Goal: Task Accomplishment & Management: Manage account settings

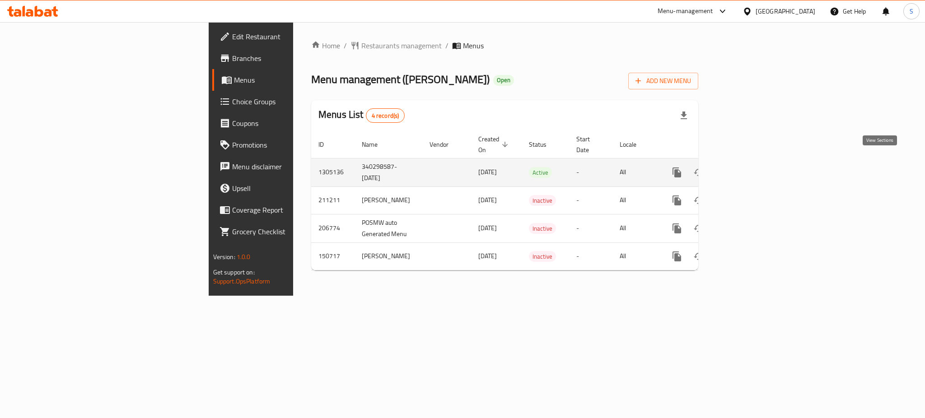
click at [748, 167] on icon "enhanced table" at bounding box center [742, 172] width 11 height 11
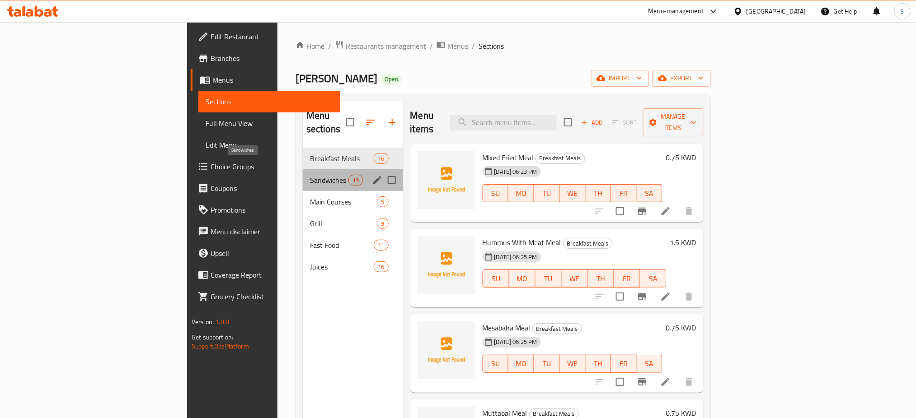
click at [310, 175] on span "Sandwiches" at bounding box center [329, 180] width 38 height 11
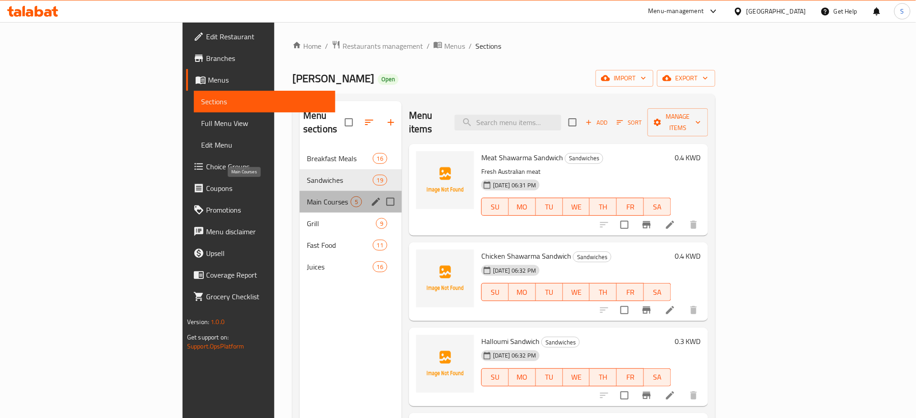
click at [307, 197] on span "Main Courses" at bounding box center [329, 202] width 44 height 11
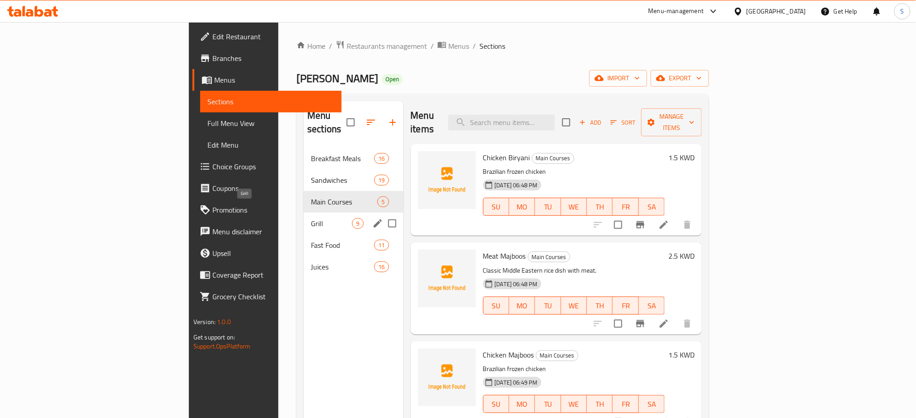
click at [311, 218] on span "Grill" at bounding box center [331, 223] width 41 height 11
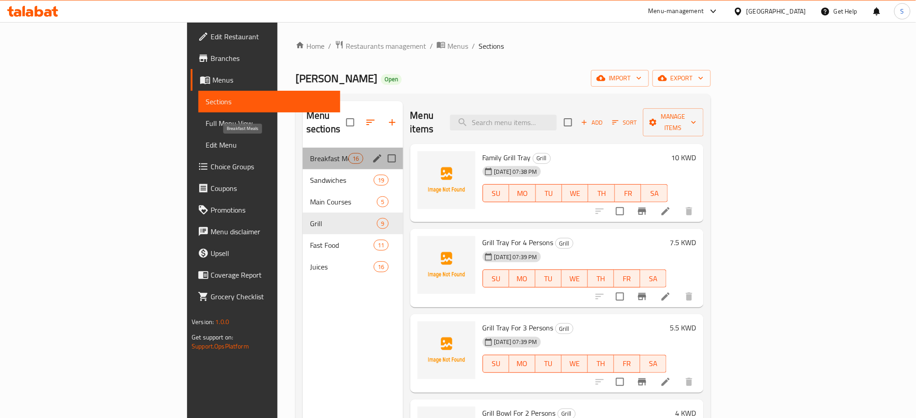
click at [310, 153] on span "Breakfast Meals" at bounding box center [329, 158] width 38 height 11
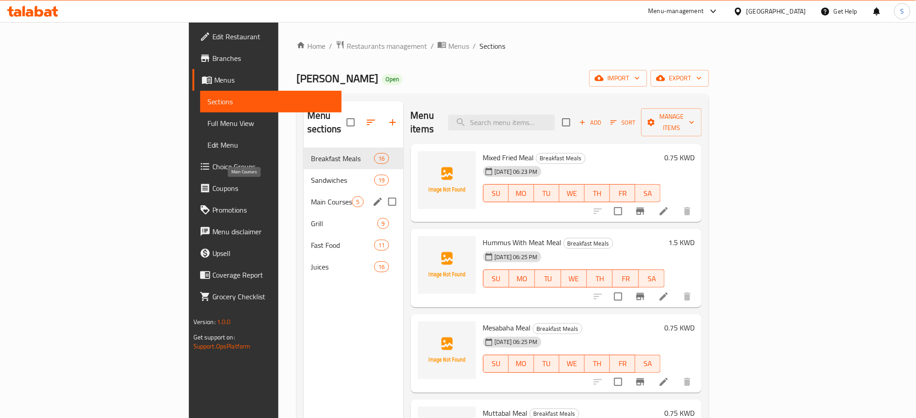
click at [311, 197] on span "Main Courses" at bounding box center [331, 202] width 41 height 11
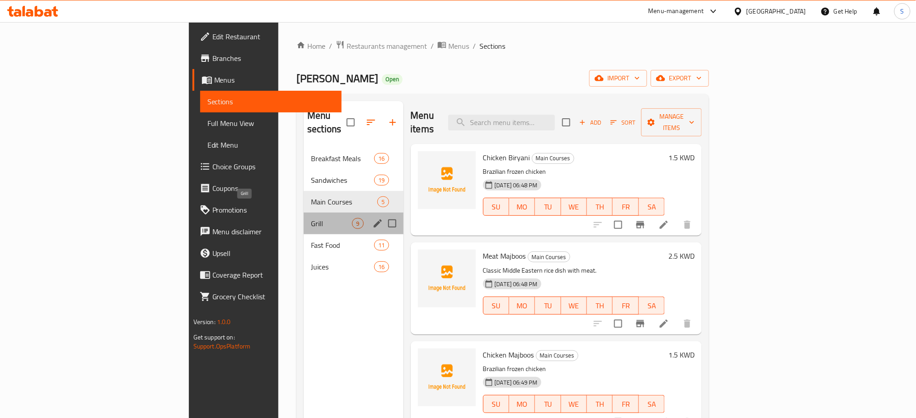
click at [311, 218] on span "Grill" at bounding box center [331, 223] width 41 height 11
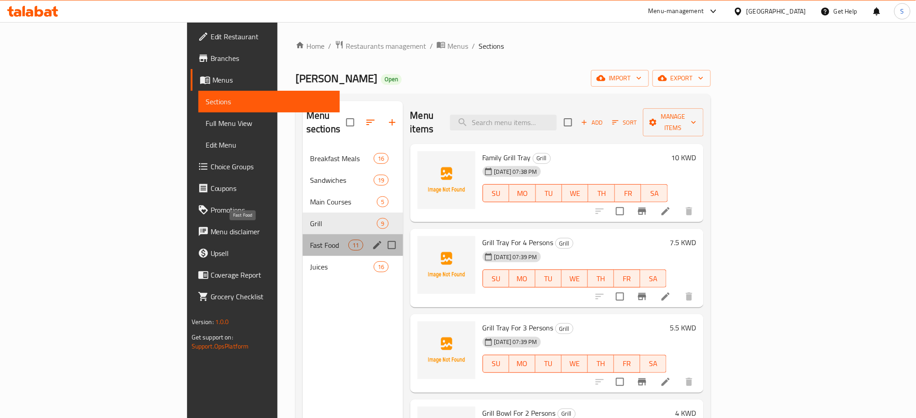
click at [310, 240] on span "Fast Food" at bounding box center [329, 245] width 38 height 11
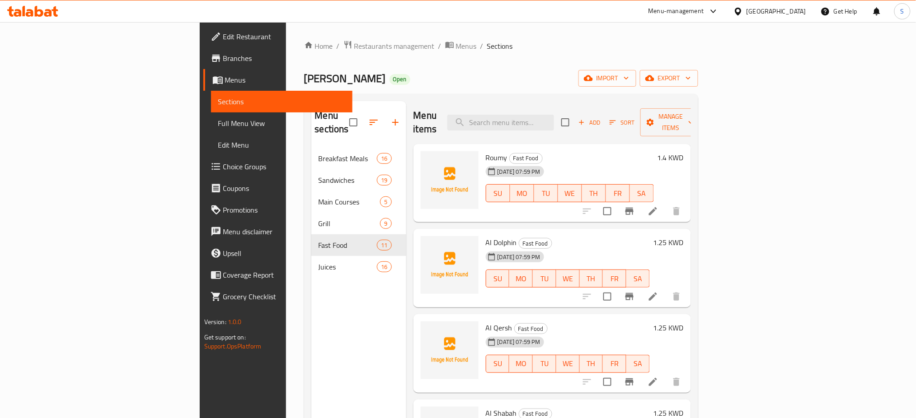
click at [311, 268] on nav "Breakfast Meals 16 Sandwiches 19 Main Courses 5 Grill 9 Fast Food 11 Juices 16" at bounding box center [358, 212] width 95 height 137
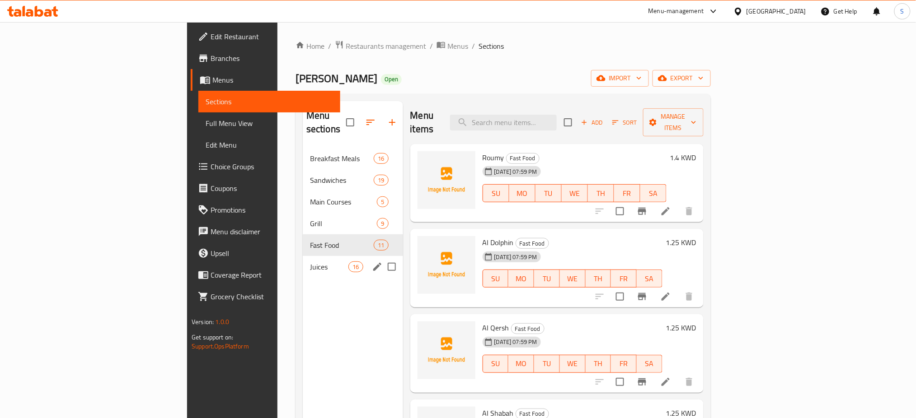
click at [310, 262] on span "Juices" at bounding box center [329, 267] width 38 height 11
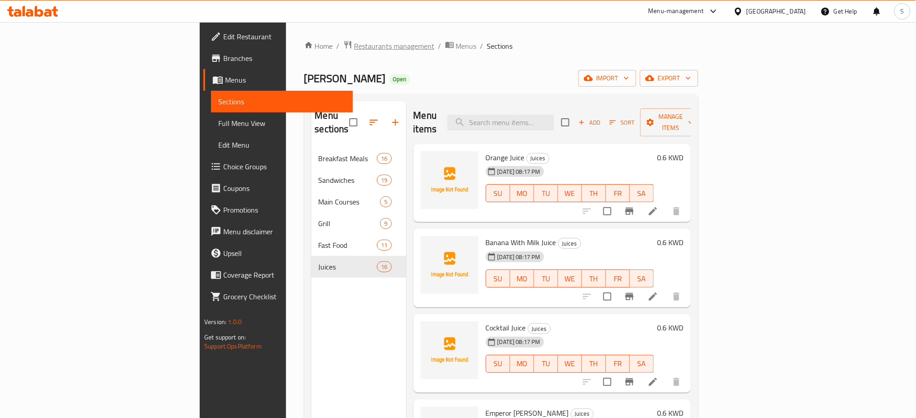
click at [354, 48] on span "Restaurants management" at bounding box center [394, 46] width 80 height 11
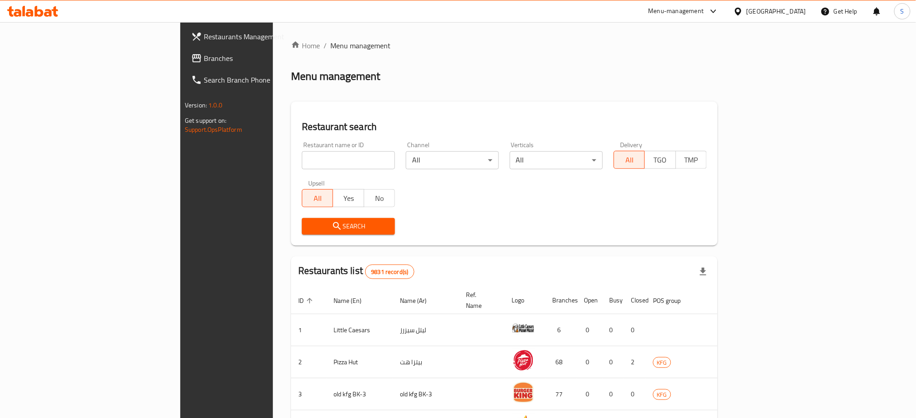
drag, startPoint x: 226, startPoint y: 163, endPoint x: 291, endPoint y: 157, distance: 65.3
click at [302, 163] on input "search" at bounding box center [348, 160] width 93 height 18
paste input "603611"
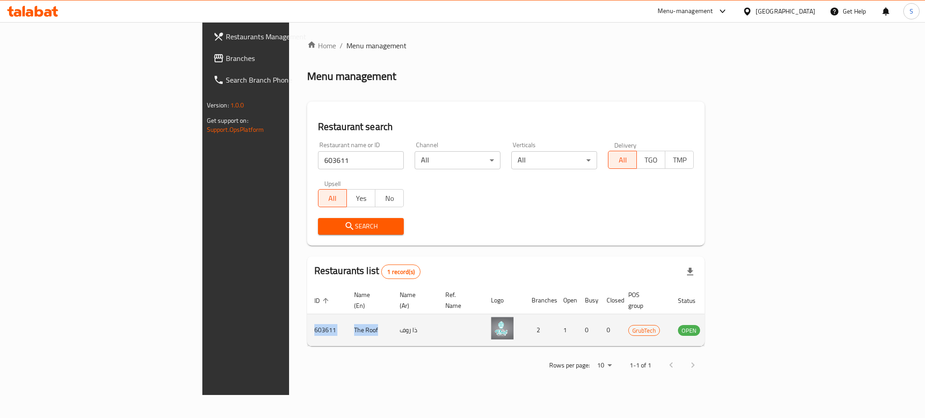
drag, startPoint x: 246, startPoint y: 320, endPoint x: 181, endPoint y: 323, distance: 65.1
click at [307, 323] on tr "603611 The Roof ذا روف 2 1 0 0 GrubTech OPEN" at bounding box center [528, 331] width 442 height 32
copy tr "603611 The Roof"
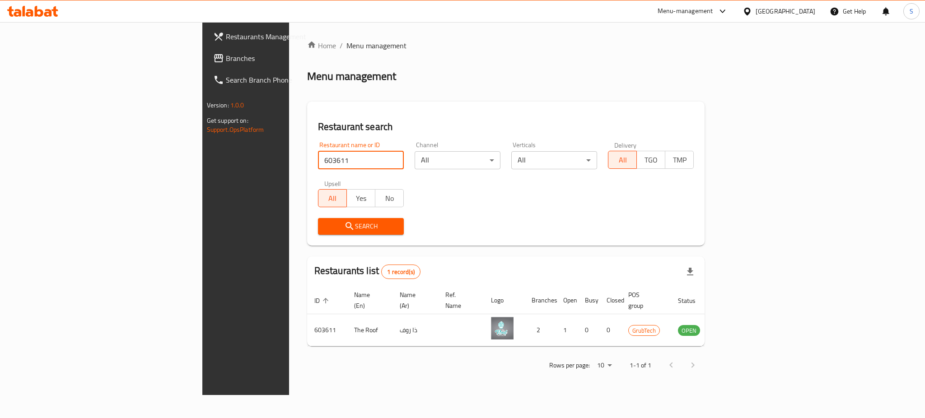
click at [318, 165] on input "603611" at bounding box center [361, 160] width 86 height 18
type input "6"
type input "Holo"
click button "Search" at bounding box center [361, 226] width 86 height 17
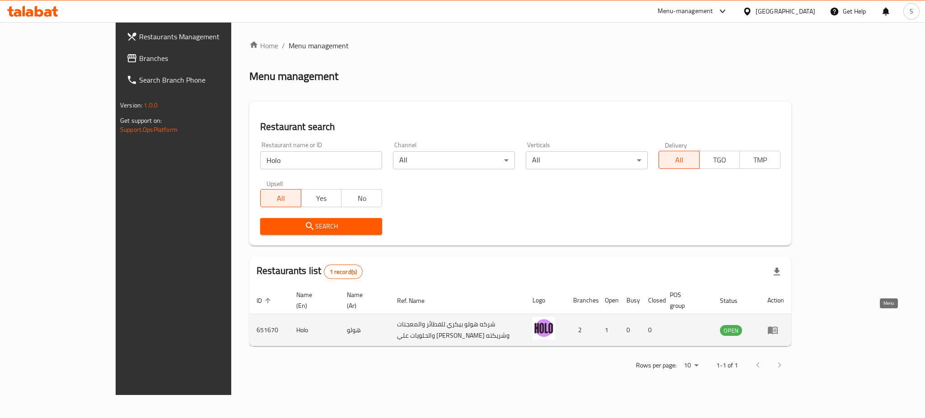
click at [778, 327] on icon "enhanced table" at bounding box center [773, 331] width 10 height 8
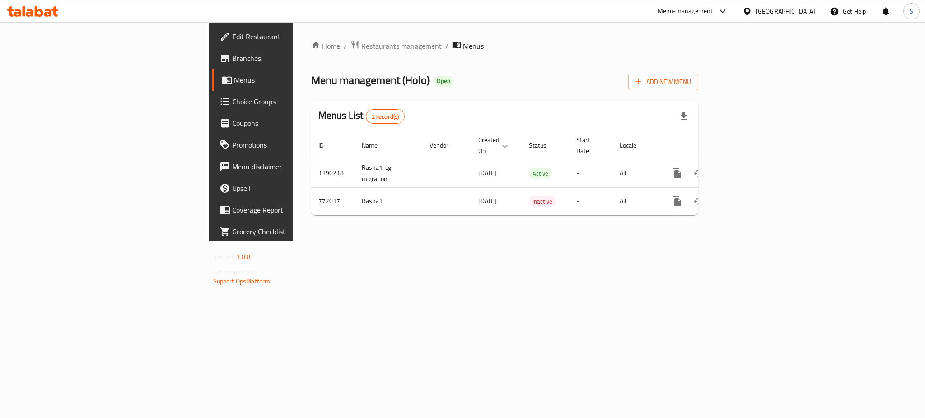
click at [232, 53] on span "Branches" at bounding box center [294, 58] width 124 height 11
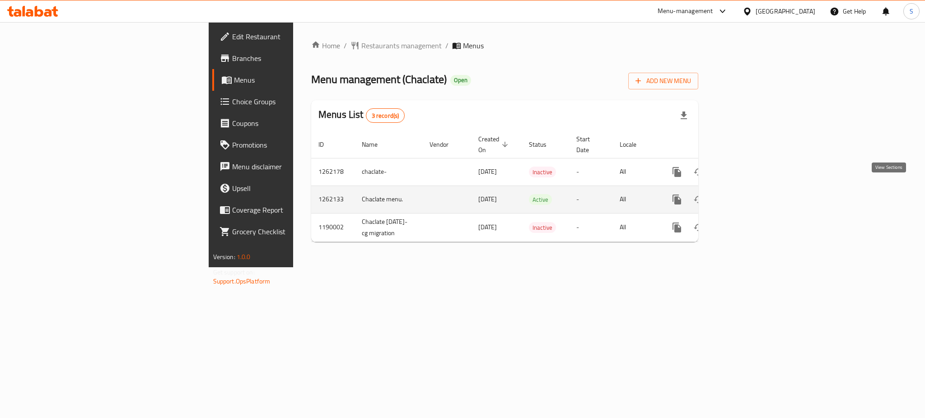
click at [747, 196] on icon "enhanced table" at bounding box center [742, 200] width 8 height 8
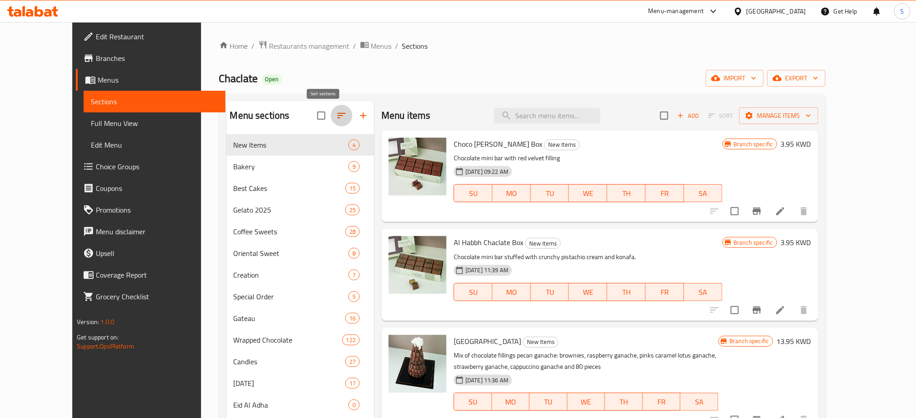
click at [336, 117] on icon "button" at bounding box center [341, 115] width 11 height 11
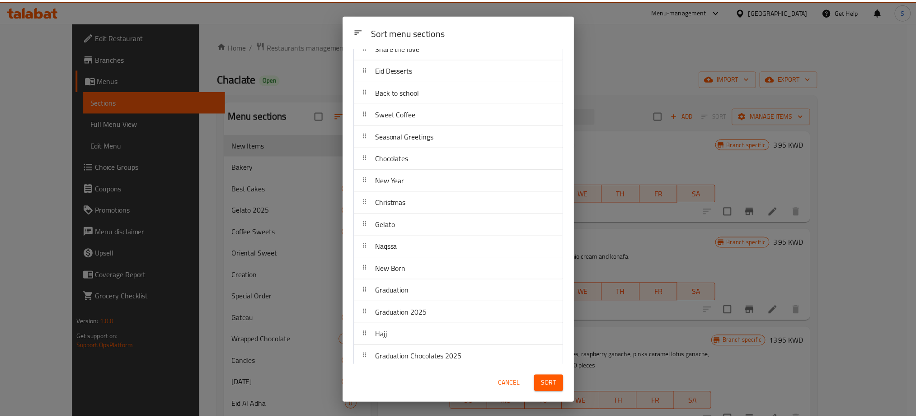
scroll to position [531, 0]
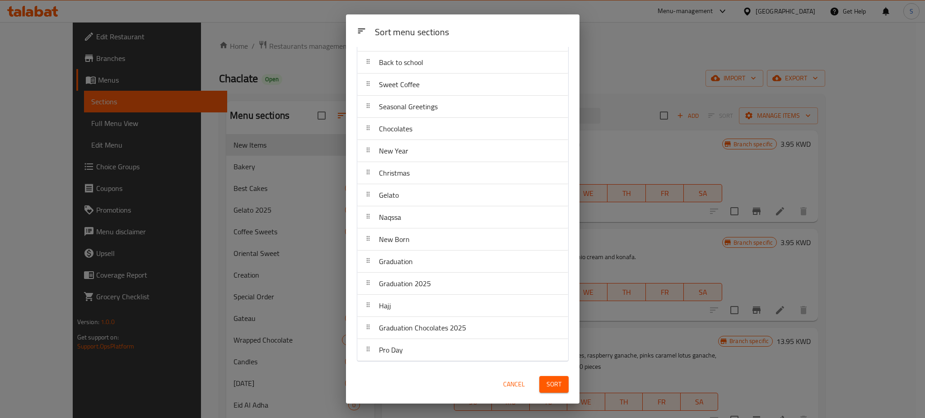
click at [510, 385] on span "Cancel" at bounding box center [514, 384] width 22 height 11
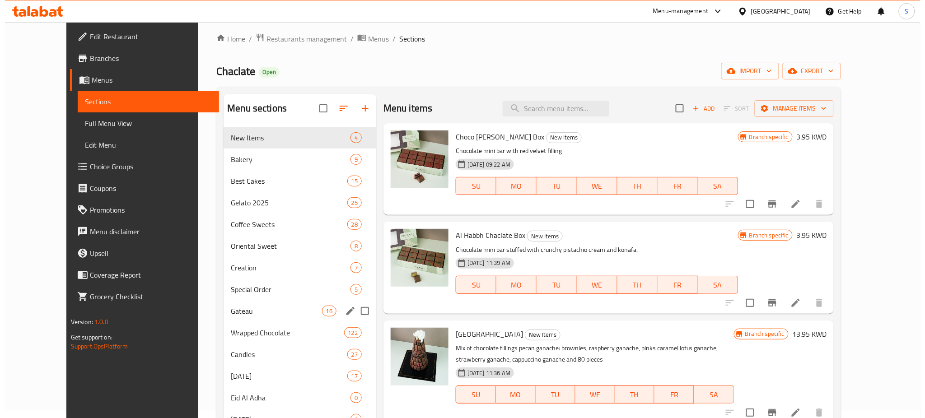
scroll to position [0, 0]
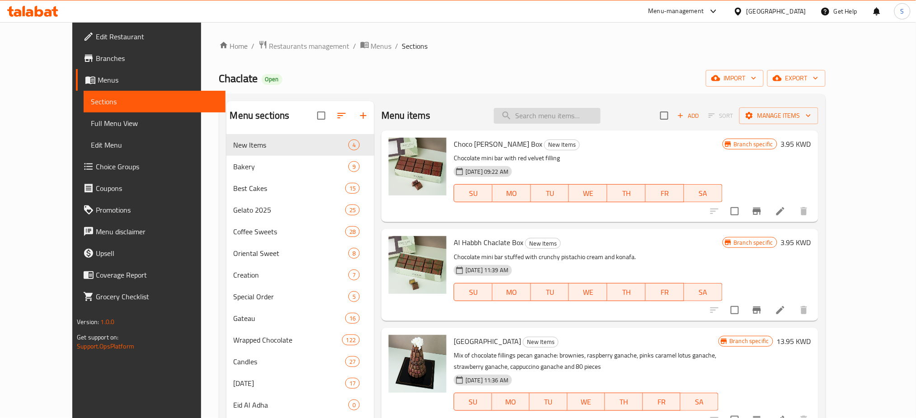
click at [579, 114] on input "search" at bounding box center [547, 116] width 107 height 16
paste input "Crystfill Delights"
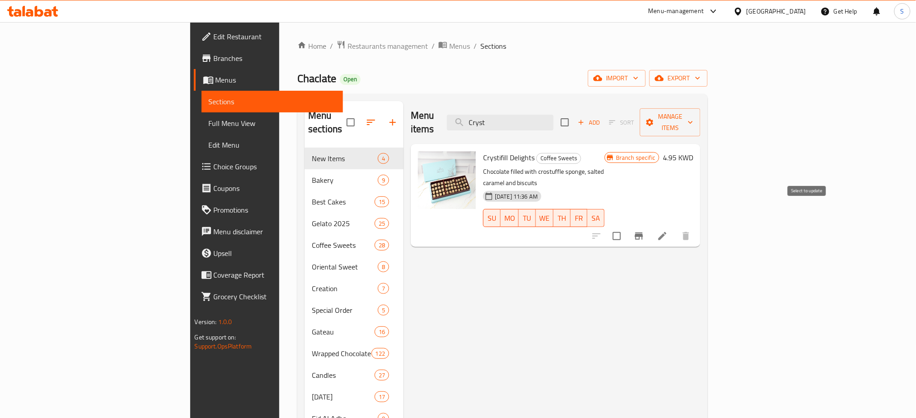
type input "Cryst"
click at [626, 227] on input "checkbox" at bounding box center [616, 236] width 19 height 19
checkbox input "true"
click at [695, 118] on icon "button" at bounding box center [690, 122] width 9 height 9
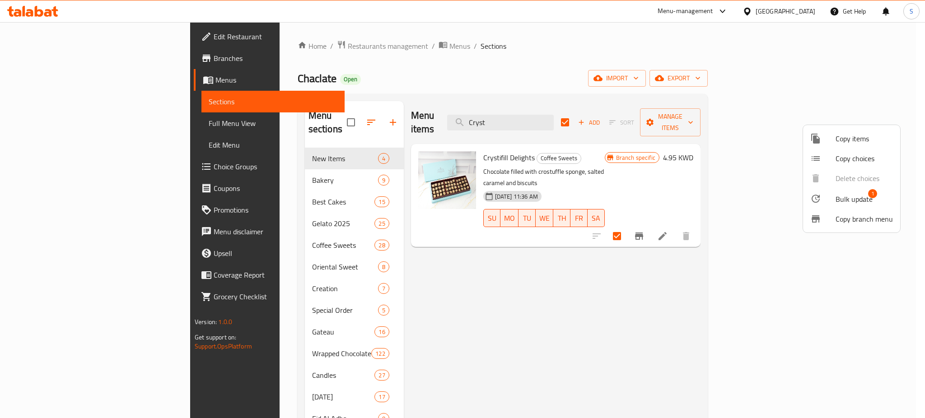
click at [848, 200] on span "Bulk update" at bounding box center [854, 199] width 37 height 11
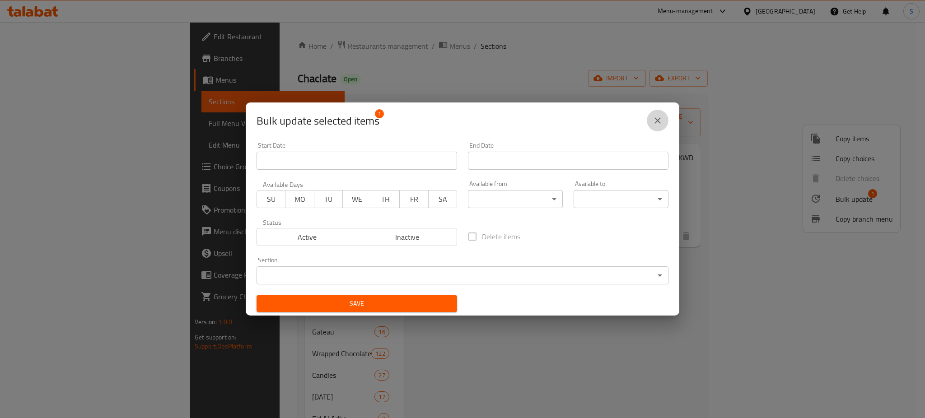
click at [654, 118] on icon "close" at bounding box center [658, 120] width 11 height 11
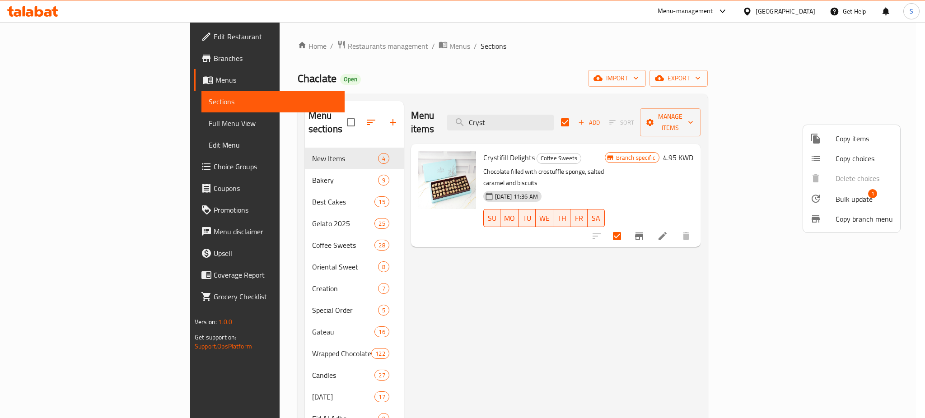
click at [868, 137] on span "Copy items" at bounding box center [864, 138] width 57 height 11
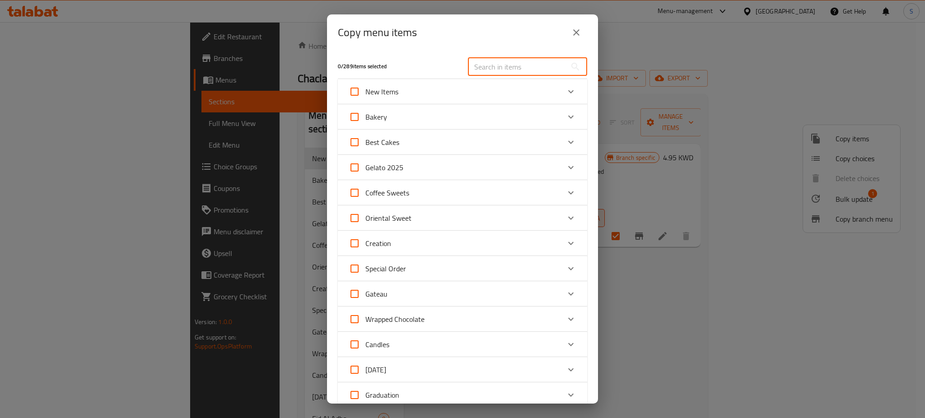
click at [503, 69] on input "text" at bounding box center [517, 67] width 99 height 18
paste input "Crystfill Delights"
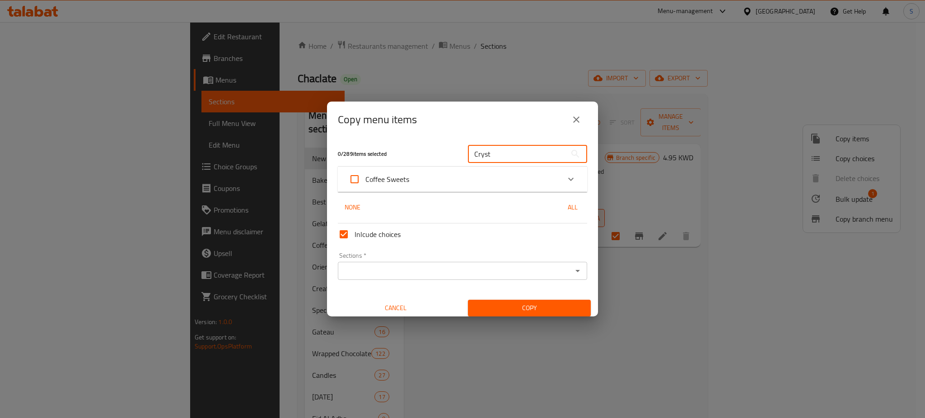
type input "Cryst"
click at [566, 179] on icon "Expand" at bounding box center [571, 179] width 11 height 11
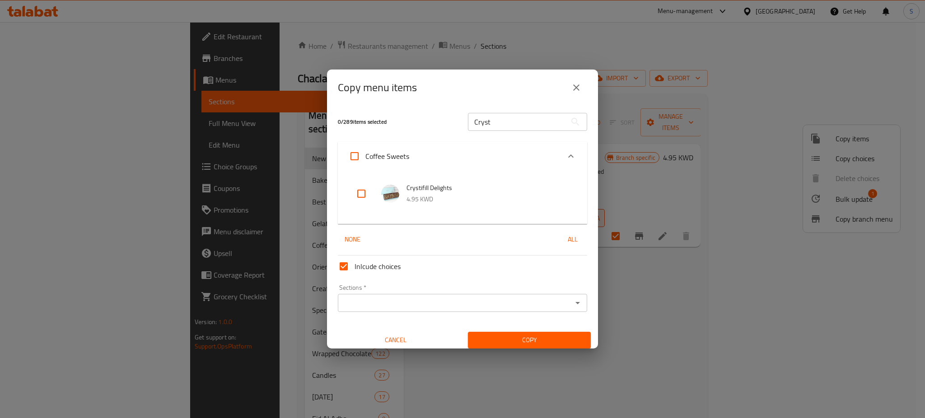
click at [362, 192] on input "checkbox" at bounding box center [362, 194] width 22 height 22
checkbox input "true"
click at [573, 302] on icon "Open" at bounding box center [578, 303] width 11 height 11
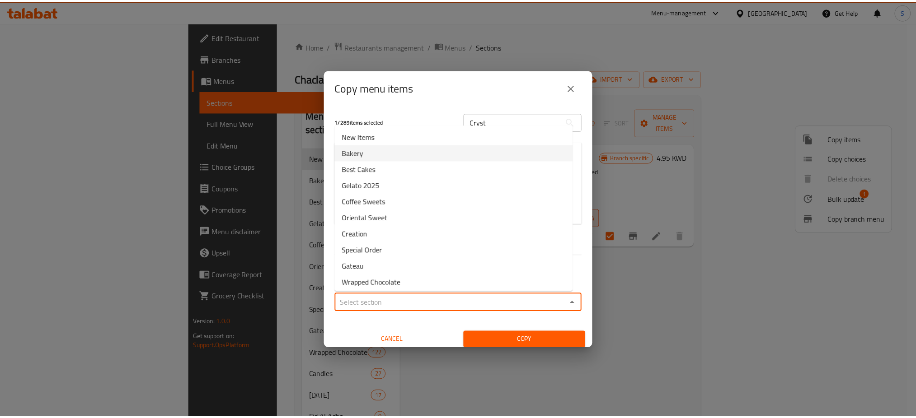
scroll to position [442, 0]
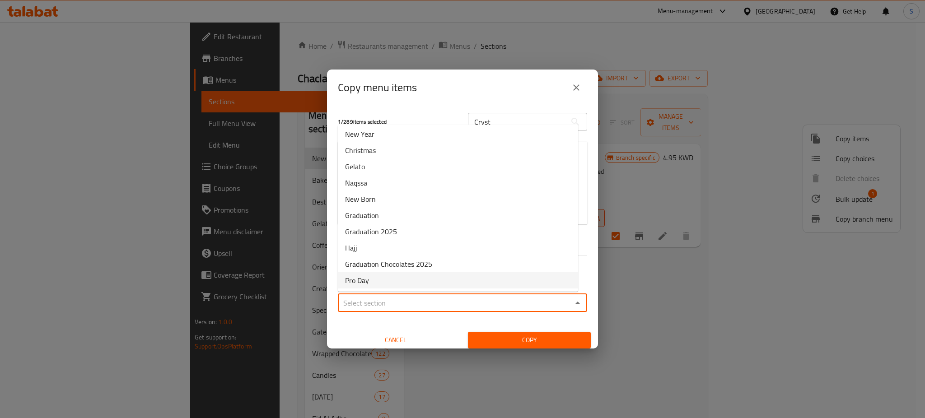
click at [464, 281] on li "Pro Day" at bounding box center [458, 280] width 240 height 16
type input "Pro Day"
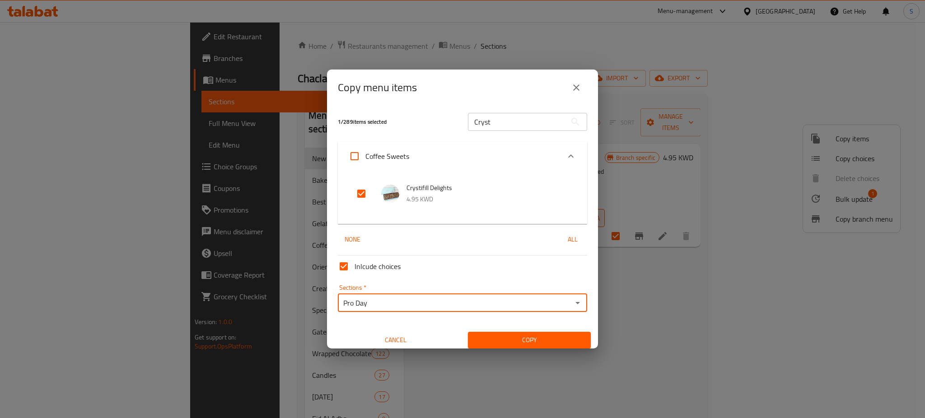
click at [548, 338] on span "Copy" at bounding box center [529, 340] width 108 height 11
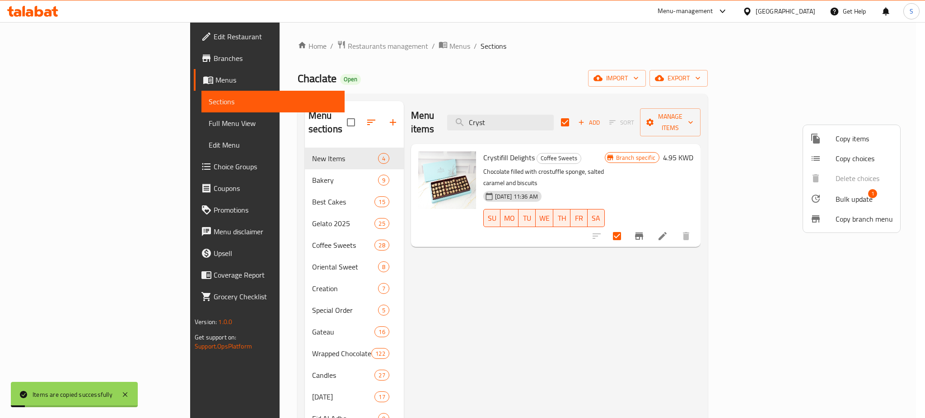
checkbox input "false"
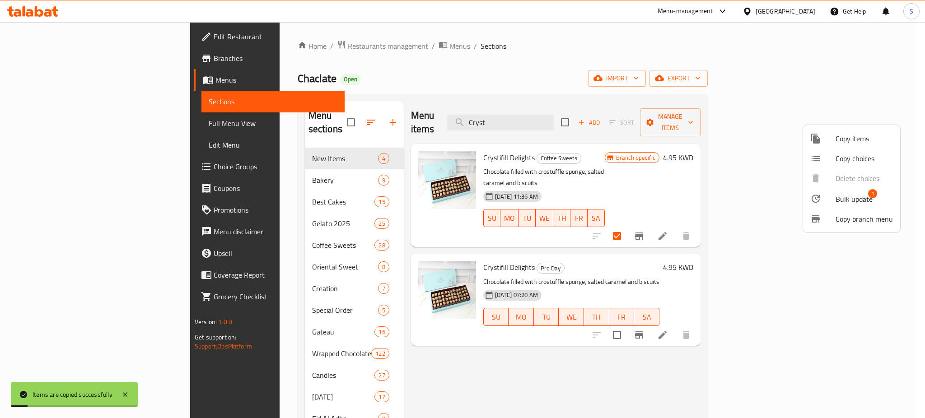
click at [618, 311] on div at bounding box center [462, 209] width 925 height 418
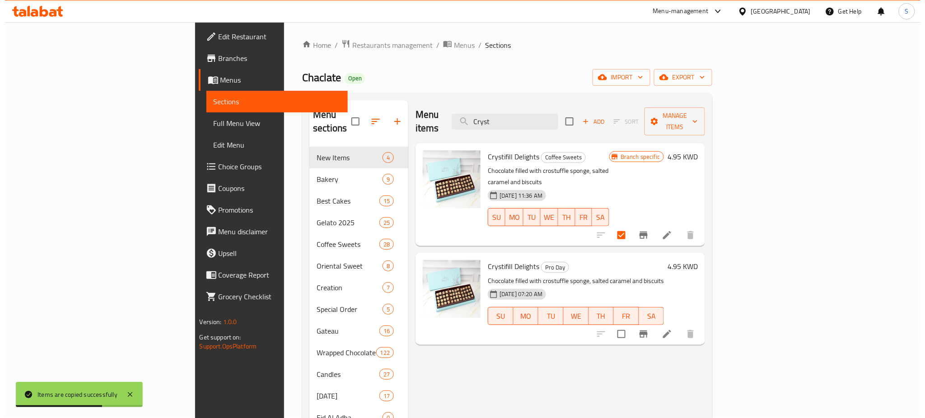
scroll to position [0, 0]
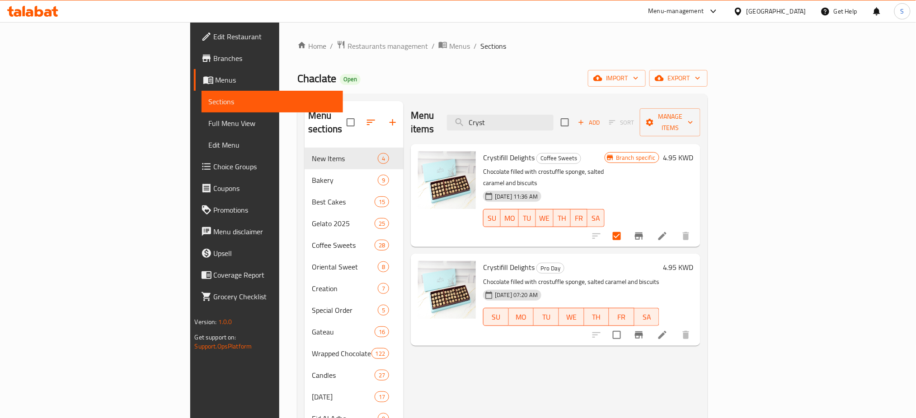
drag, startPoint x: 576, startPoint y: 113, endPoint x: 490, endPoint y: 115, distance: 85.4
click at [490, 115] on div "Menu items Cryst Add Sort Manage items" at bounding box center [556, 122] width 290 height 43
paste input "Petit four box"
type input "Petit four box"
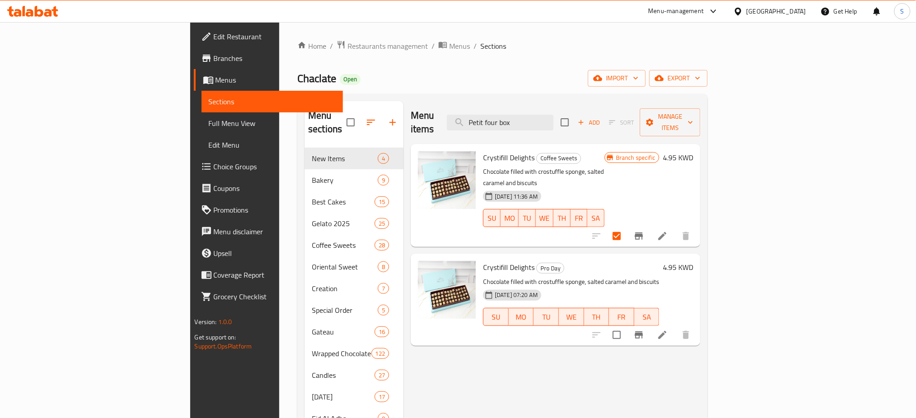
checkbox input "true"
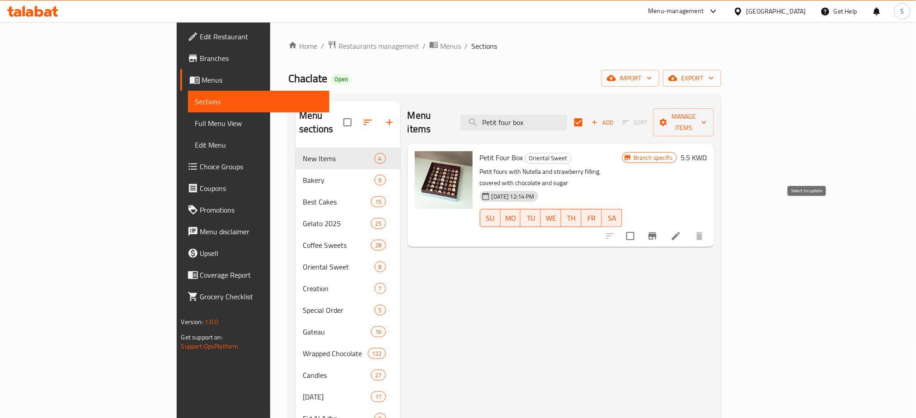
type input "Petit four box"
click at [640, 227] on input "checkbox" at bounding box center [630, 236] width 19 height 19
checkbox input "true"
checkbox input "false"
click at [709, 118] on icon "button" at bounding box center [704, 122] width 9 height 9
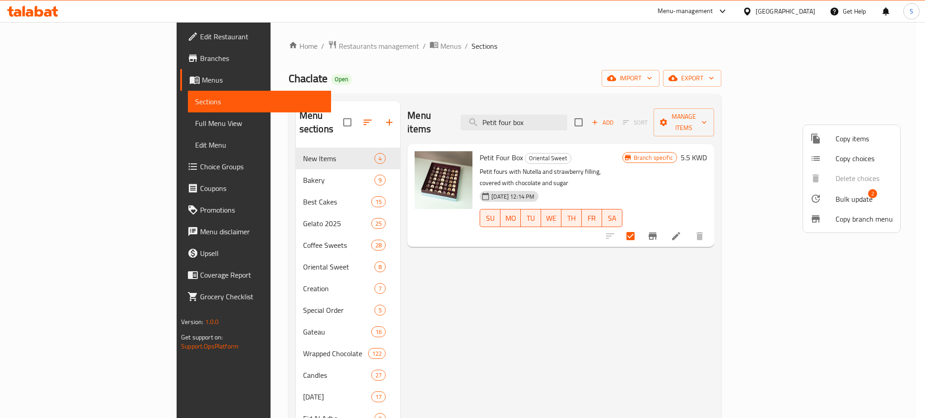
click at [863, 134] on span "Copy items" at bounding box center [864, 138] width 57 height 11
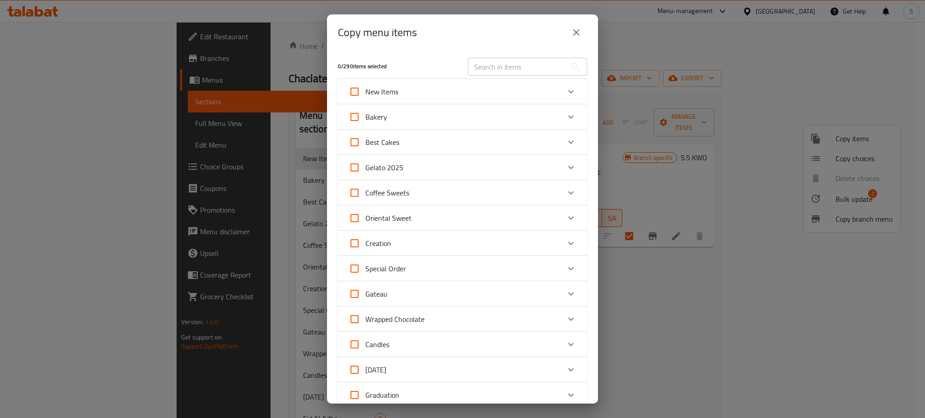
click at [504, 68] on input "text" at bounding box center [517, 67] width 99 height 18
paste input "Petit four box"
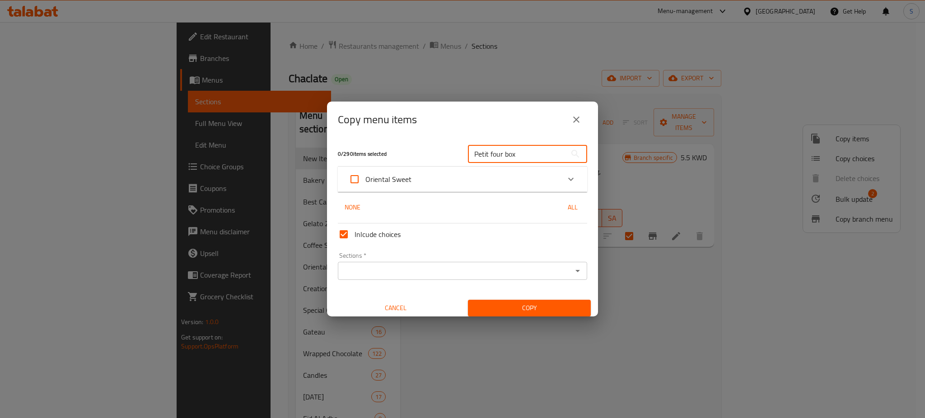
type input "Petit four box"
click at [566, 179] on icon "Expand" at bounding box center [571, 179] width 11 height 11
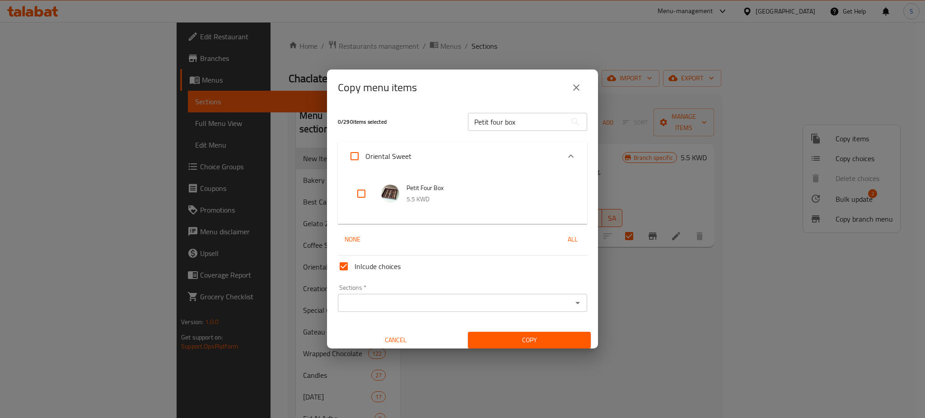
click at [359, 194] on input "checkbox" at bounding box center [362, 194] width 22 height 22
checkbox input "true"
click at [576, 302] on icon "Open" at bounding box center [578, 303] width 5 height 2
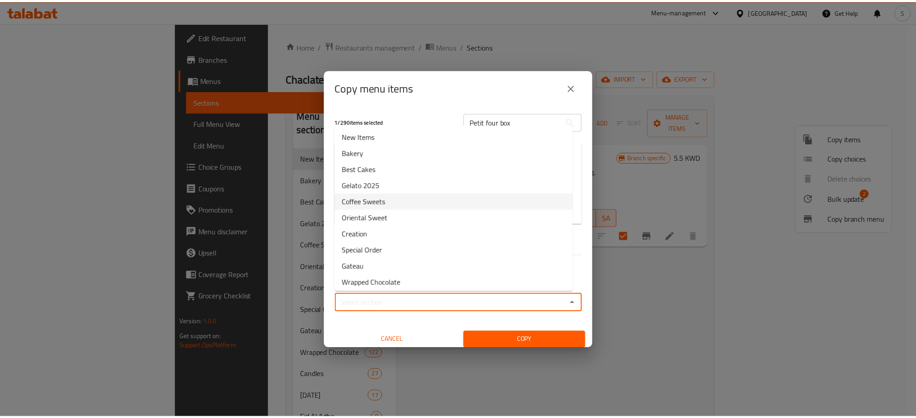
scroll to position [442, 0]
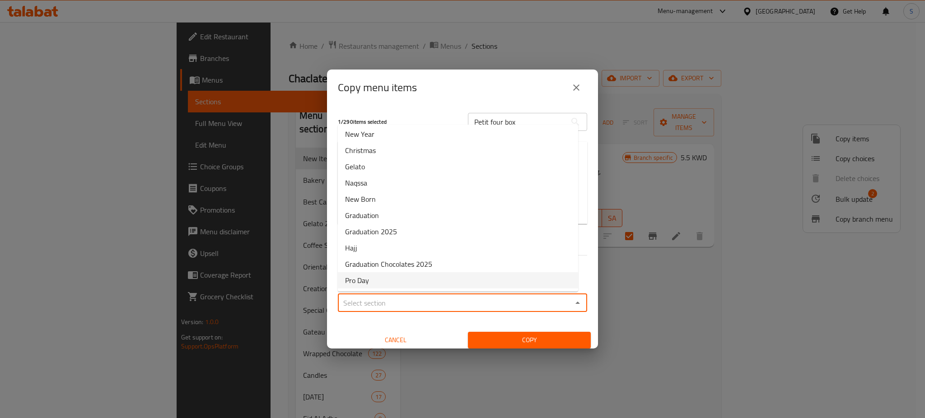
click at [479, 280] on li "Pro Day" at bounding box center [458, 280] width 240 height 16
type input "Pro Day"
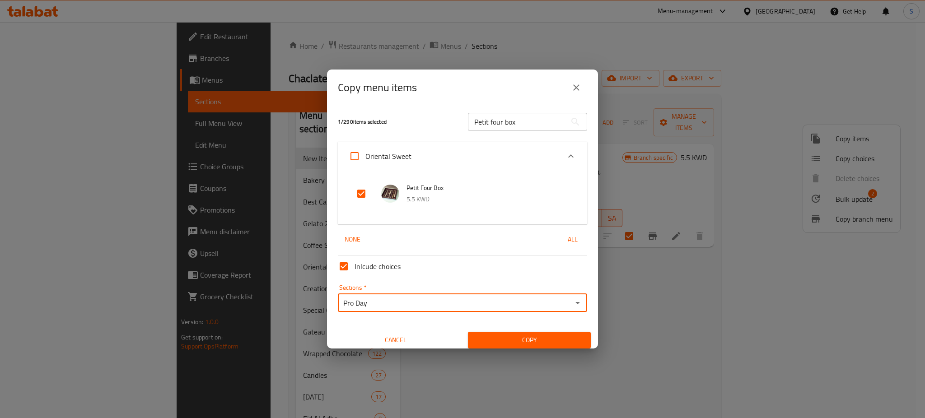
click at [545, 339] on span "Copy" at bounding box center [529, 340] width 108 height 11
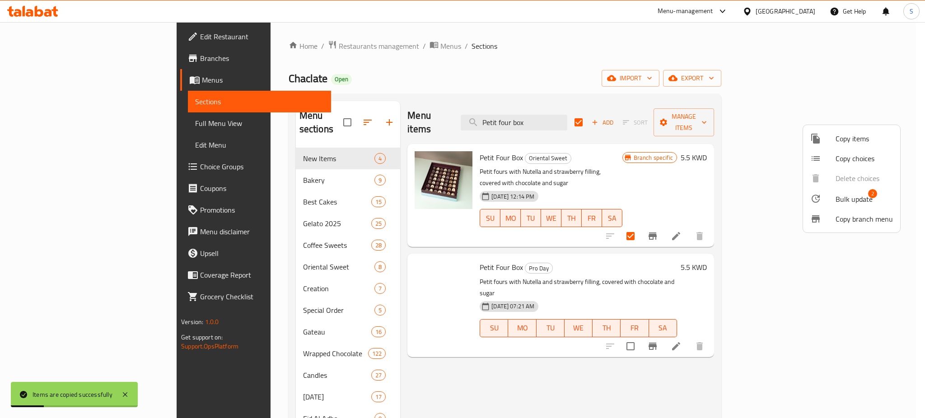
click at [815, 325] on div at bounding box center [462, 209] width 925 height 418
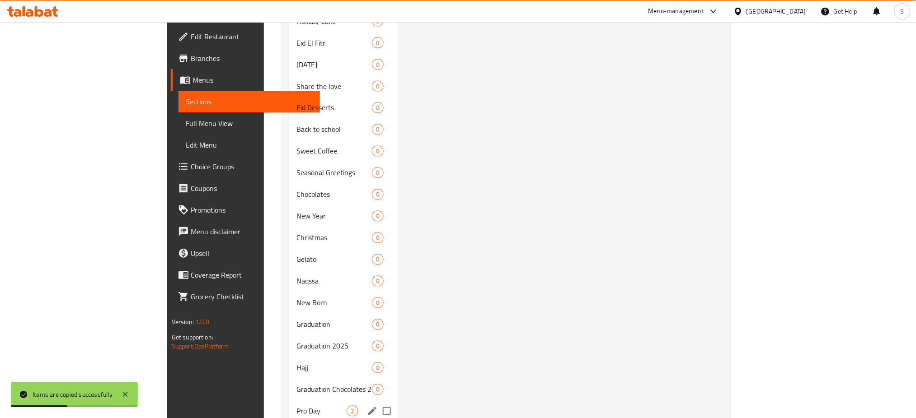
scroll to position [547, 0]
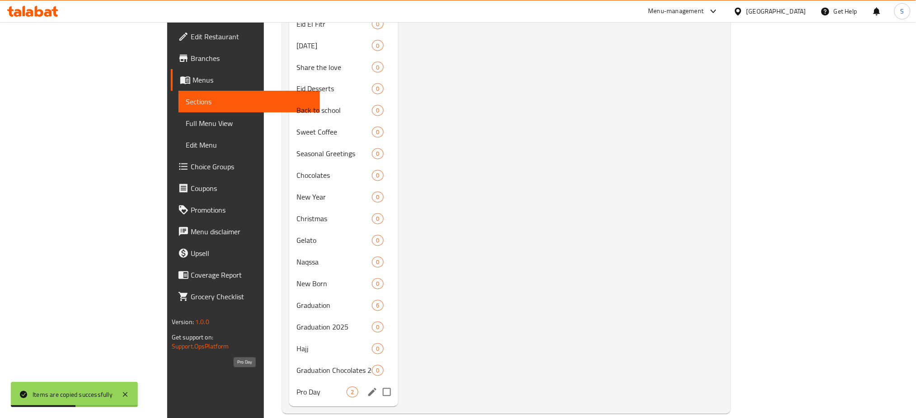
click at [296, 387] on span "Pro Day" at bounding box center [321, 392] width 50 height 11
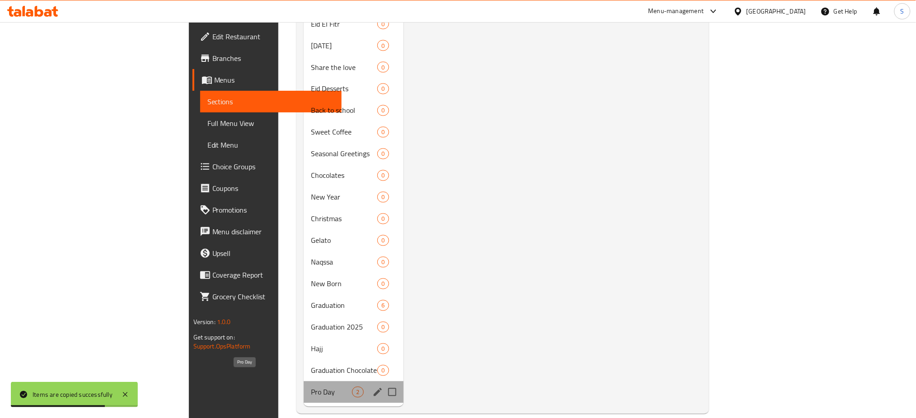
click at [311, 387] on span "Pro Day" at bounding box center [331, 392] width 41 height 11
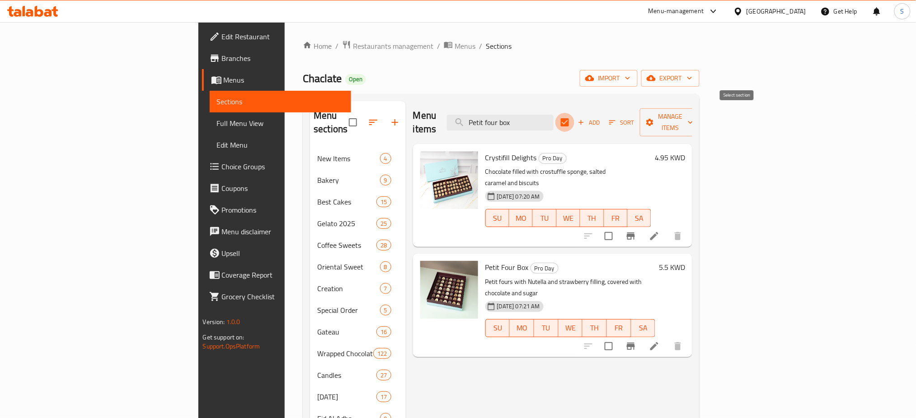
click at [574, 116] on input "checkbox" at bounding box center [564, 122] width 19 height 19
click at [574, 117] on input "checkbox" at bounding box center [564, 122] width 19 height 19
checkbox input "true"
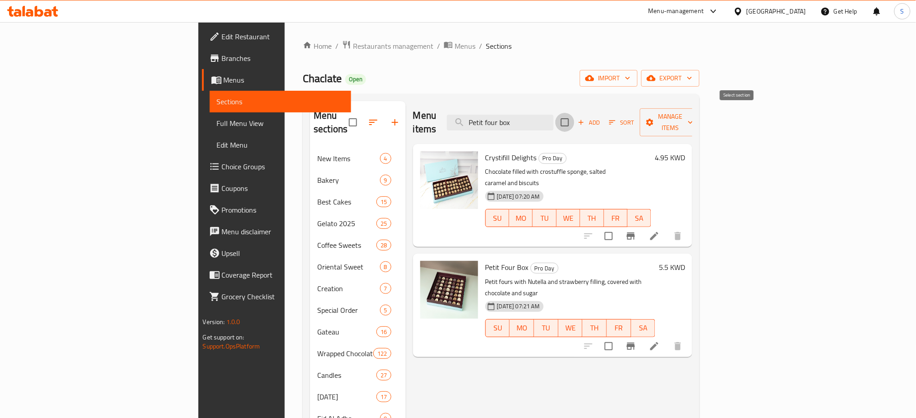
checkbox input "true"
click at [693, 122] on icon "button" at bounding box center [690, 123] width 5 height 3
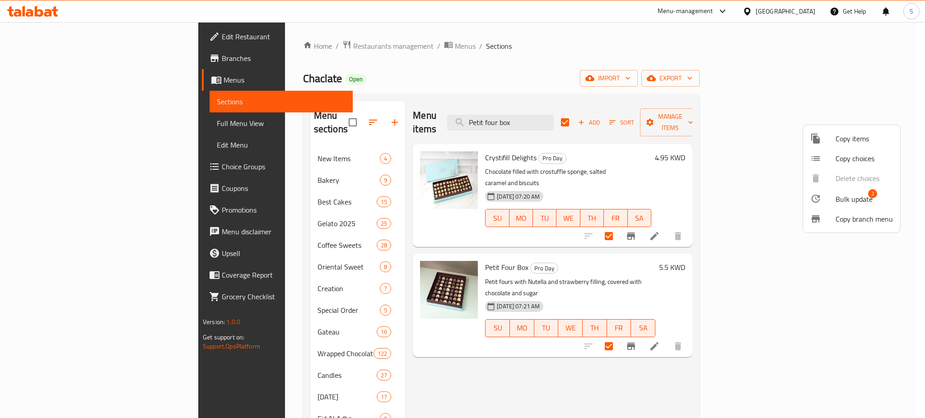
click at [858, 198] on span "Bulk update" at bounding box center [854, 199] width 37 height 11
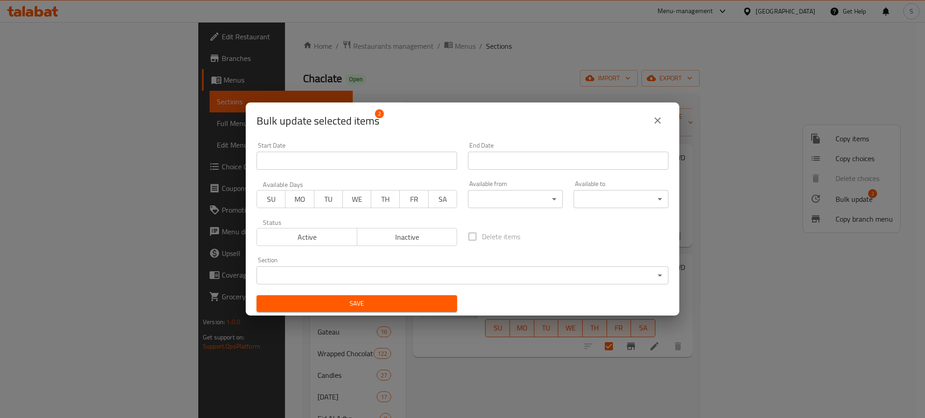
click at [322, 199] on span "TU" at bounding box center [328, 199] width 21 height 13
click at [348, 193] on span "WE" at bounding box center [357, 199] width 21 height 13
click at [382, 202] on span "TH" at bounding box center [385, 199] width 21 height 13
click at [408, 159] on input "Start Date" at bounding box center [357, 161] width 201 height 18
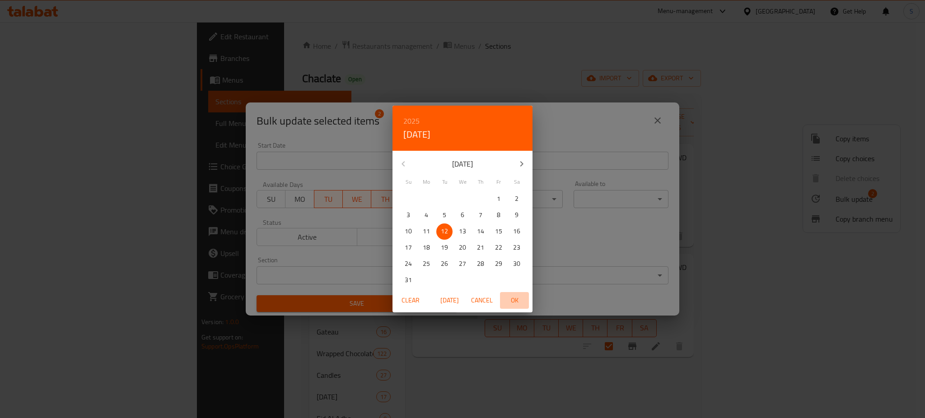
click at [521, 301] on span "OK" at bounding box center [515, 300] width 22 height 11
type input "[DATE]"
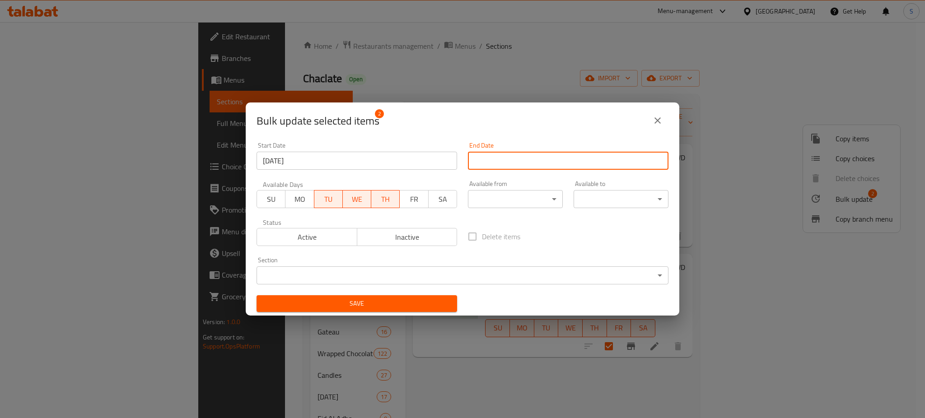
click at [516, 163] on input "Start Date" at bounding box center [568, 161] width 201 height 18
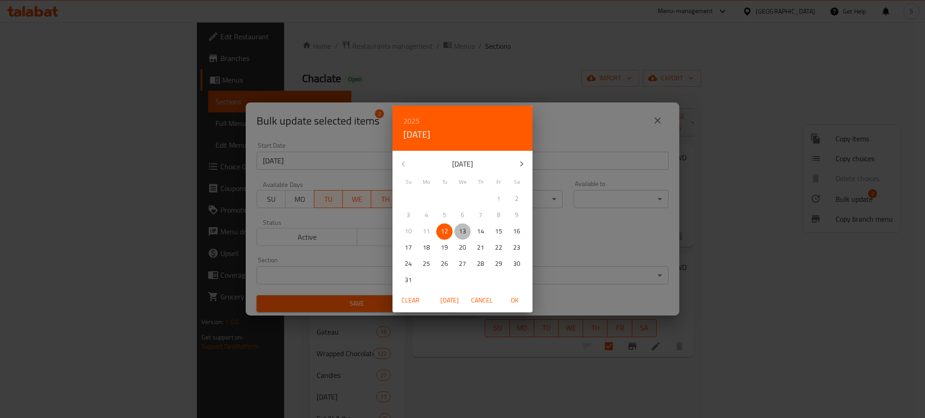
click at [463, 230] on p "13" at bounding box center [462, 231] width 7 height 11
click at [519, 302] on span "OK" at bounding box center [515, 300] width 22 height 11
type input "[DATE]"
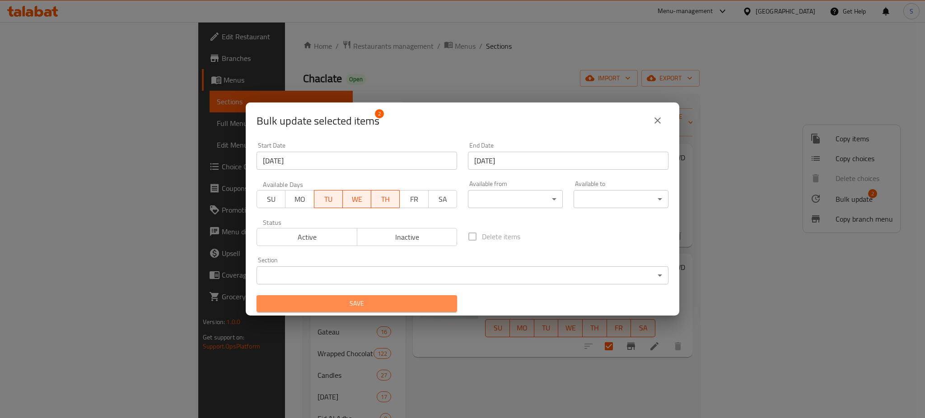
click at [409, 304] on span "Save" at bounding box center [357, 303] width 186 height 11
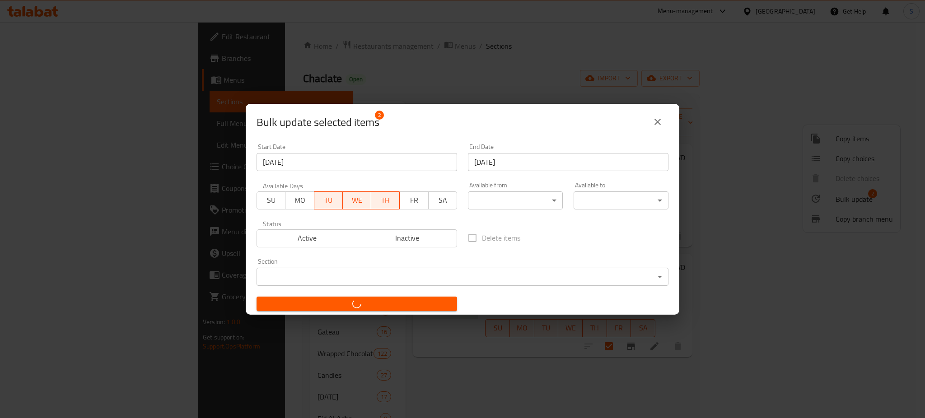
checkbox input "false"
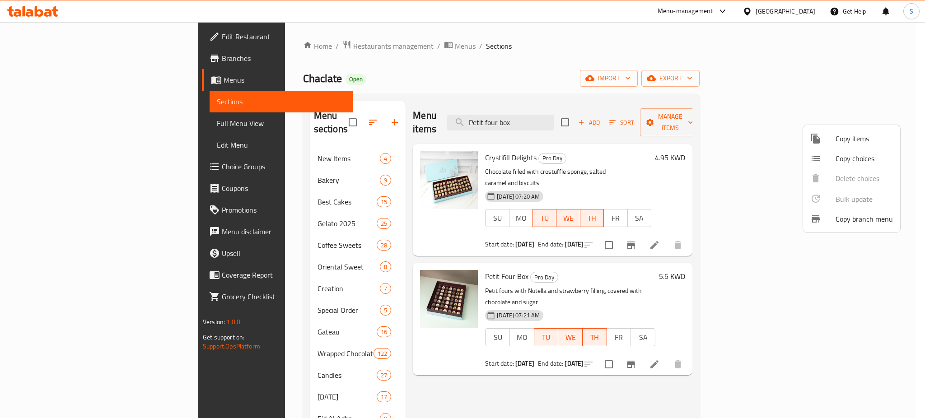
click at [244, 41] on div at bounding box center [462, 209] width 925 height 418
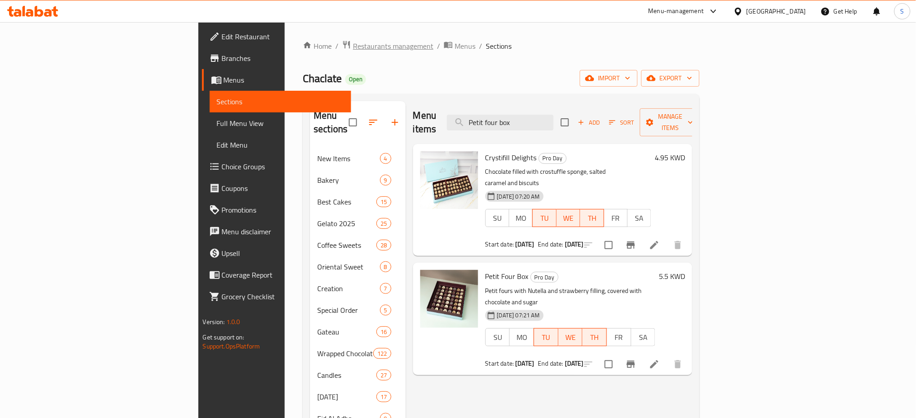
click at [353, 43] on span "Restaurants management" at bounding box center [393, 46] width 80 height 11
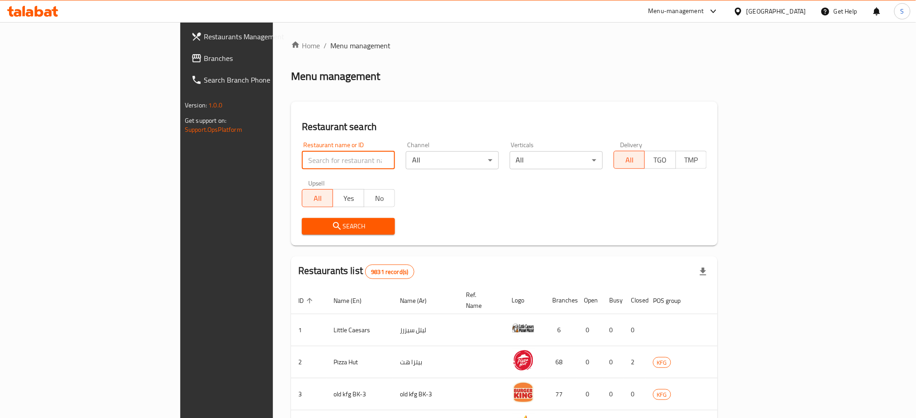
click at [302, 163] on input "search" at bounding box center [348, 160] width 93 height 18
type input "holo"
click button "Search" at bounding box center [348, 226] width 93 height 17
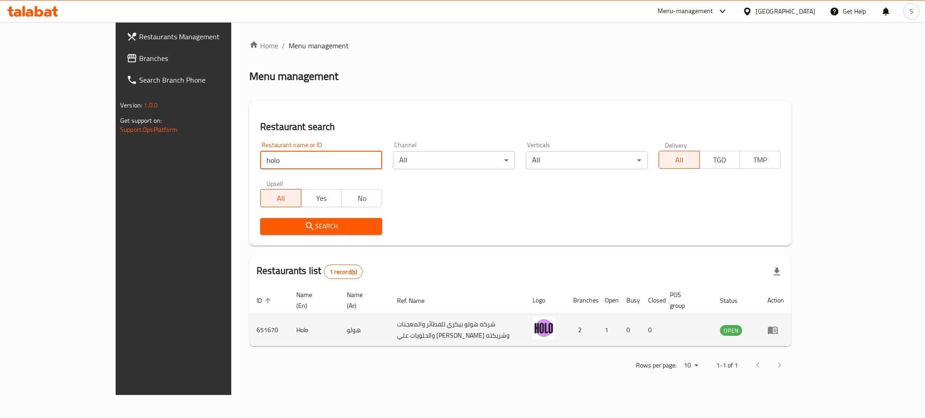
click at [779, 325] on icon "enhanced table" at bounding box center [773, 330] width 11 height 11
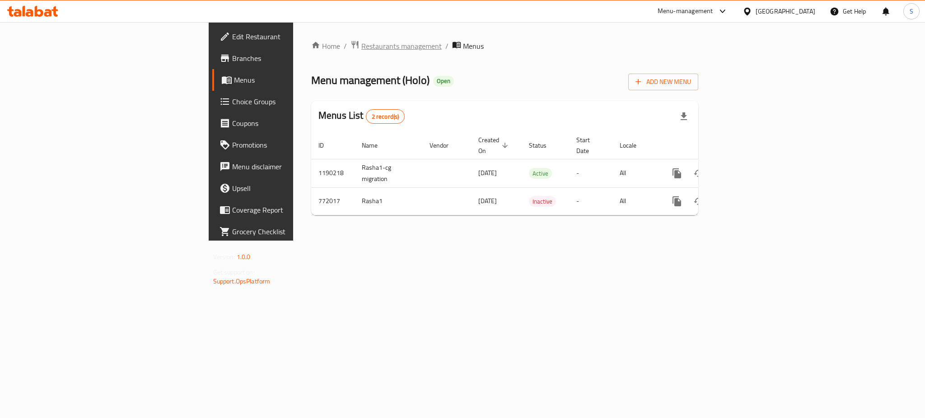
click at [362, 48] on span "Restaurants management" at bounding box center [402, 46] width 80 height 11
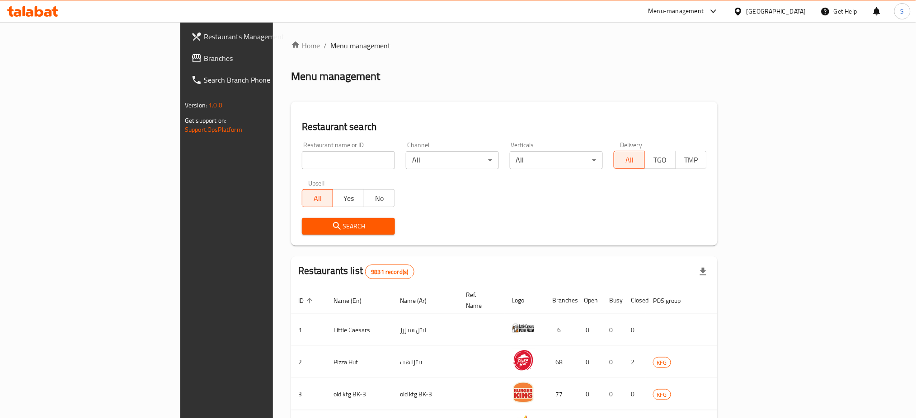
click at [302, 165] on input "search" at bounding box center [348, 160] width 93 height 18
paste input "655368"
type input "655368"
click button "Search" at bounding box center [348, 226] width 93 height 17
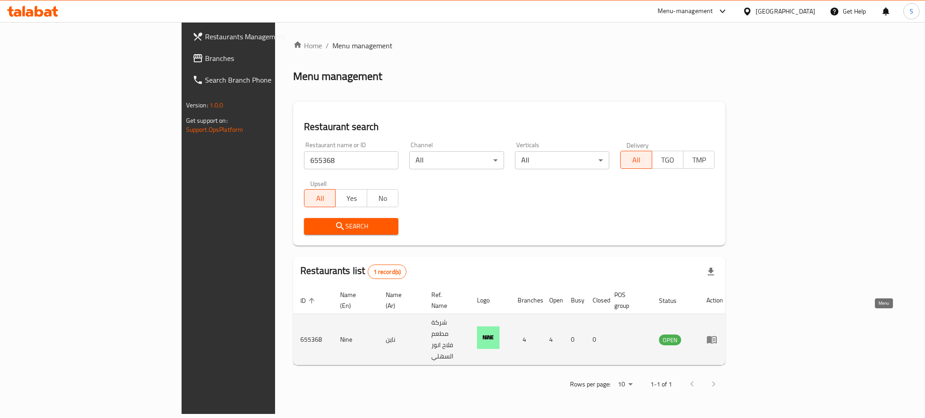
click at [718, 334] on icon "enhanced table" at bounding box center [712, 339] width 11 height 11
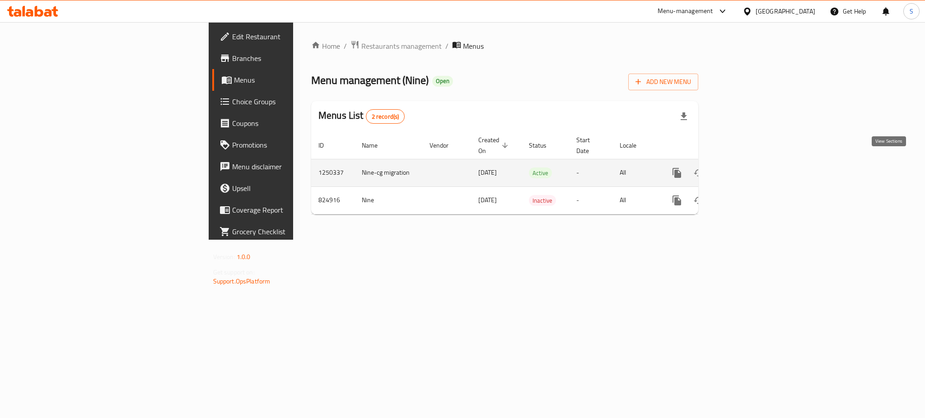
click at [748, 168] on icon "enhanced table" at bounding box center [742, 173] width 11 height 11
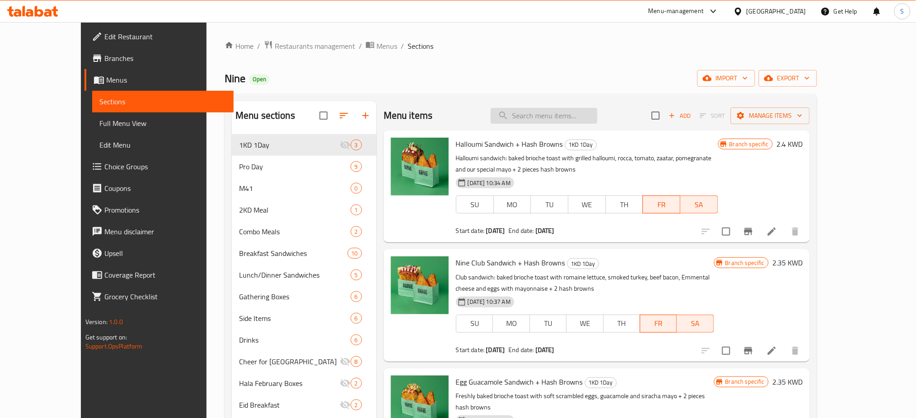
click at [583, 113] on input "search" at bounding box center [544, 116] width 107 height 16
paste input "Falafel"
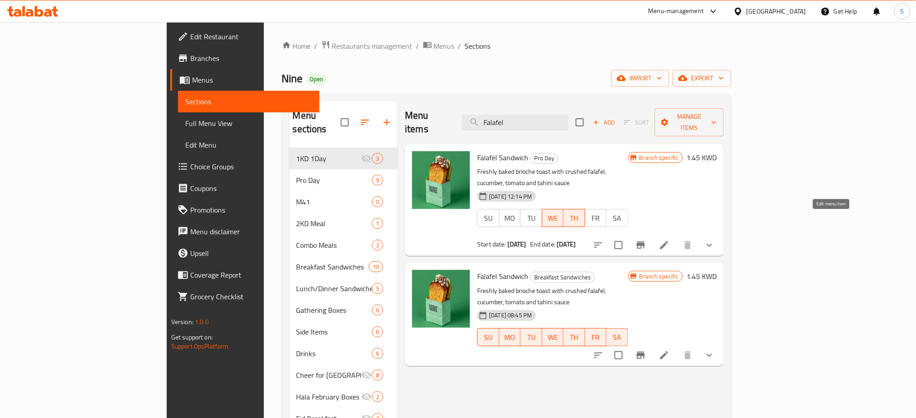
type input "Falafel"
click at [670, 240] on icon at bounding box center [664, 245] width 11 height 11
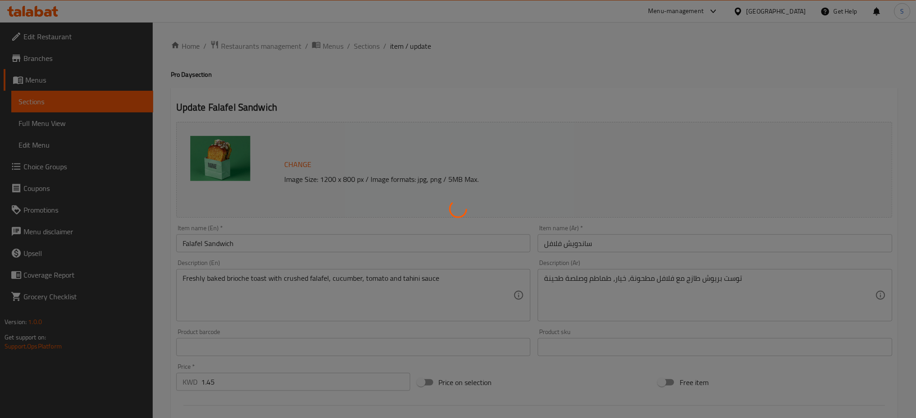
type input "إضافات:"
type input "0"
type input "5"
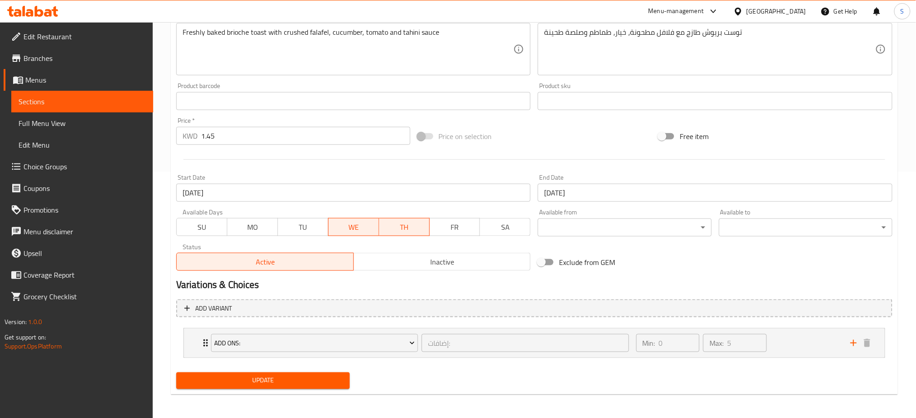
scroll to position [248, 0]
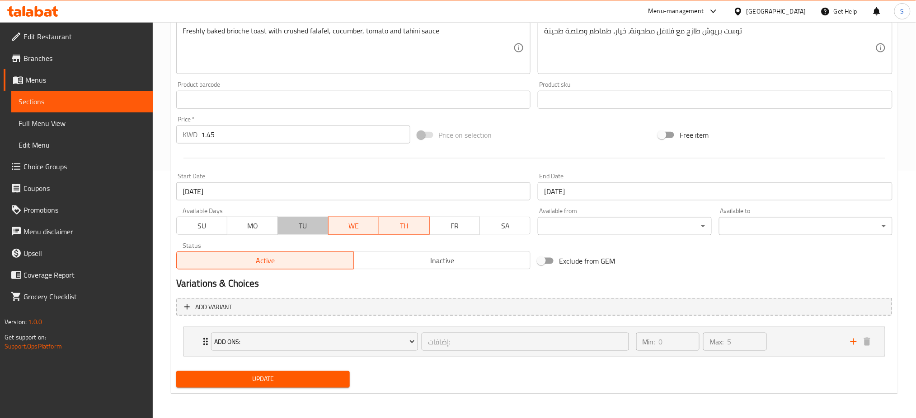
click at [305, 222] on span "TU" at bounding box center [303, 226] width 43 height 13
click at [233, 191] on input "[DATE]" at bounding box center [353, 192] width 355 height 18
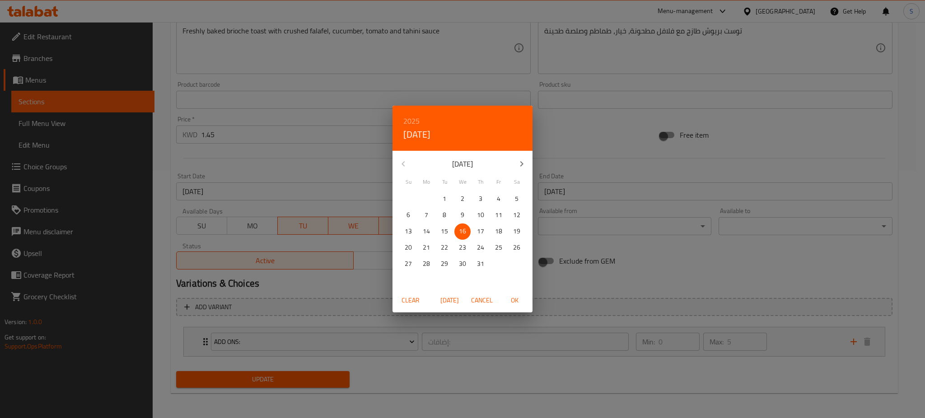
click at [522, 161] on icon "button" at bounding box center [522, 164] width 11 height 11
click at [448, 230] on span "12" at bounding box center [445, 231] width 16 height 11
click at [517, 300] on span "OK" at bounding box center [515, 300] width 22 height 11
type input "12-08-2025"
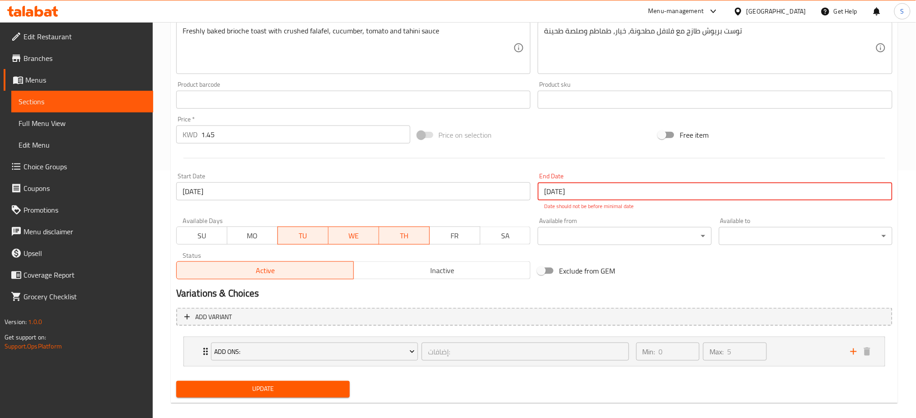
click at [586, 184] on input "[DATE]" at bounding box center [715, 192] width 355 height 18
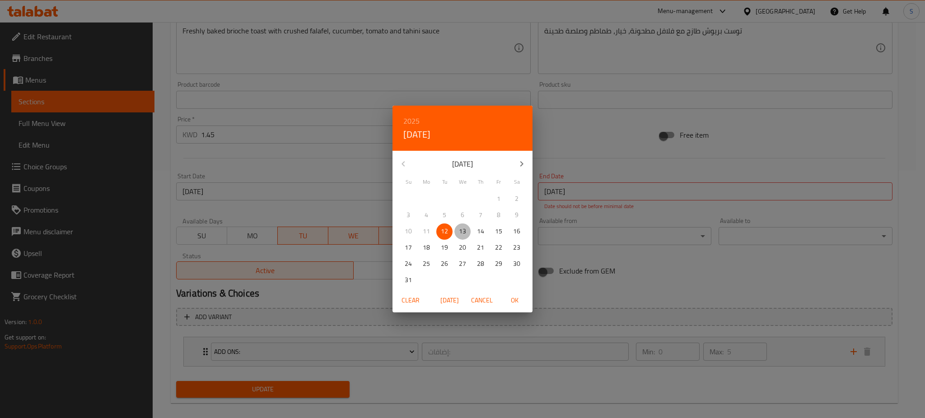
click at [462, 230] on p "13" at bounding box center [462, 231] width 7 height 11
click at [517, 300] on span "OK" at bounding box center [515, 300] width 22 height 11
type input "13-08-2025"
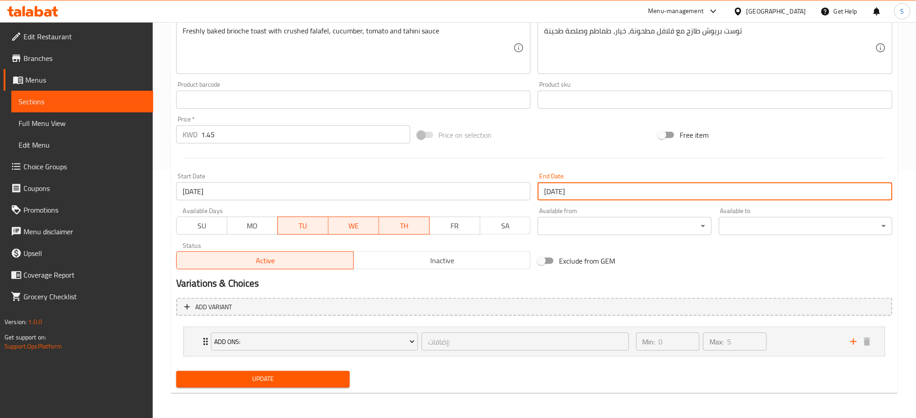
click at [324, 380] on span "Update" at bounding box center [262, 379] width 159 height 11
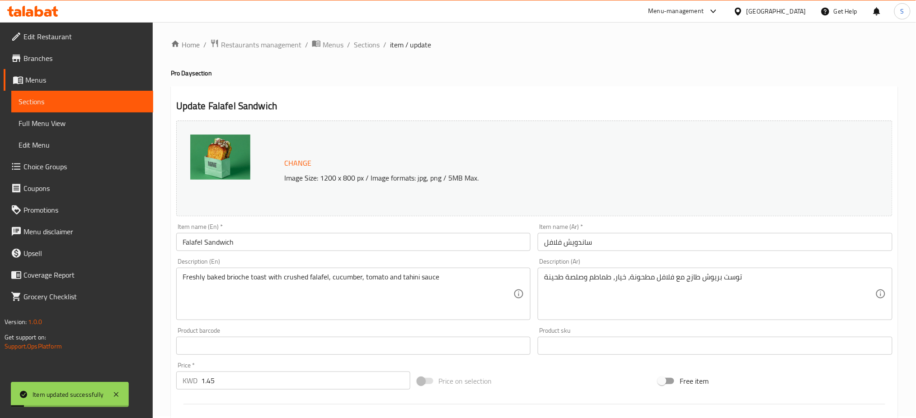
scroll to position [0, 0]
click at [358, 49] on span "Sections" at bounding box center [367, 46] width 26 height 11
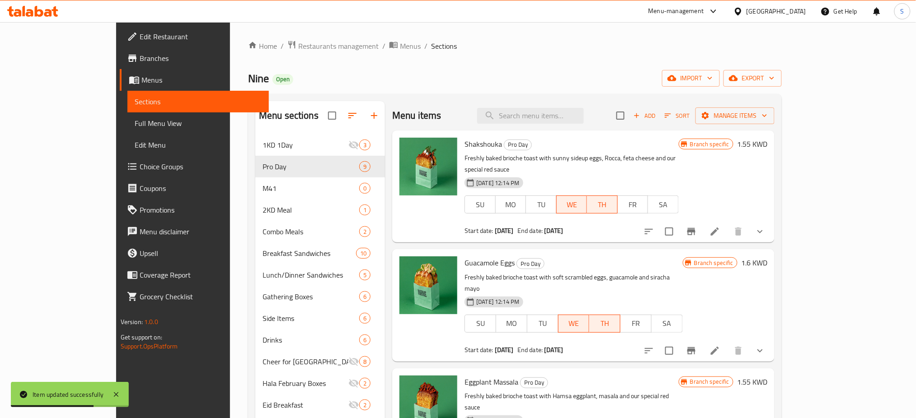
click at [623, 45] on ol "Home / Restaurants management / Menus / Sections" at bounding box center [515, 46] width 534 height 12
click at [584, 120] on input "search" at bounding box center [530, 116] width 107 height 16
paste input "Eggplant masala"
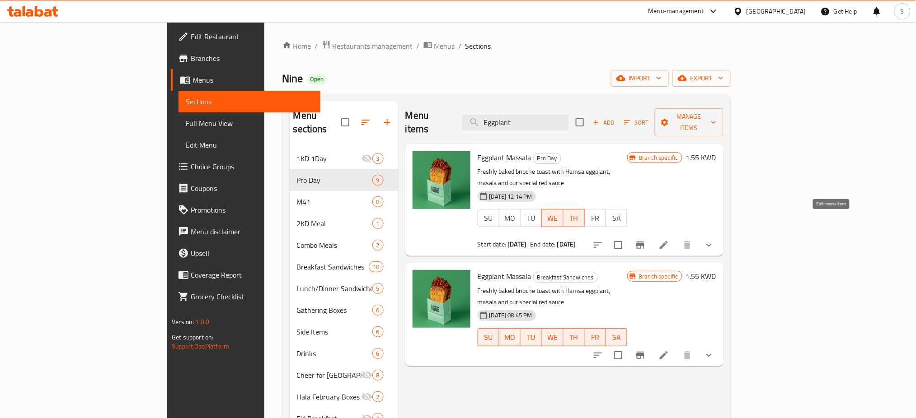
type input "Eggplant"
click at [669, 240] on icon at bounding box center [663, 245] width 11 height 11
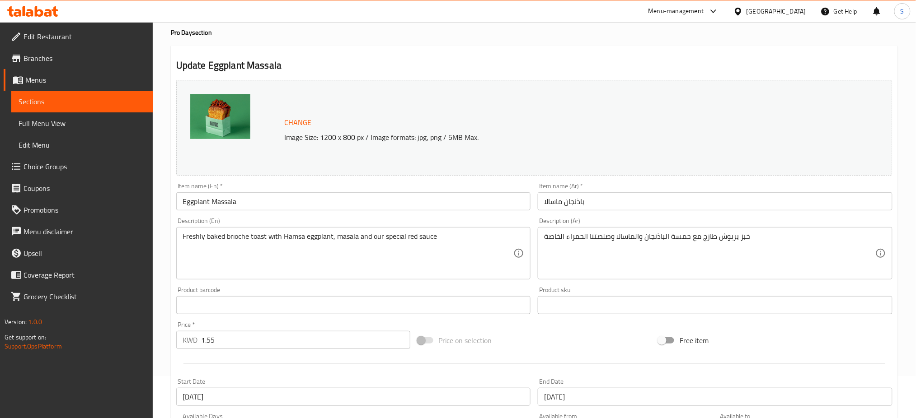
scroll to position [181, 0]
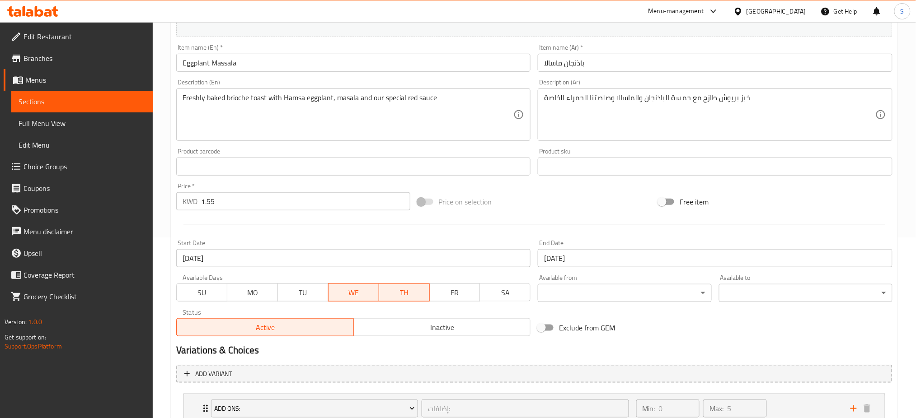
click at [315, 287] on span "TU" at bounding box center [303, 293] width 43 height 13
click at [293, 256] on input "[DATE]" at bounding box center [353, 258] width 355 height 18
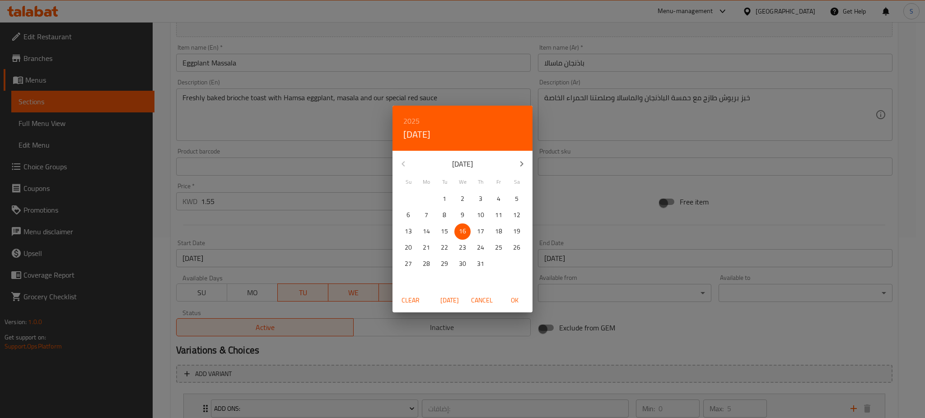
click at [525, 163] on icon "button" at bounding box center [522, 164] width 11 height 11
click at [446, 234] on p "12" at bounding box center [444, 231] width 7 height 11
click at [515, 299] on span "OK" at bounding box center [515, 300] width 22 height 11
type input "12-08-2025"
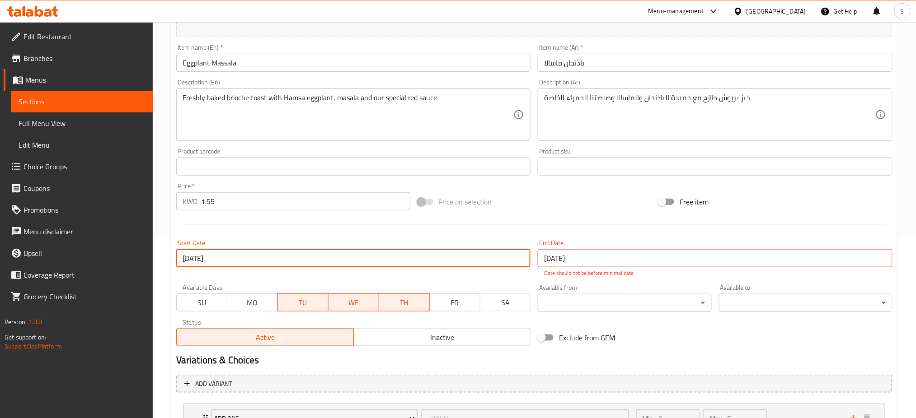
click at [591, 259] on input "[DATE]" at bounding box center [715, 258] width 355 height 18
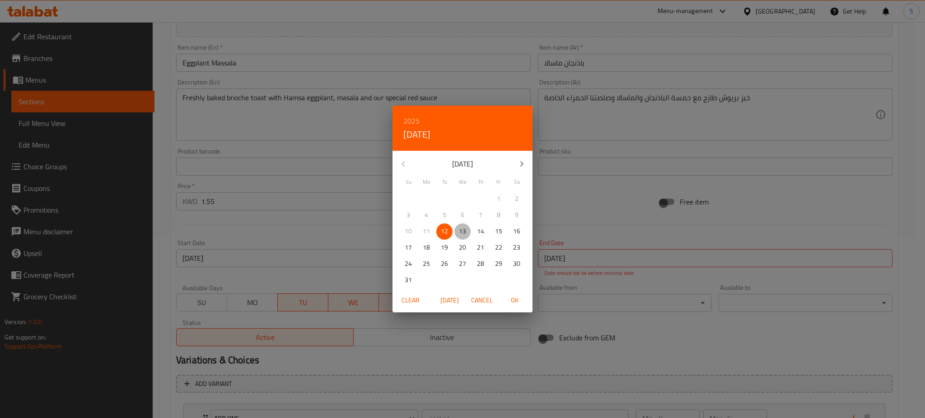
click at [460, 235] on p "13" at bounding box center [462, 231] width 7 height 11
click at [517, 305] on span "OK" at bounding box center [515, 300] width 22 height 11
type input "13-08-2025"
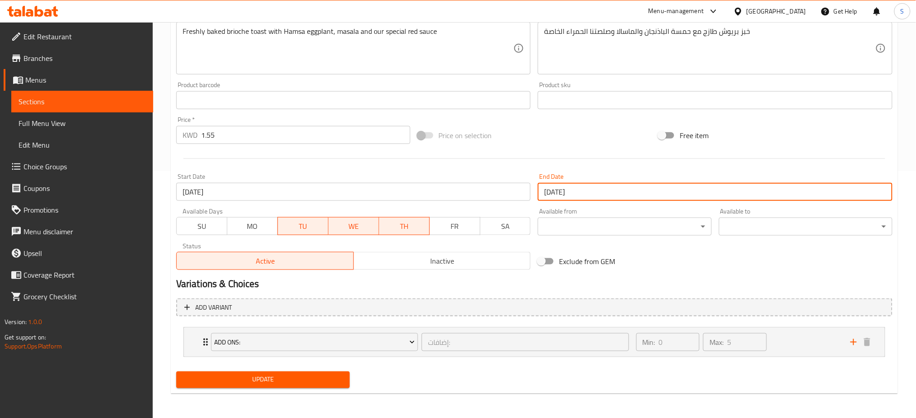
scroll to position [248, 0]
click at [313, 375] on span "Update" at bounding box center [262, 379] width 159 height 11
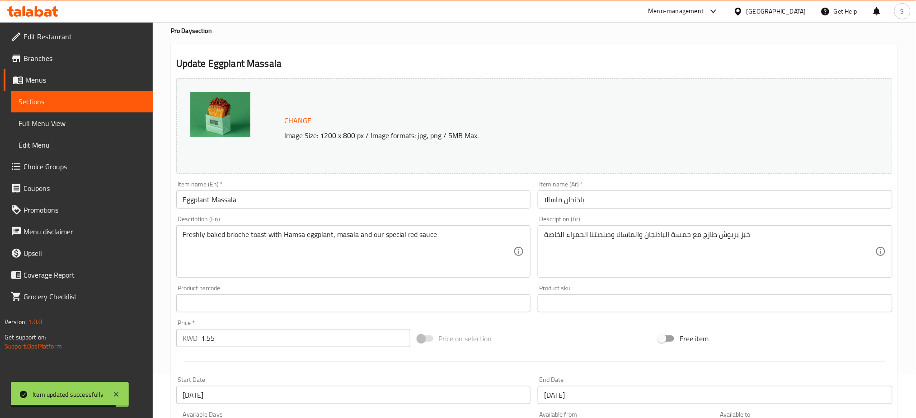
scroll to position [0, 0]
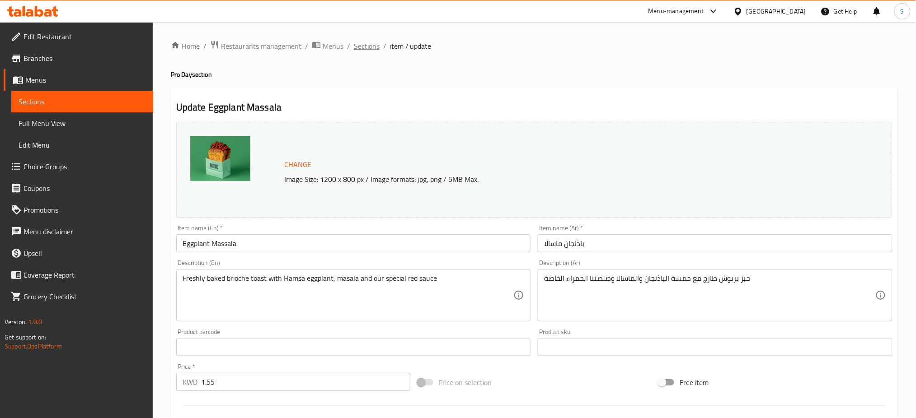
click at [362, 48] on span "Sections" at bounding box center [367, 46] width 26 height 11
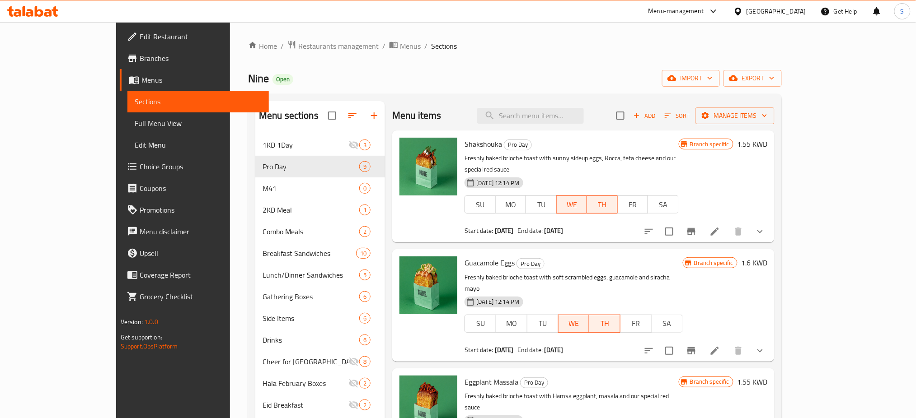
click at [609, 40] on ol "Home / Restaurants management / Menus / Sections" at bounding box center [515, 46] width 534 height 12
click at [577, 113] on input "search" at bounding box center [530, 116] width 107 height 16
paste input "Cauliflower"
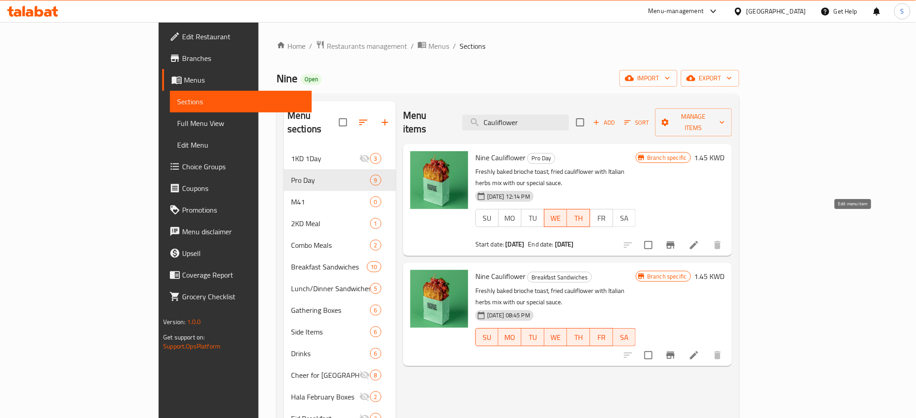
type input "Cauliflower"
click at [698, 241] on icon at bounding box center [694, 245] width 8 height 8
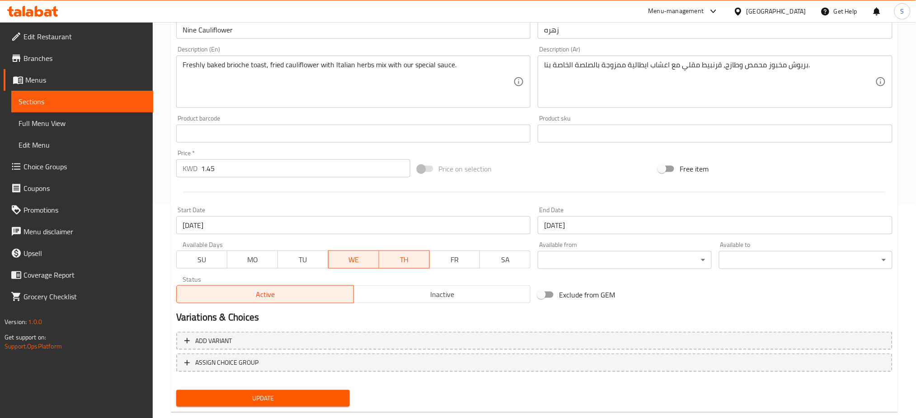
scroll to position [232, 0]
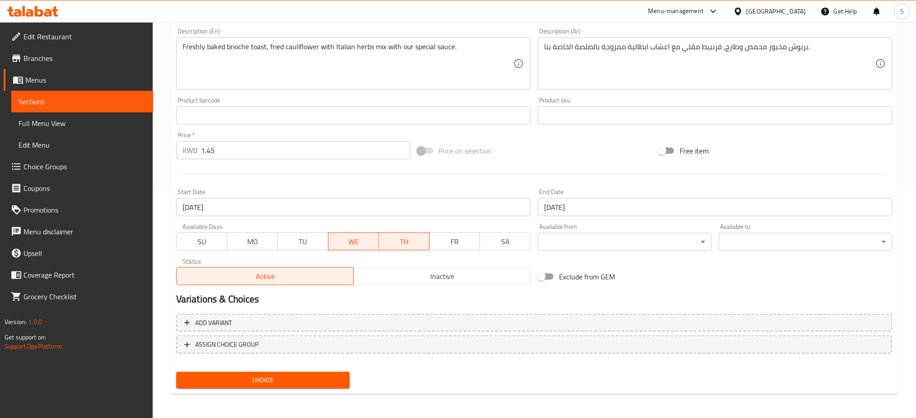
click at [301, 237] on span "TU" at bounding box center [303, 241] width 43 height 13
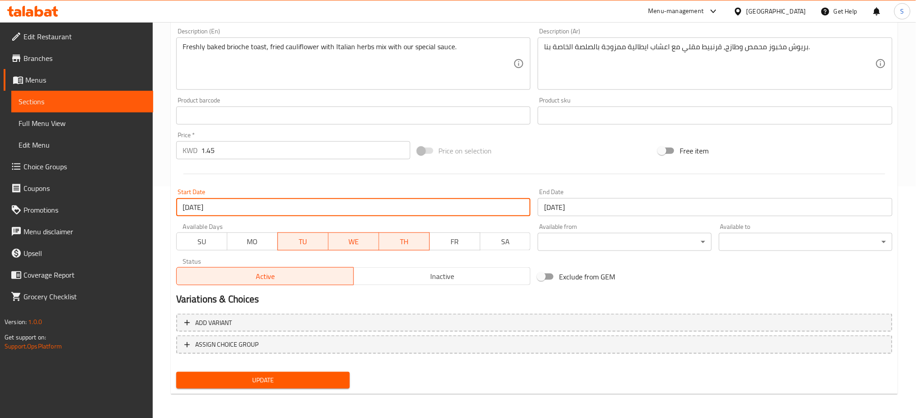
click at [310, 203] on input "[DATE]" at bounding box center [353, 207] width 355 height 18
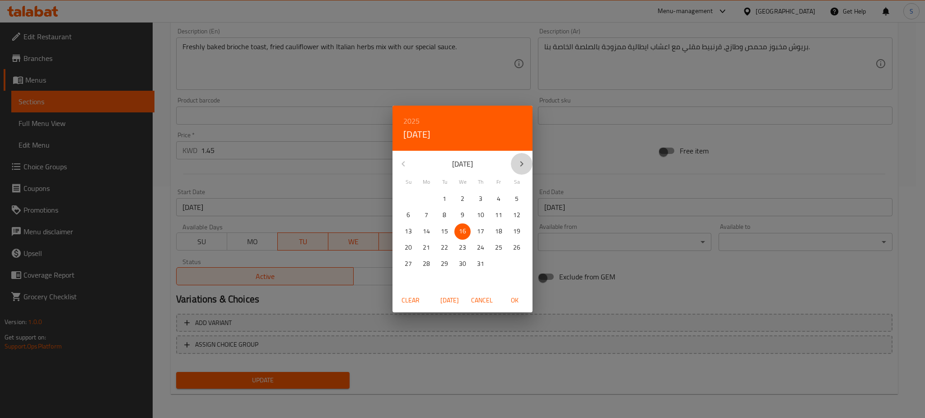
click at [518, 162] on icon "button" at bounding box center [522, 164] width 11 height 11
click at [444, 234] on p "12" at bounding box center [444, 231] width 7 height 11
drag, startPoint x: 521, startPoint y: 302, endPoint x: 524, endPoint y: 284, distance: 18.7
click at [521, 302] on span "OK" at bounding box center [515, 300] width 22 height 11
type input "12-08-2025"
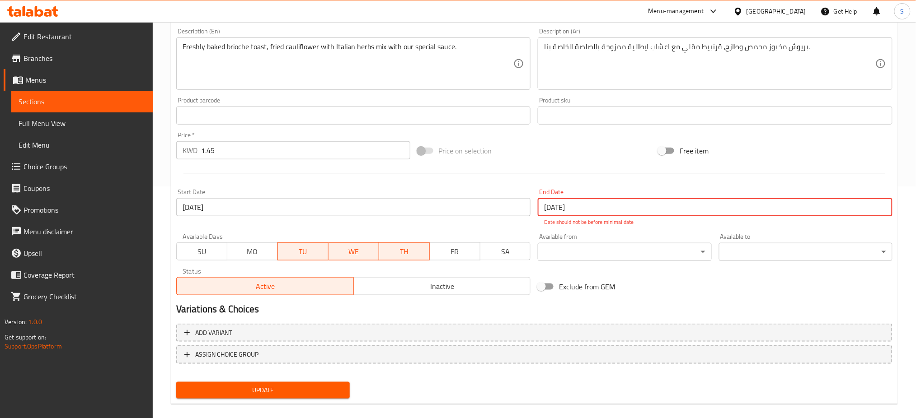
click at [580, 207] on input "[DATE]" at bounding box center [715, 207] width 355 height 18
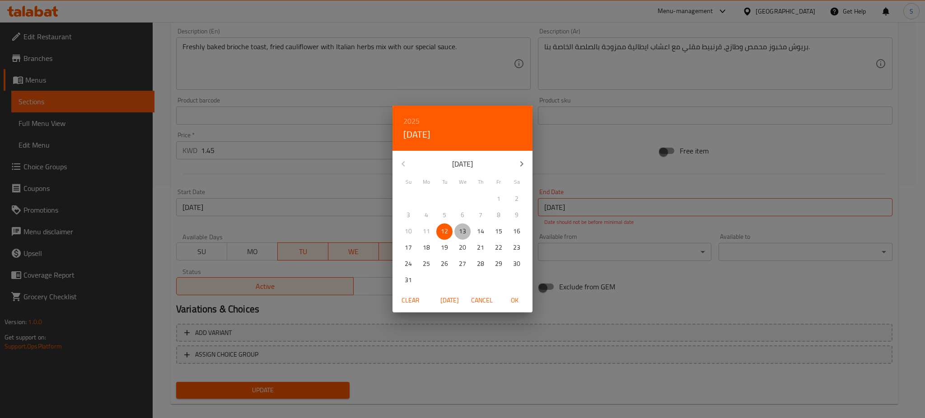
click at [458, 234] on span "13" at bounding box center [463, 231] width 16 height 11
click at [523, 299] on span "OK" at bounding box center [515, 300] width 22 height 11
type input "13-08-2025"
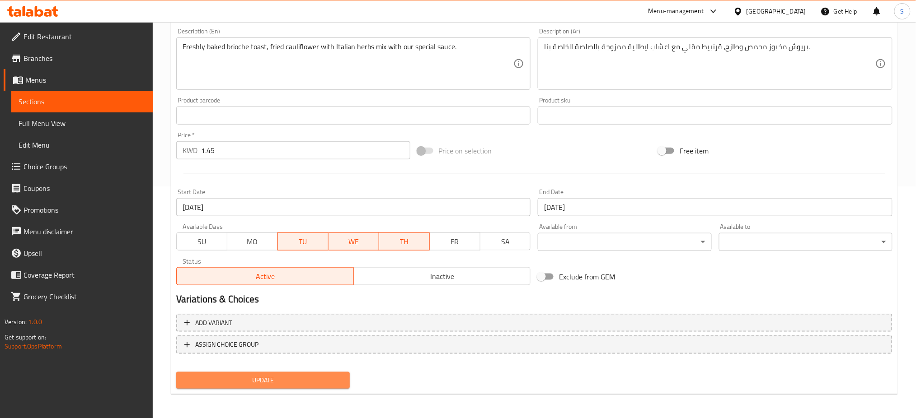
click at [328, 384] on span "Update" at bounding box center [262, 380] width 159 height 11
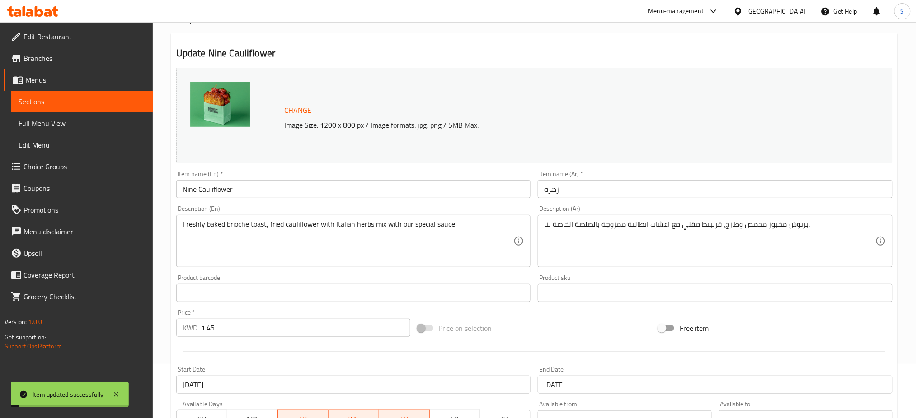
scroll to position [0, 0]
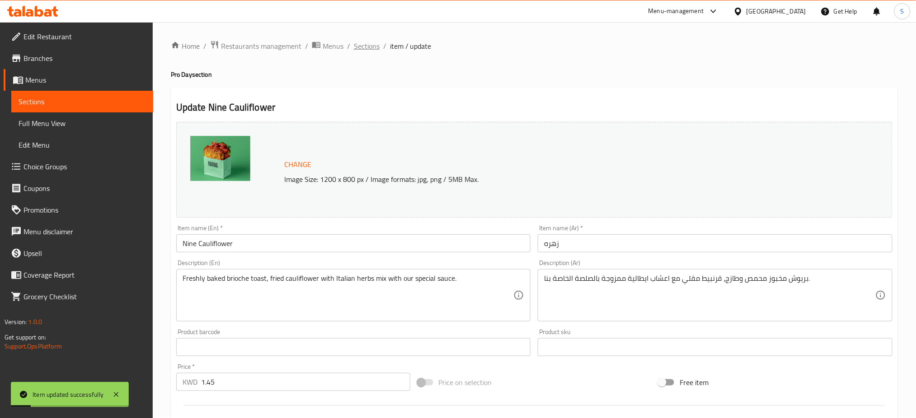
click at [367, 48] on span "Sections" at bounding box center [367, 46] width 26 height 11
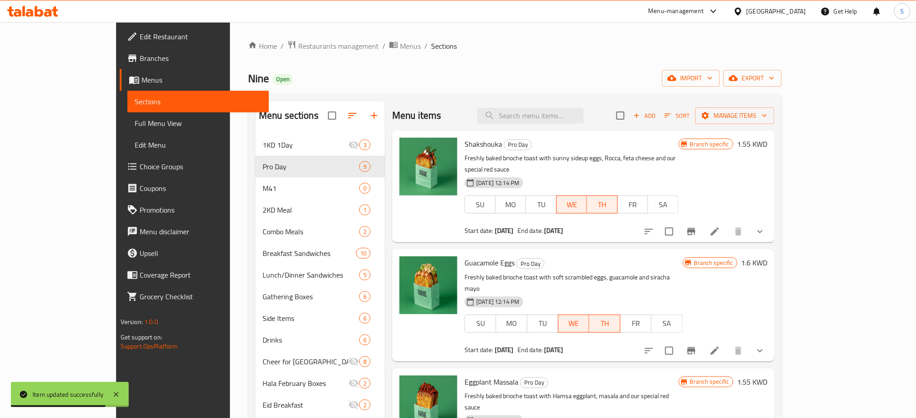
click at [416, 40] on ol "Home / Restaurants management / Menus / Sections" at bounding box center [515, 46] width 534 height 12
click at [555, 117] on input "search" at bounding box center [530, 116] width 107 height 16
paste input "Crispy chicken"
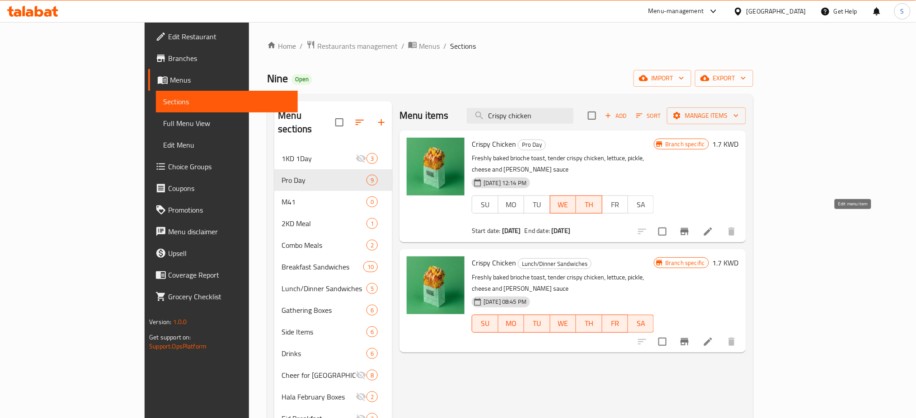
type input "Crispy chicken"
click at [714, 226] on icon at bounding box center [708, 231] width 11 height 11
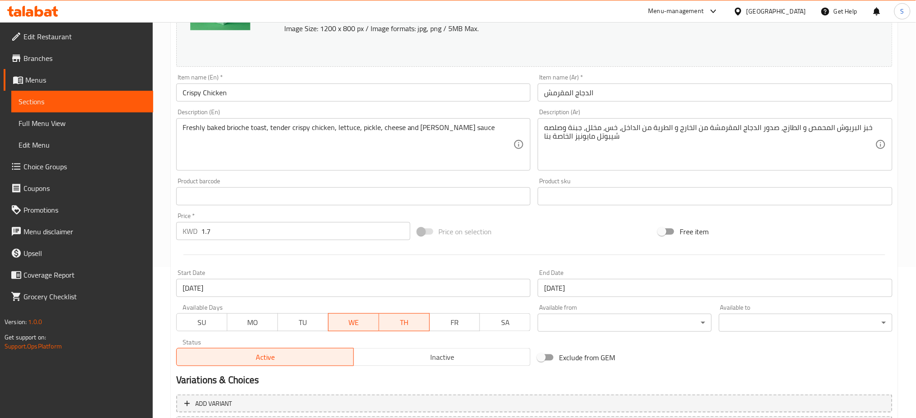
scroll to position [232, 0]
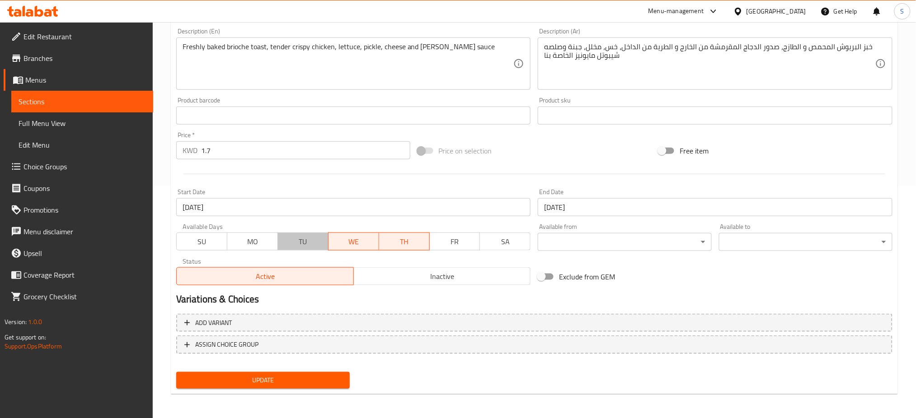
click at [300, 244] on span "TU" at bounding box center [303, 241] width 43 height 13
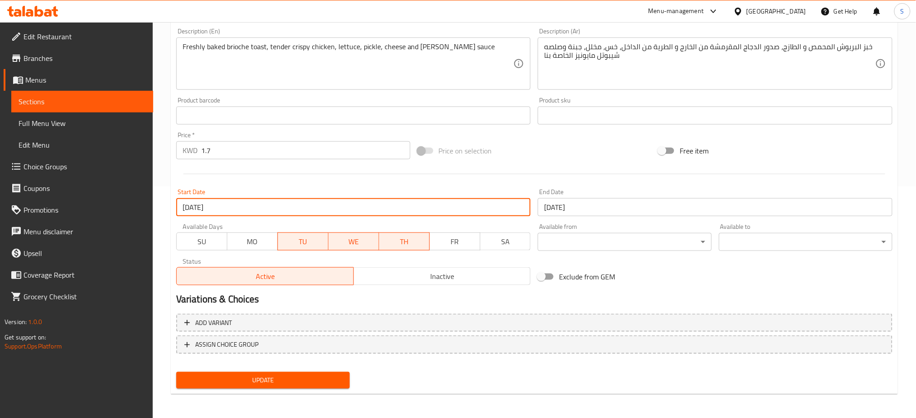
click at [337, 213] on input "[DATE]" at bounding box center [353, 207] width 355 height 18
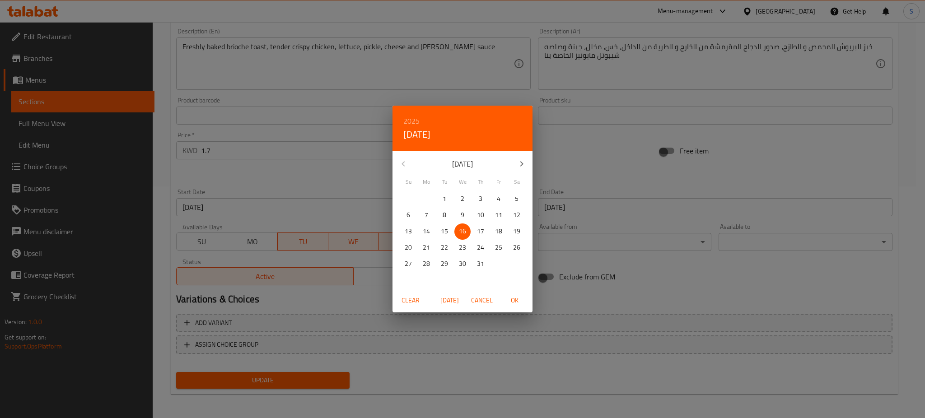
click at [521, 155] on button "button" at bounding box center [522, 164] width 22 height 22
click at [447, 233] on p "12" at bounding box center [444, 231] width 7 height 11
click at [512, 304] on span "OK" at bounding box center [515, 300] width 22 height 11
type input "12-08-2025"
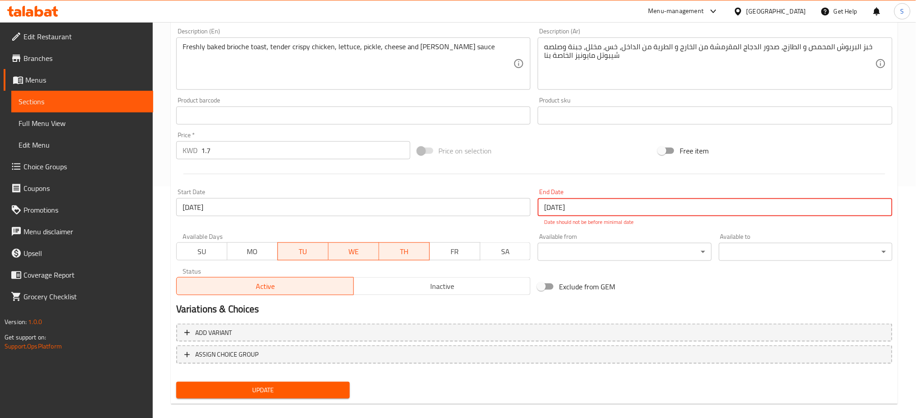
click at [563, 210] on input "[DATE]" at bounding box center [715, 207] width 355 height 18
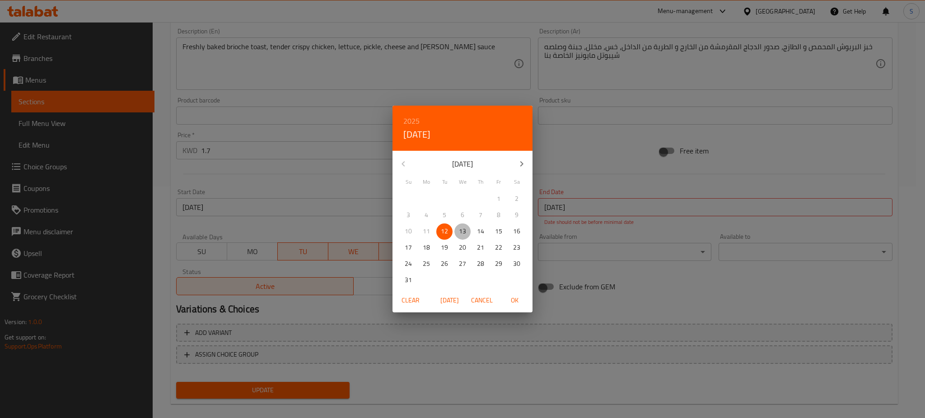
click at [465, 234] on p "13" at bounding box center [462, 231] width 7 height 11
click at [519, 302] on span "OK" at bounding box center [515, 300] width 22 height 11
type input "13-08-2025"
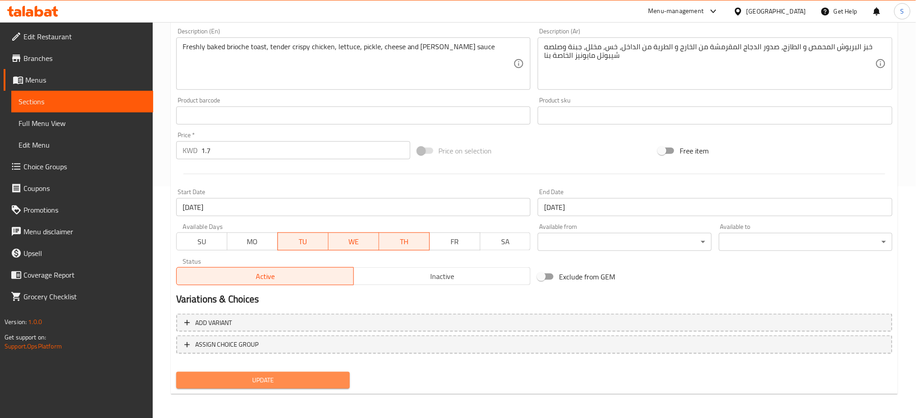
click at [291, 372] on button "Update" at bounding box center [263, 380] width 174 height 17
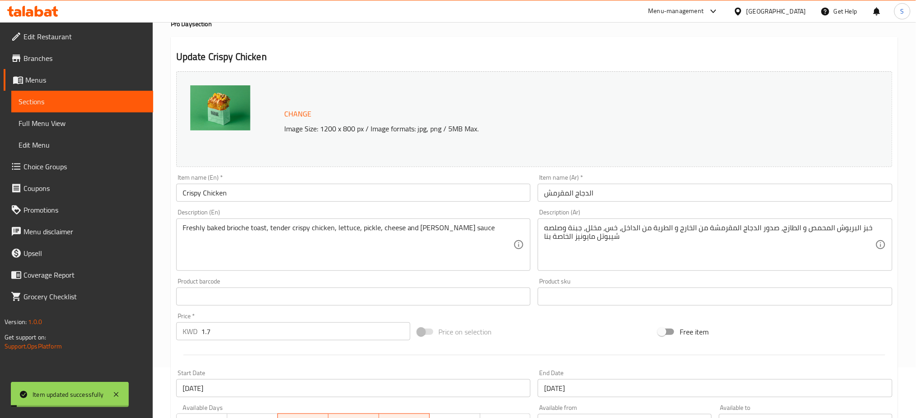
scroll to position [0, 0]
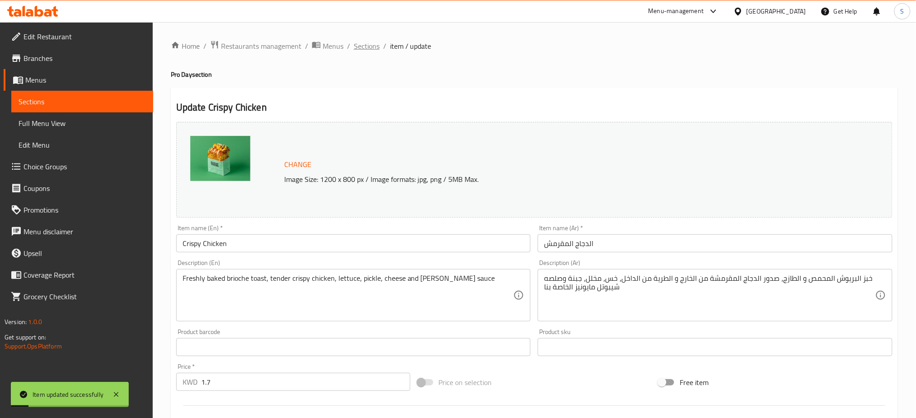
click at [363, 44] on span "Sections" at bounding box center [367, 46] width 26 height 11
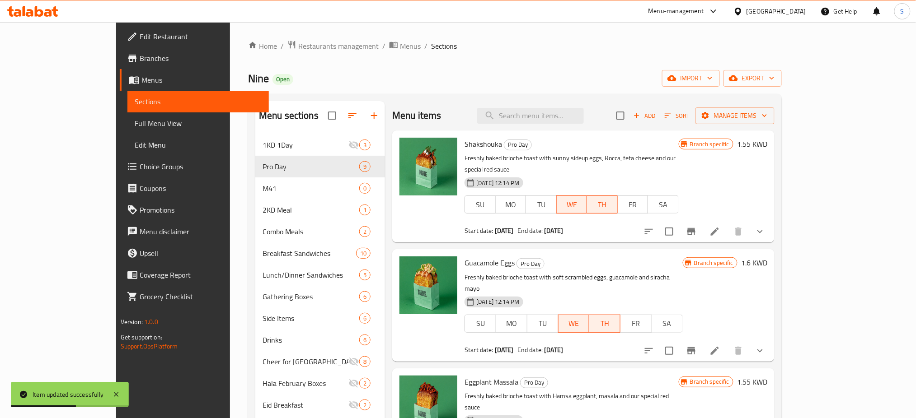
click at [604, 22] on div at bounding box center [458, 22] width 916 height 0
click at [564, 118] on input "search" at bounding box center [530, 116] width 107 height 16
paste input "Chicken corn"
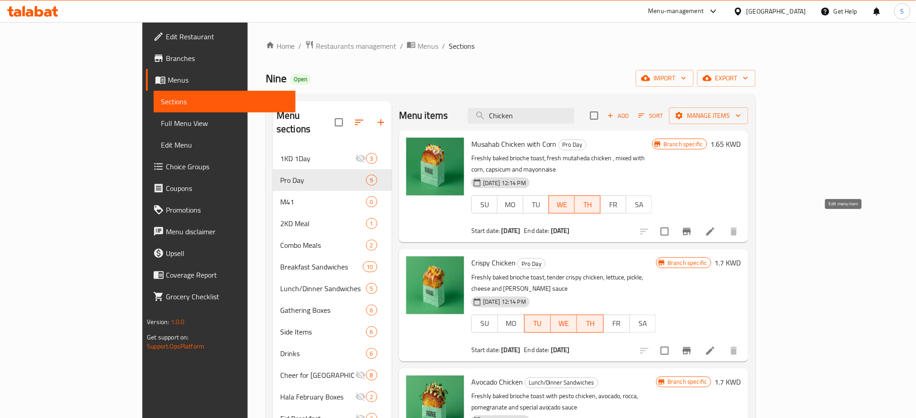
type input "Chicken"
click at [716, 226] on icon at bounding box center [710, 231] width 11 height 11
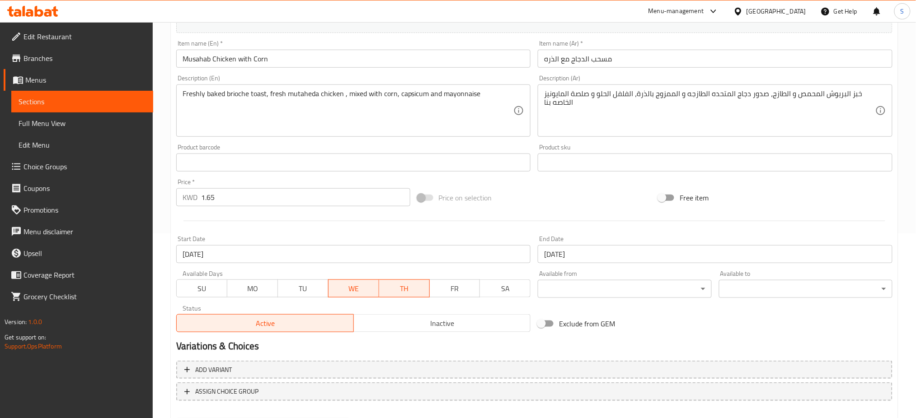
scroll to position [232, 0]
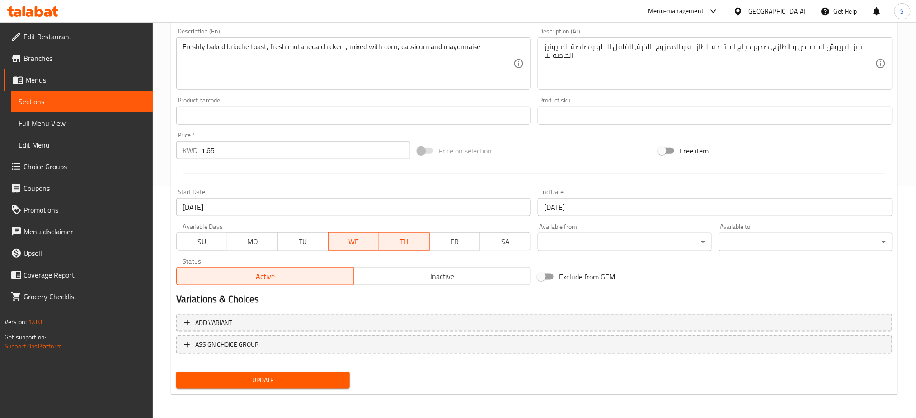
click at [310, 244] on span "TU" at bounding box center [303, 241] width 43 height 13
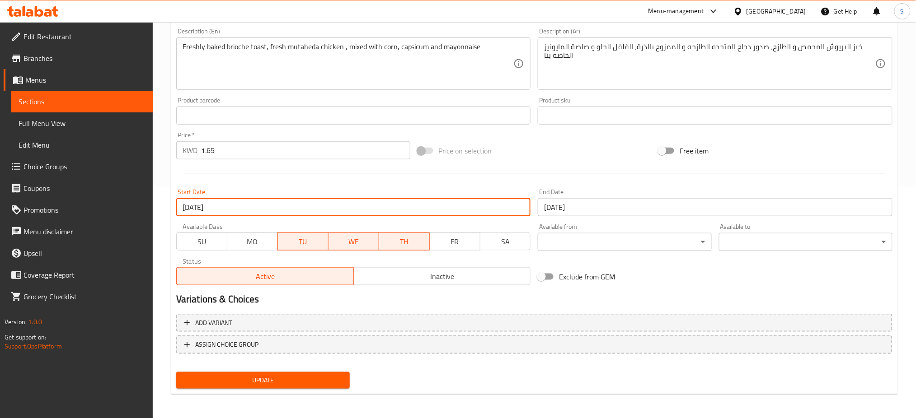
click at [309, 212] on input "[DATE]" at bounding box center [353, 207] width 355 height 18
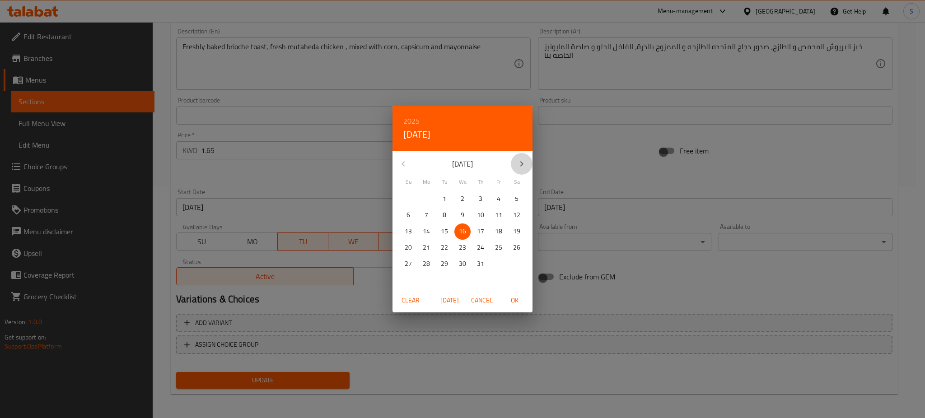
click at [523, 168] on icon "button" at bounding box center [522, 164] width 11 height 11
click at [443, 234] on p "12" at bounding box center [444, 231] width 7 height 11
click at [515, 302] on span "OK" at bounding box center [515, 300] width 22 height 11
type input "12-08-2025"
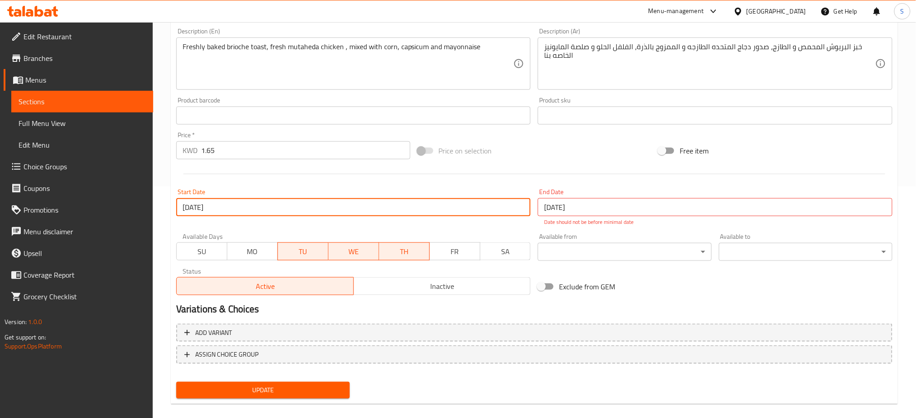
click at [582, 199] on input "[DATE]" at bounding box center [715, 207] width 355 height 18
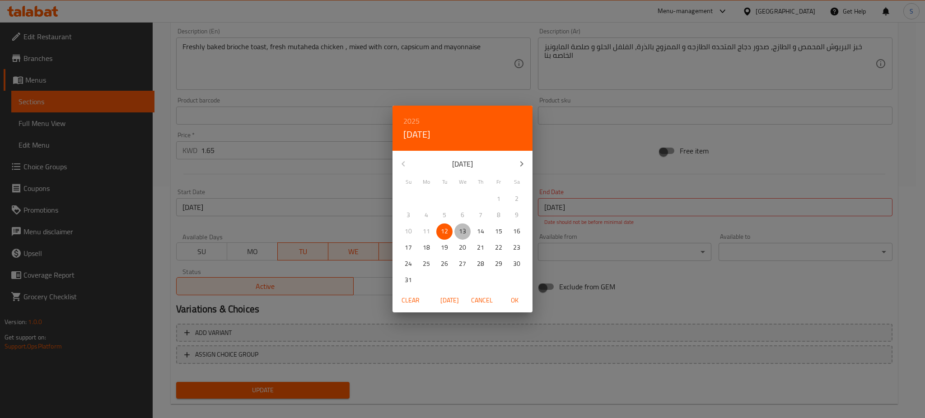
click at [459, 233] on p "13" at bounding box center [462, 231] width 7 height 11
click at [521, 302] on span "OK" at bounding box center [515, 300] width 22 height 11
type input "13-08-2025"
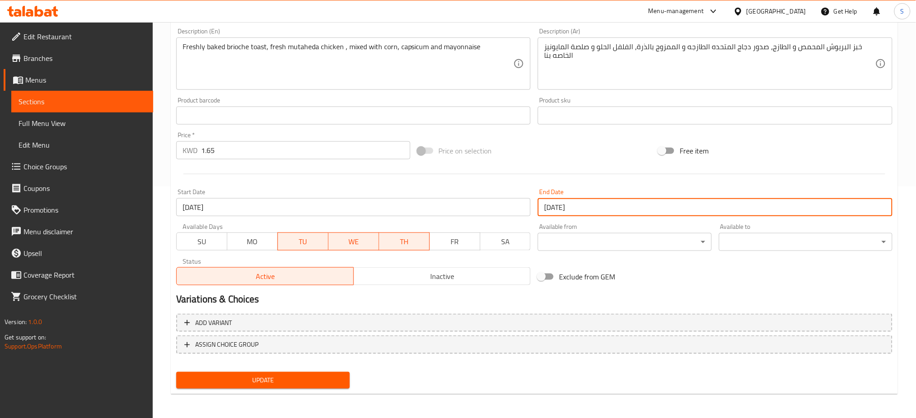
click at [343, 372] on button "Update" at bounding box center [263, 380] width 174 height 17
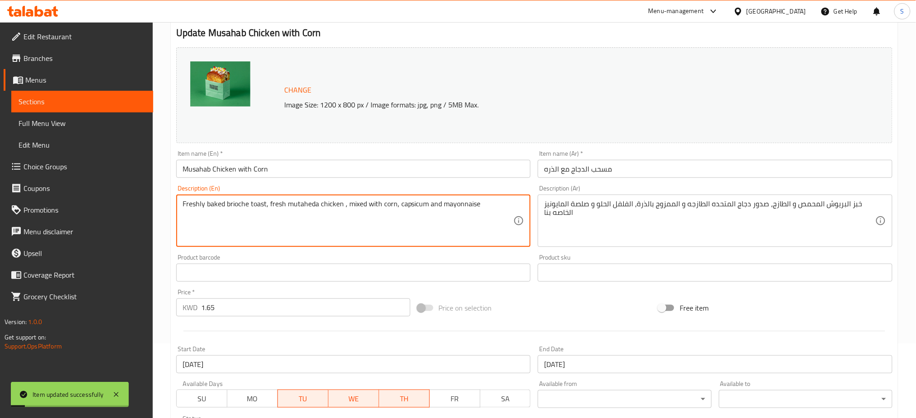
scroll to position [0, 0]
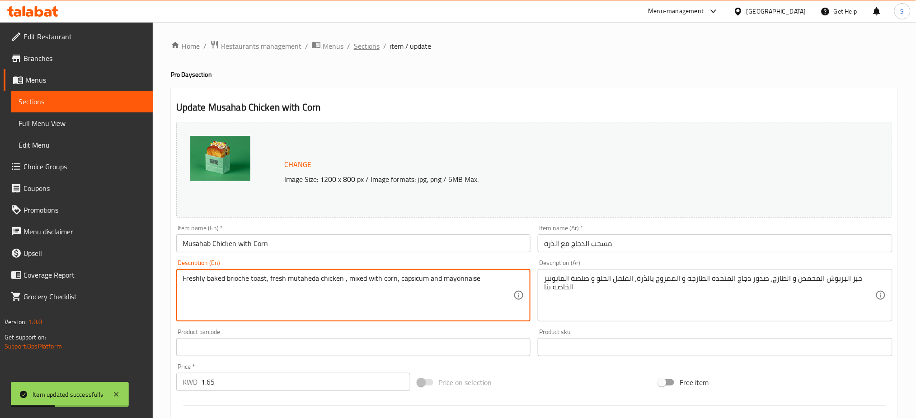
click at [364, 49] on span "Sections" at bounding box center [367, 46] width 26 height 11
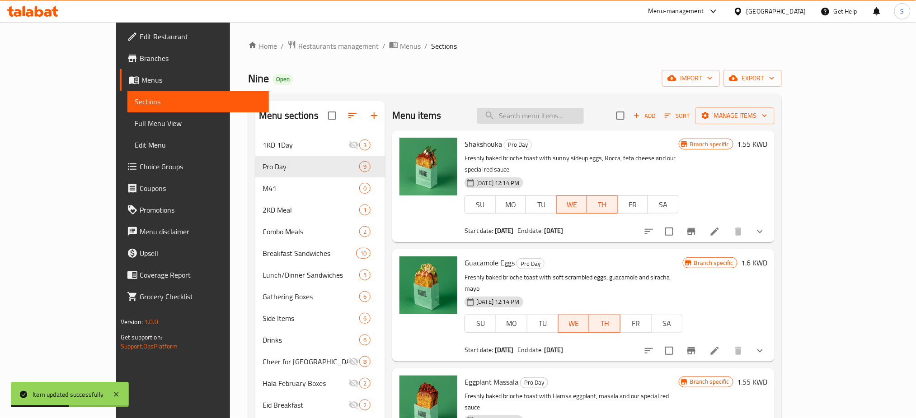
click at [572, 117] on input "search" at bounding box center [530, 116] width 107 height 16
paste input "Shakshouka"
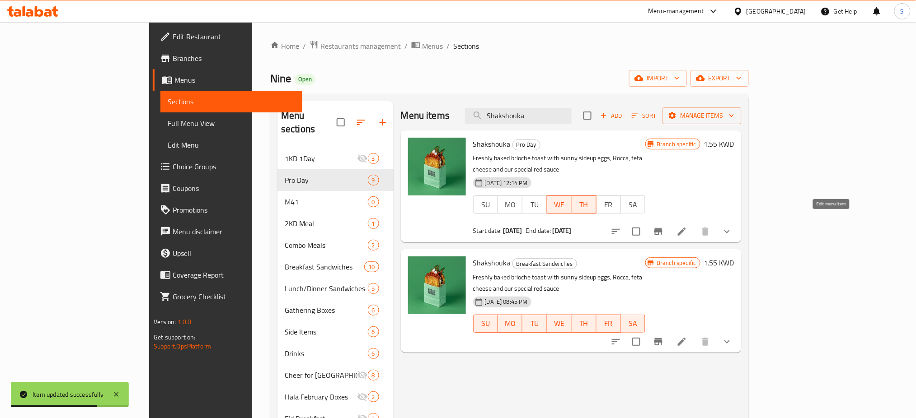
type input "Shakshouka"
click at [687, 226] on icon at bounding box center [681, 231] width 11 height 11
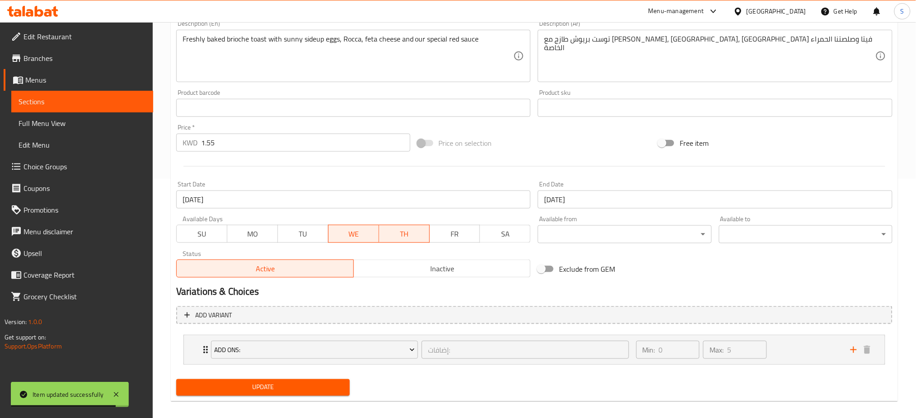
scroll to position [241, 0]
click at [301, 239] on span "TU" at bounding box center [303, 232] width 43 height 13
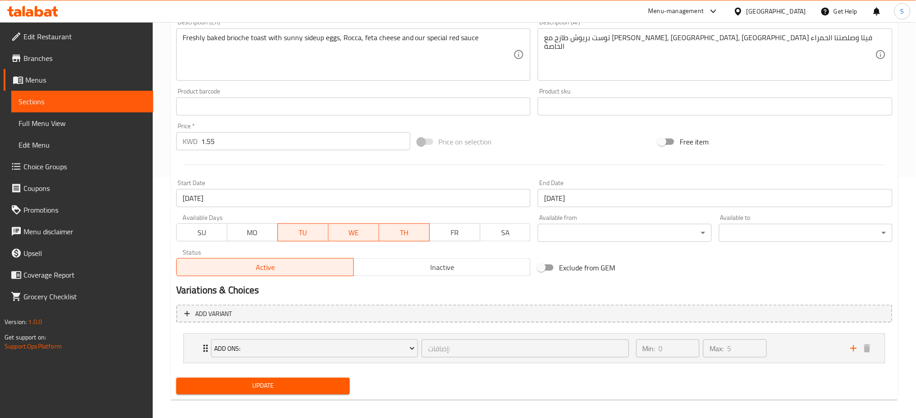
click at [234, 199] on input "[DATE]" at bounding box center [353, 198] width 355 height 18
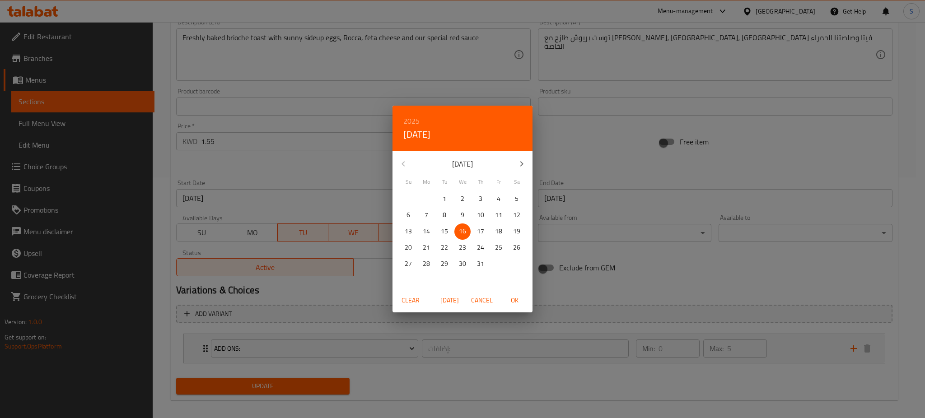
click at [520, 162] on icon "button" at bounding box center [522, 164] width 11 height 11
click at [449, 232] on span "12" at bounding box center [445, 231] width 16 height 11
click at [519, 301] on span "OK" at bounding box center [515, 300] width 22 height 11
type input "12-08-2025"
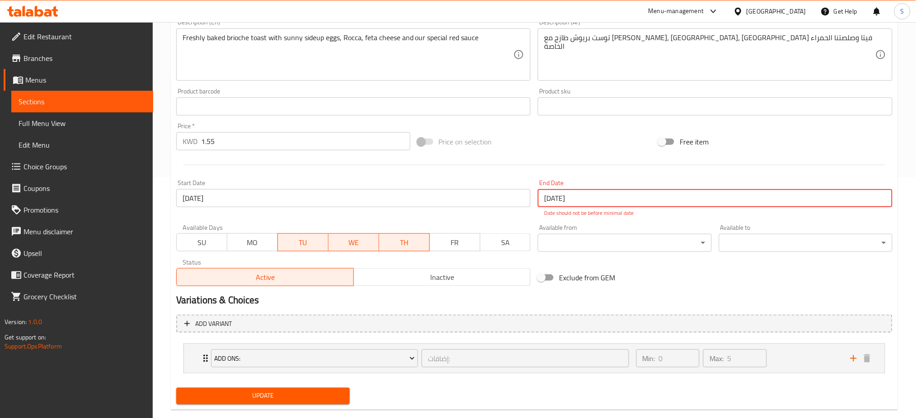
click at [577, 203] on input "[DATE]" at bounding box center [715, 198] width 355 height 18
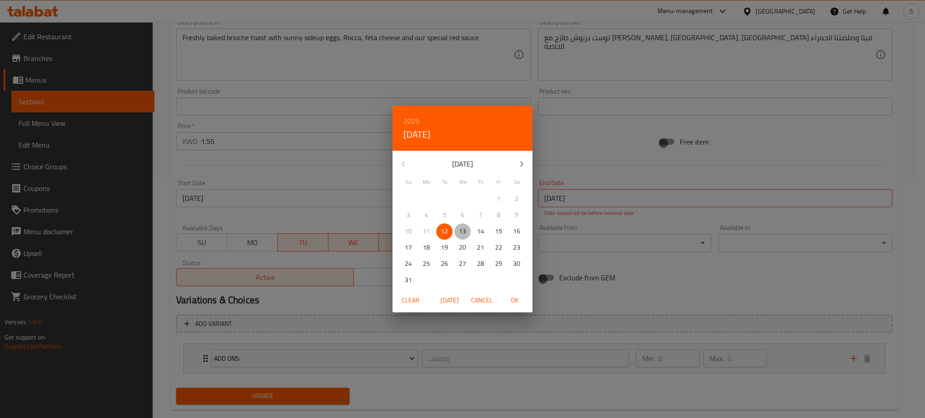
drag, startPoint x: 464, startPoint y: 228, endPoint x: 530, endPoint y: 338, distance: 128.9
click at [465, 232] on p "13" at bounding box center [462, 231] width 7 height 11
click at [512, 299] on span "OK" at bounding box center [515, 300] width 22 height 11
type input "13-08-2025"
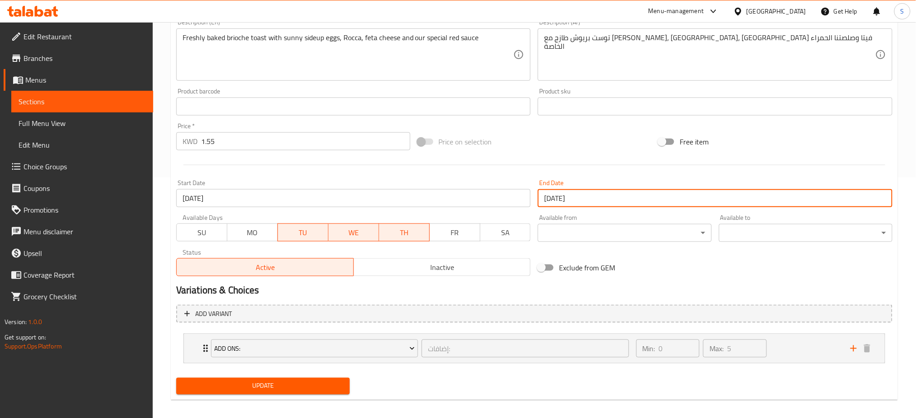
click at [327, 389] on span "Update" at bounding box center [262, 386] width 159 height 11
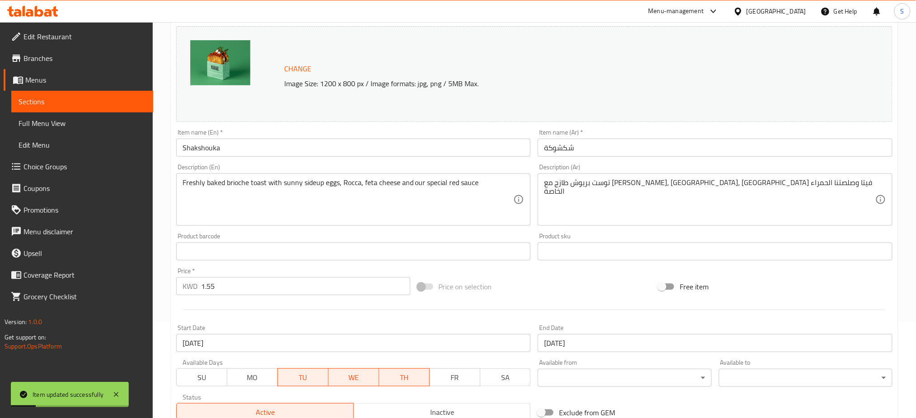
scroll to position [0, 0]
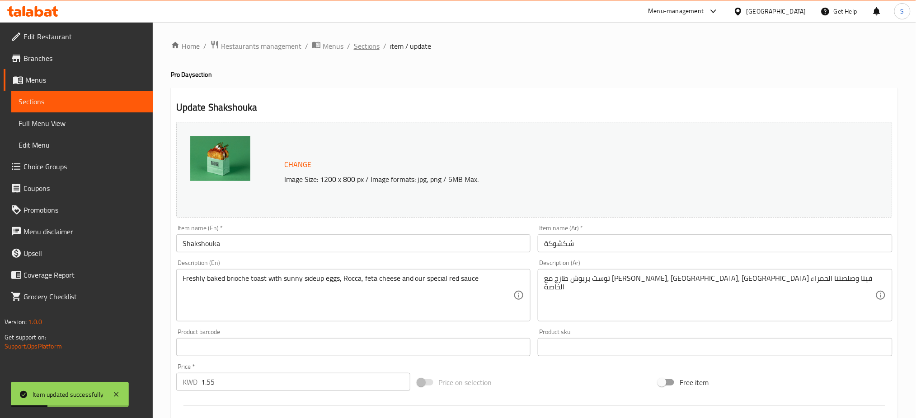
click at [370, 48] on span "Sections" at bounding box center [367, 46] width 26 height 11
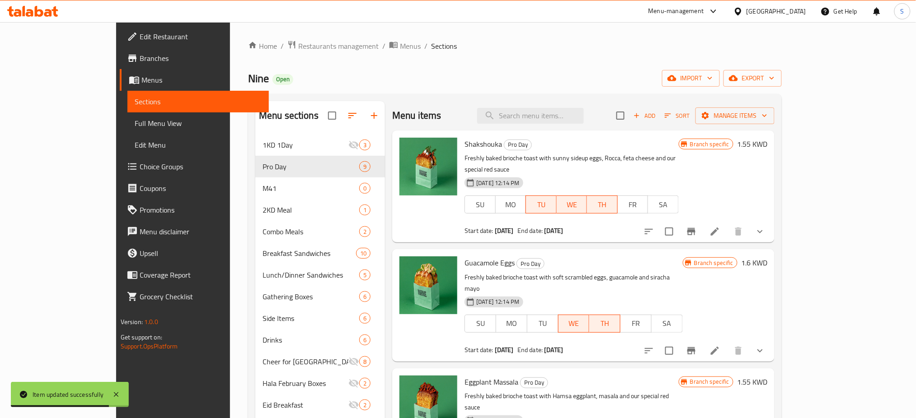
click at [399, 20] on div "Menu-management Kuwait Get Help S" at bounding box center [458, 11] width 916 height 22
click at [536, 113] on input "search" at bounding box center [530, 116] width 107 height 16
paste input "Club sandwiches"
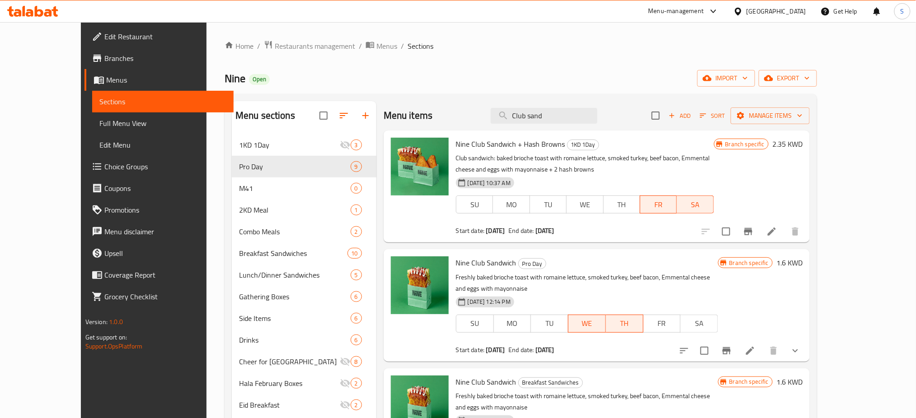
scroll to position [60, 0]
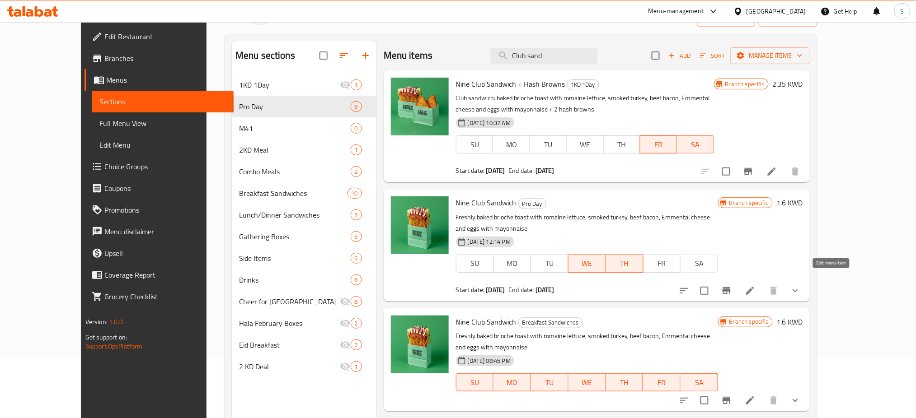
type input "Club sand"
click at [756, 286] on icon at bounding box center [750, 291] width 11 height 11
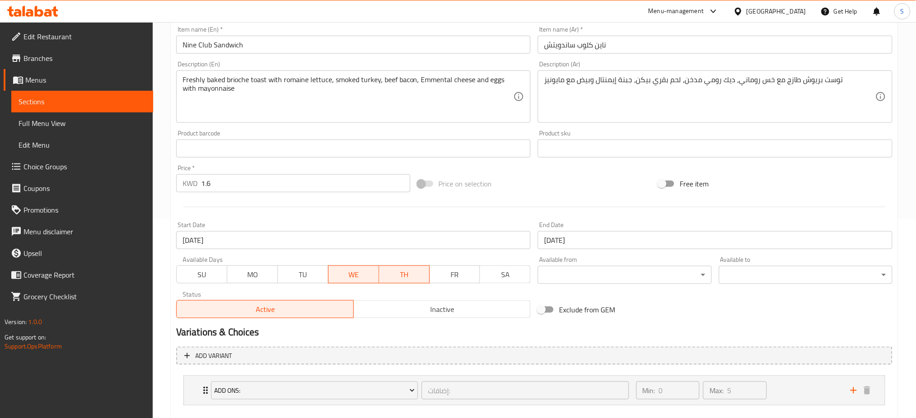
scroll to position [248, 0]
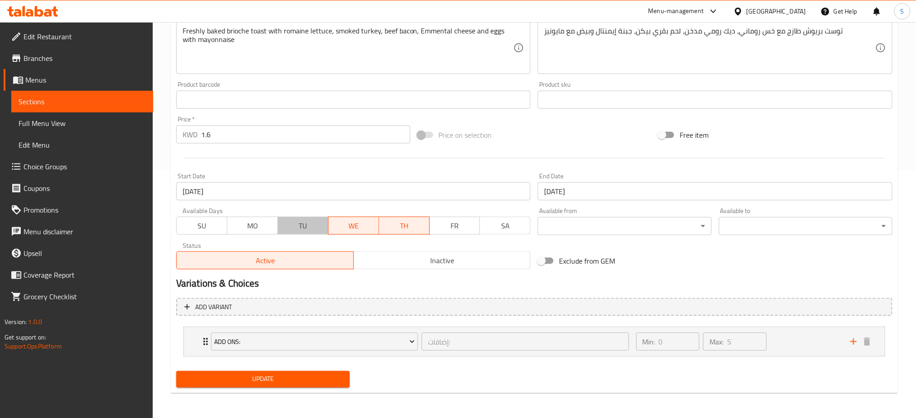
click at [292, 228] on span "TU" at bounding box center [303, 226] width 43 height 13
click at [251, 192] on input "[DATE]" at bounding box center [353, 192] width 355 height 18
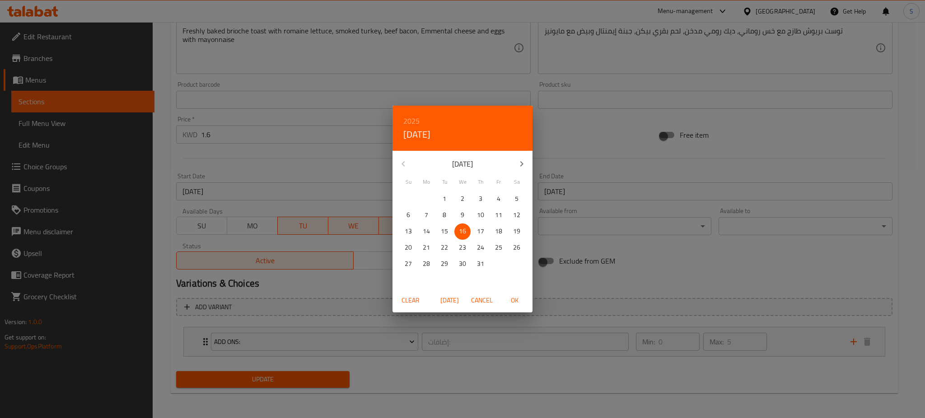
click at [521, 162] on icon "button" at bounding box center [522, 163] width 3 height 5
click at [444, 231] on p "12" at bounding box center [444, 231] width 7 height 11
click at [514, 300] on span "OK" at bounding box center [515, 300] width 22 height 11
type input "12-08-2025"
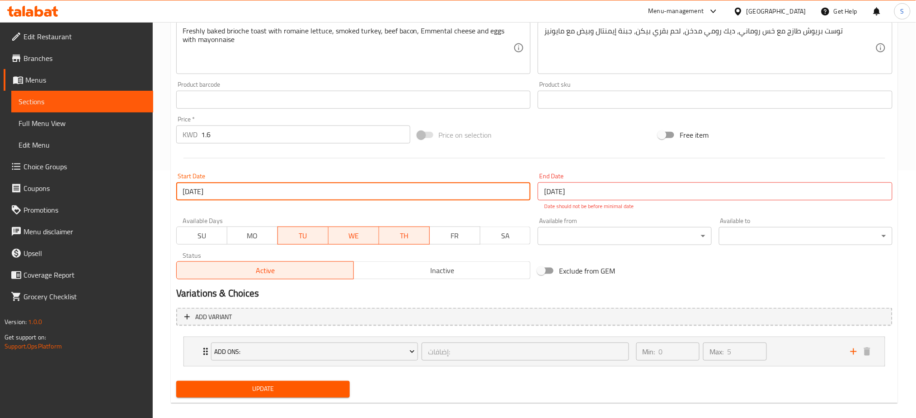
click at [597, 193] on input "[DATE]" at bounding box center [715, 192] width 355 height 18
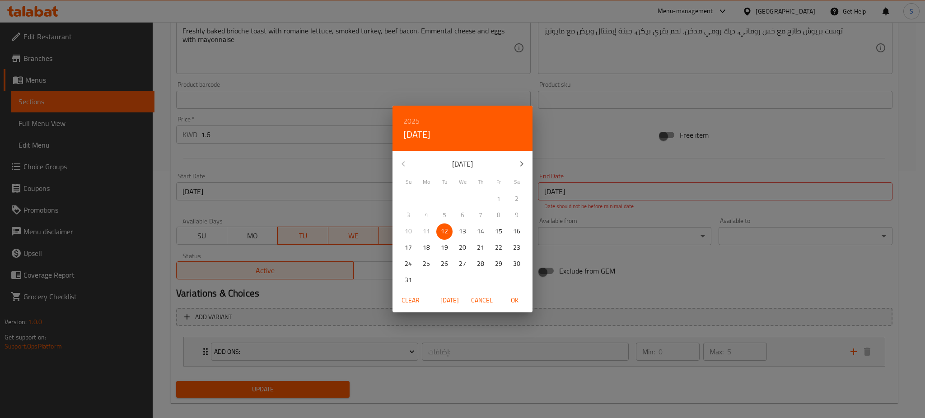
click at [460, 232] on p "13" at bounding box center [462, 231] width 7 height 11
click at [515, 302] on span "OK" at bounding box center [515, 300] width 22 height 11
type input "13-08-2025"
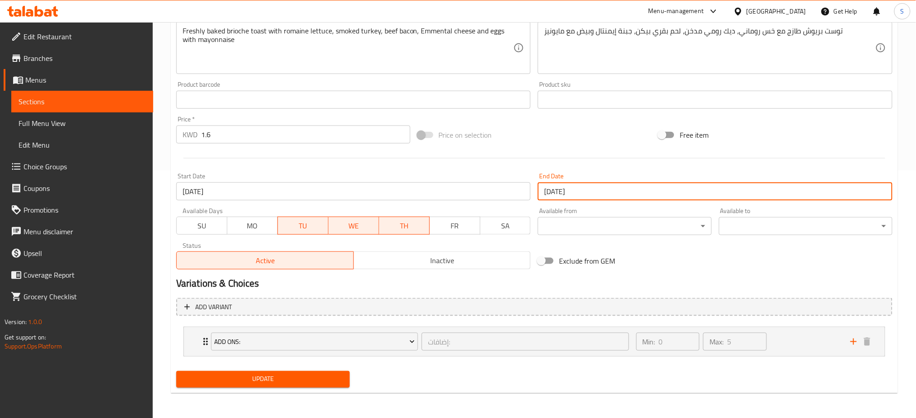
click at [328, 380] on span "Update" at bounding box center [262, 379] width 159 height 11
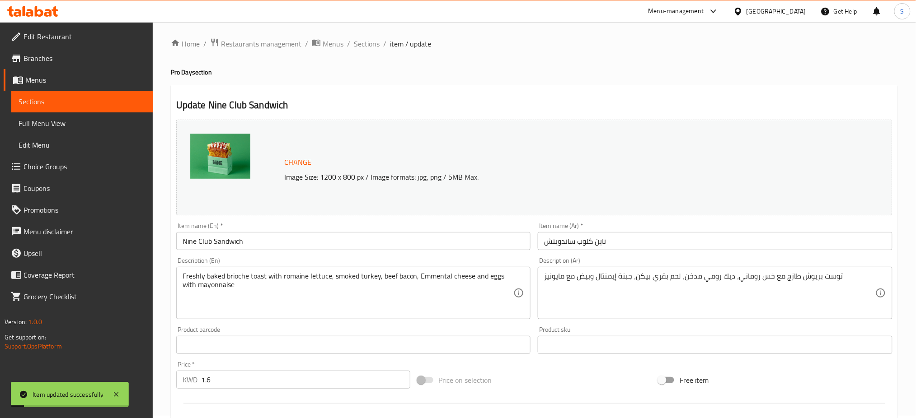
scroll to position [0, 0]
click at [364, 47] on span "Sections" at bounding box center [367, 46] width 26 height 11
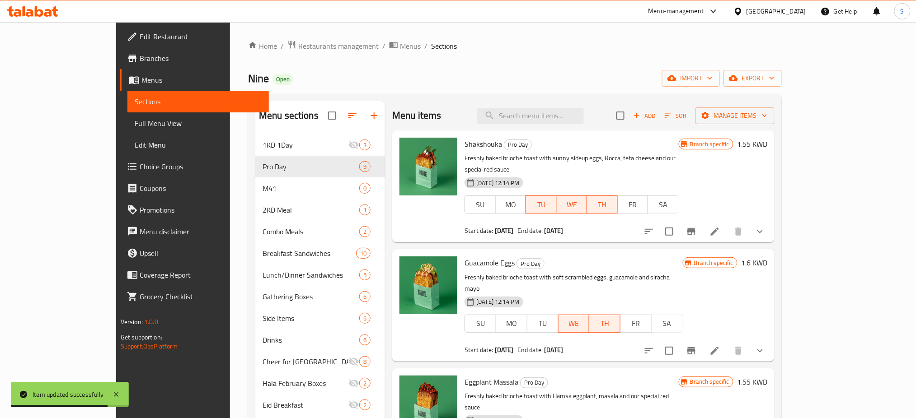
click at [573, 28] on div "Home / Restaurants management / Menus / Sections Nine Open import export Menu s…" at bounding box center [515, 283] width 570 height 523
click at [564, 119] on input "search" at bounding box center [530, 116] width 107 height 16
paste input "Guacamole egg"
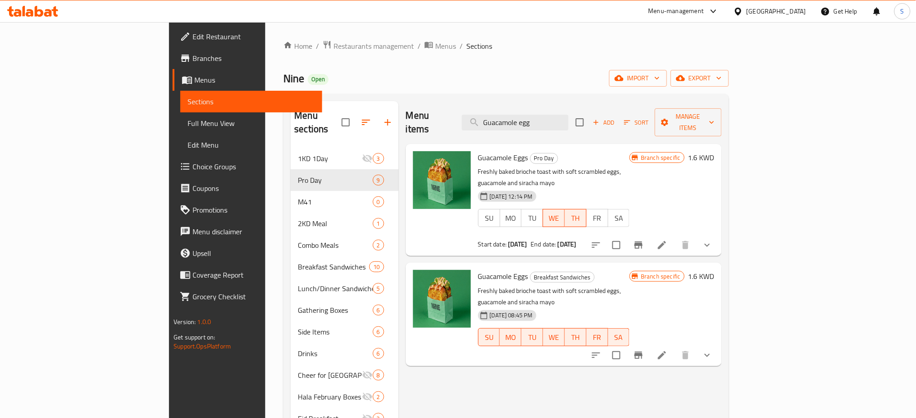
type input "Guacamole egg"
click at [666, 241] on icon at bounding box center [662, 245] width 8 height 8
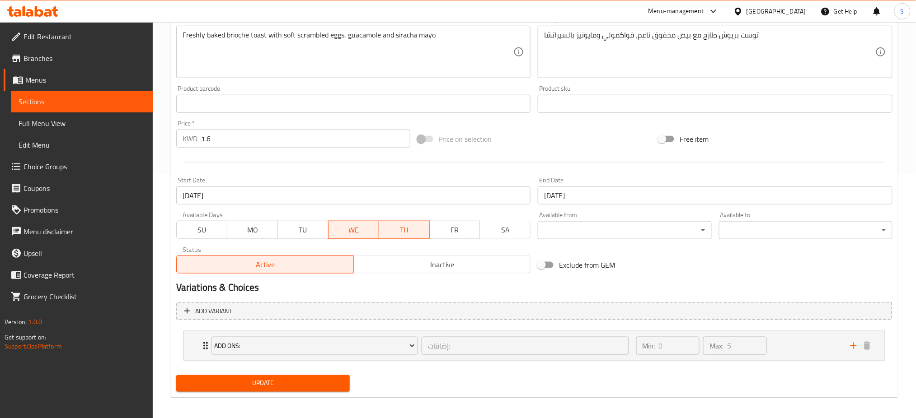
scroll to position [248, 0]
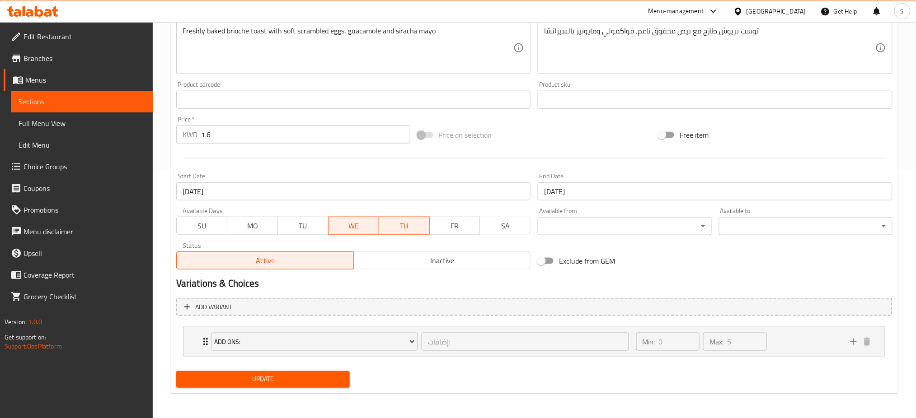
click at [298, 223] on span "TU" at bounding box center [303, 226] width 43 height 13
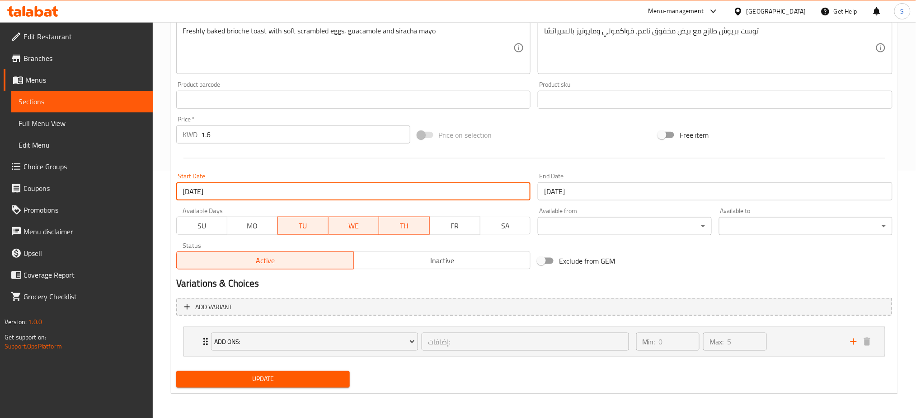
click at [277, 189] on input "[DATE]" at bounding box center [353, 192] width 355 height 18
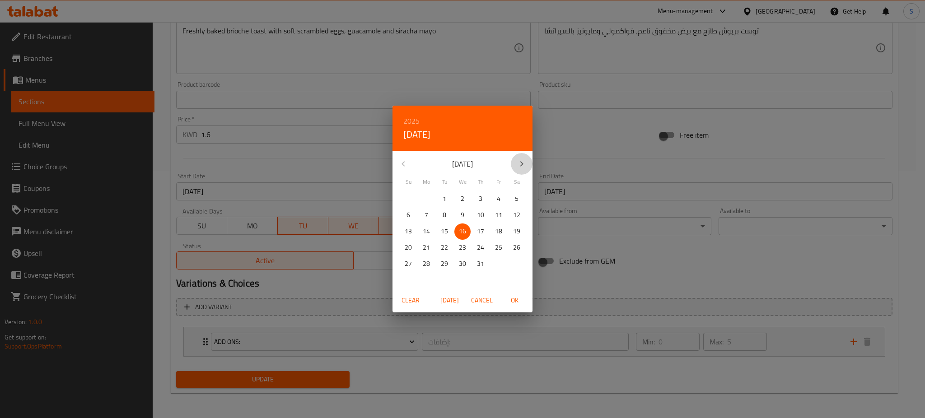
click at [523, 162] on icon "button" at bounding box center [522, 164] width 11 height 11
click at [446, 234] on p "12" at bounding box center [444, 231] width 7 height 11
click at [517, 303] on span "OK" at bounding box center [515, 300] width 22 height 11
type input "12-08-2025"
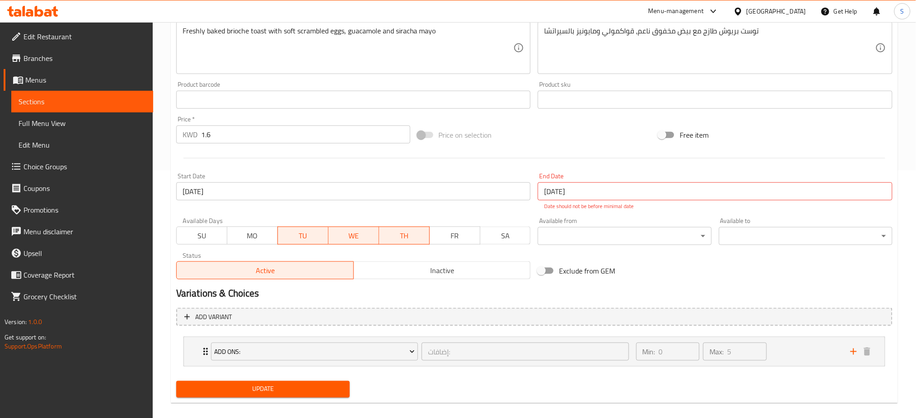
click at [635, 202] on div "End Date 16-07-2025 End Date Date should not be before minimal date" at bounding box center [715, 192] width 355 height 38
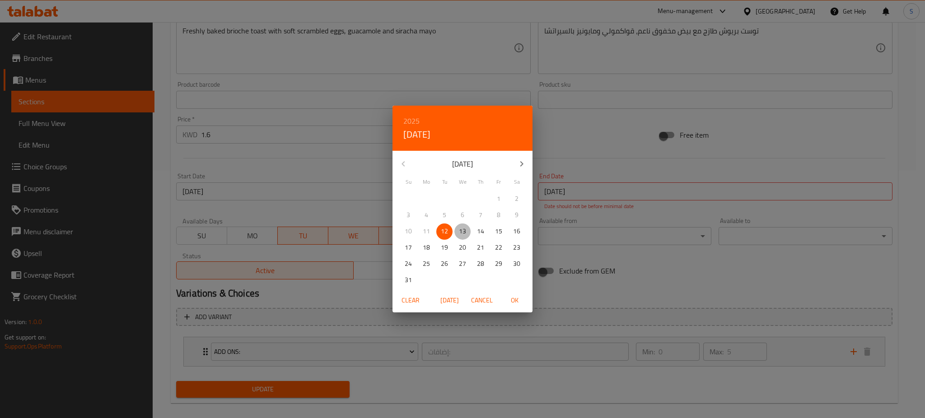
click at [466, 228] on p "13" at bounding box center [462, 231] width 7 height 11
click at [520, 299] on span "OK" at bounding box center [515, 300] width 22 height 11
type input "13-08-2025"
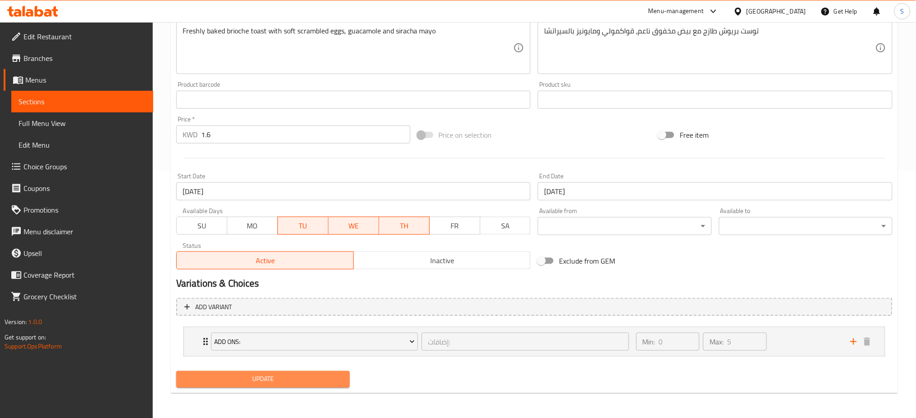
click at [335, 381] on span "Update" at bounding box center [262, 379] width 159 height 11
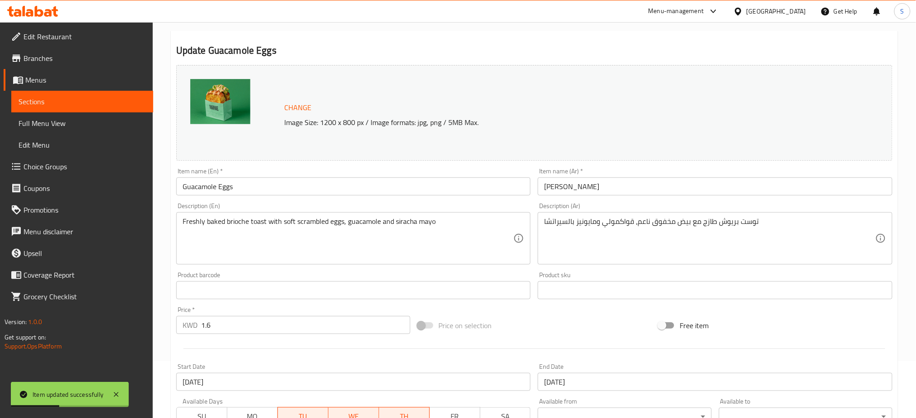
scroll to position [0, 0]
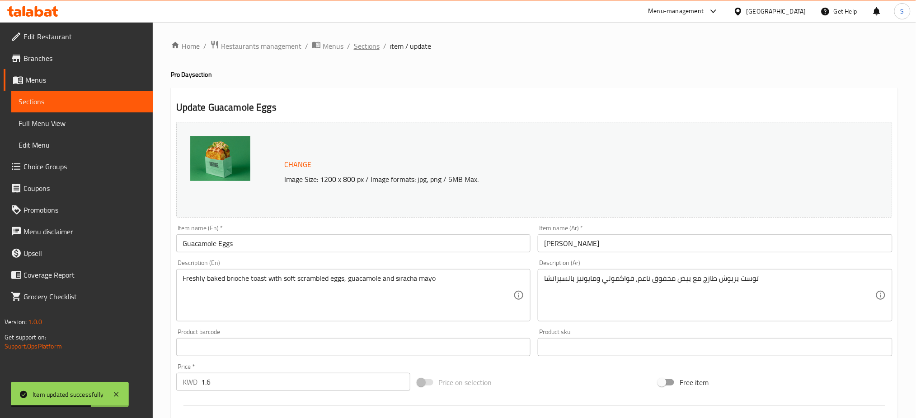
click at [365, 49] on span "Sections" at bounding box center [367, 46] width 26 height 11
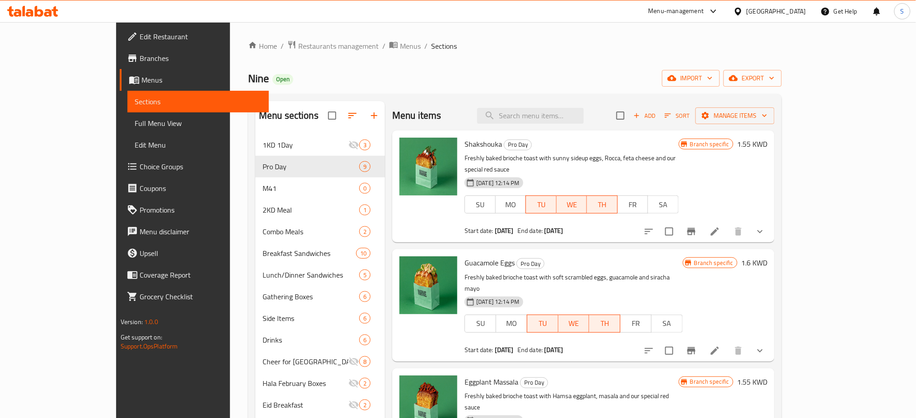
click at [472, 26] on div "Home / Restaurants management / Menus / Sections Nine Open import export Menu s…" at bounding box center [515, 283] width 570 height 523
click at [545, 114] on input "search" at bounding box center [530, 116] width 107 height 16
paste input "Mushroom Truffle egg"
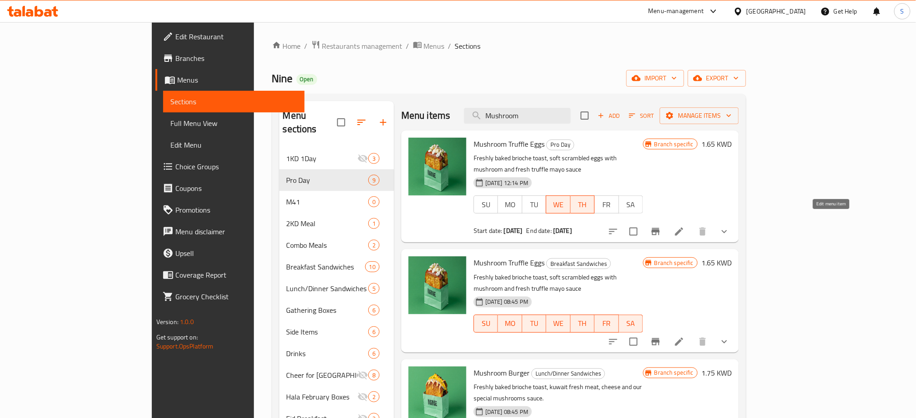
type input "Mushroom"
click at [683, 228] on icon at bounding box center [679, 232] width 8 height 8
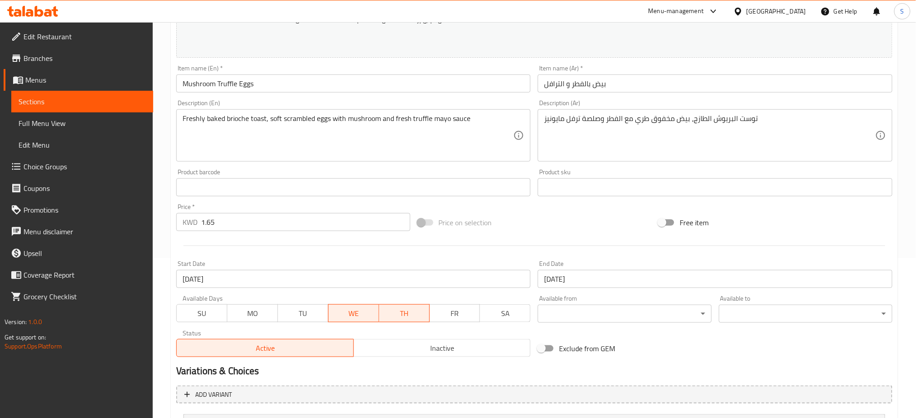
scroll to position [181, 0]
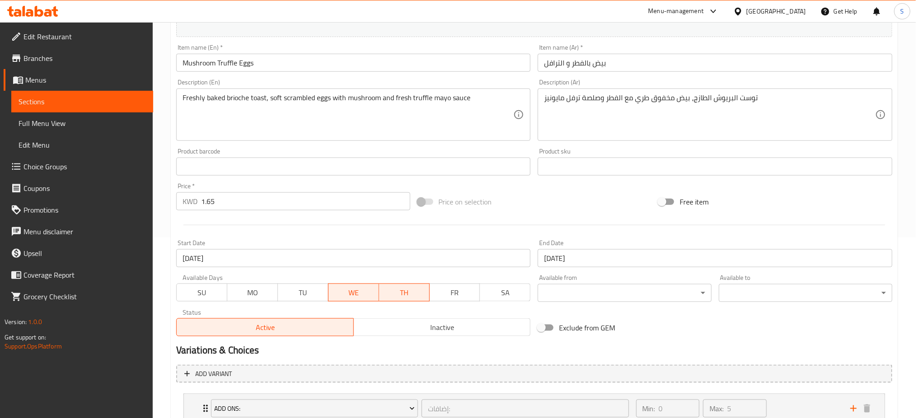
click at [301, 292] on span "TU" at bounding box center [303, 293] width 43 height 13
click at [287, 248] on div "Start Date 16-07-2025 Start Date" at bounding box center [353, 254] width 355 height 28
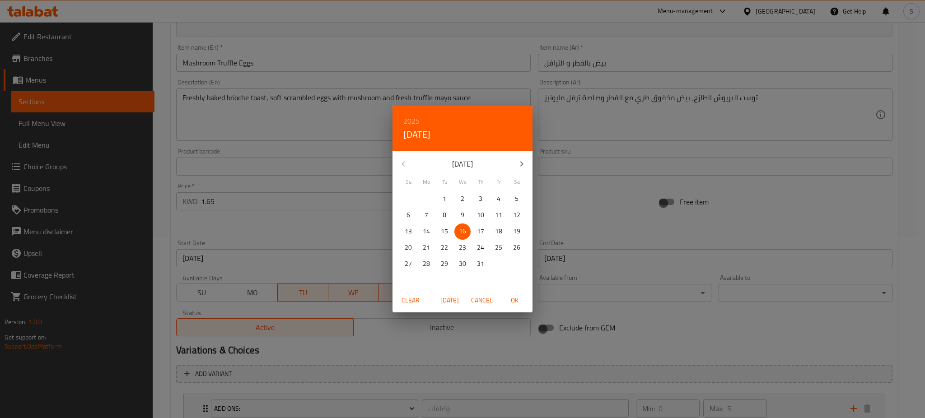
click at [519, 159] on icon "button" at bounding box center [522, 164] width 11 height 11
click at [446, 230] on p "12" at bounding box center [444, 231] width 7 height 11
click at [515, 298] on span "OK" at bounding box center [515, 300] width 22 height 11
type input "12-08-2025"
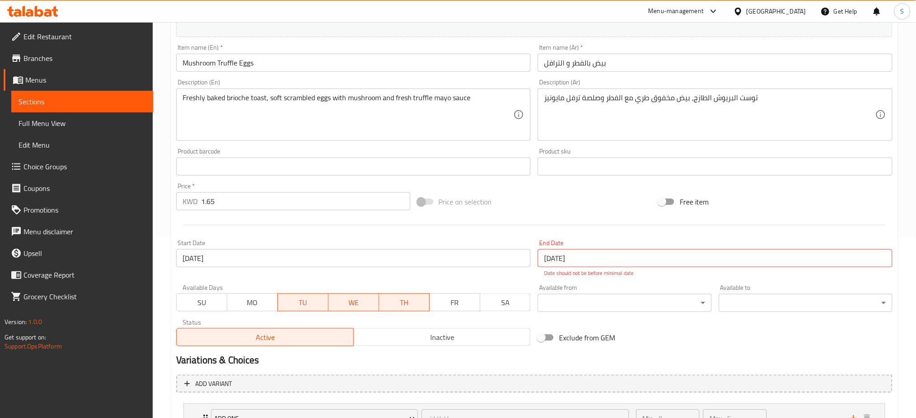
click at [611, 261] on input "[DATE]" at bounding box center [715, 258] width 355 height 18
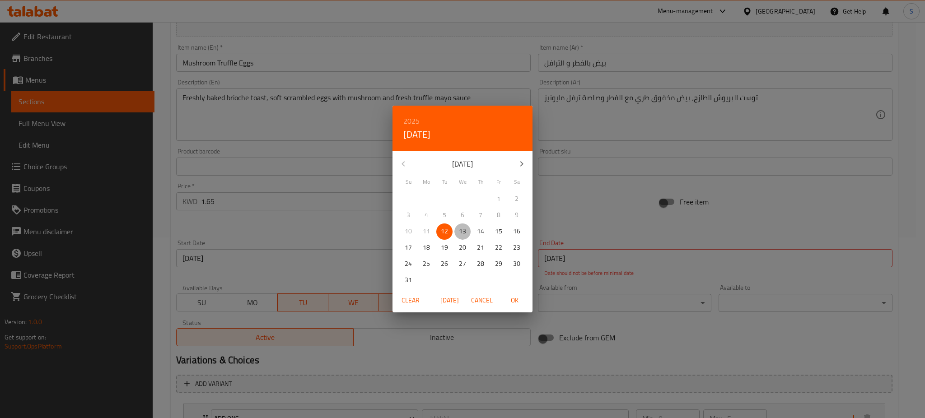
click at [463, 229] on p "13" at bounding box center [462, 231] width 7 height 11
click at [515, 301] on span "OK" at bounding box center [515, 300] width 22 height 11
type input "13-08-2025"
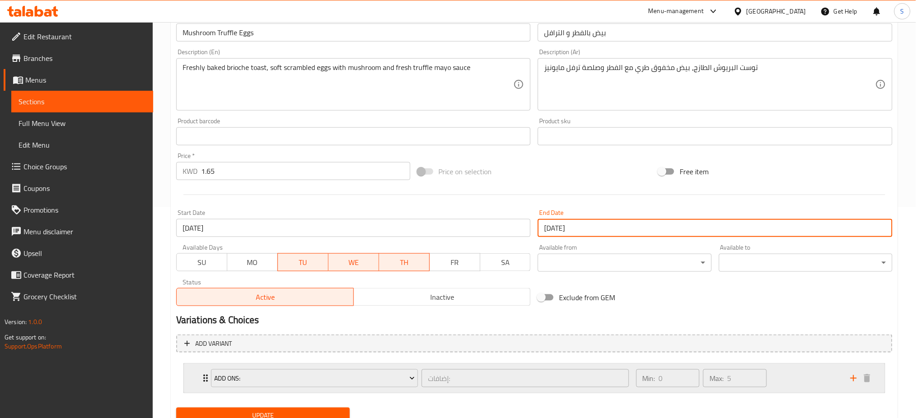
scroll to position [248, 0]
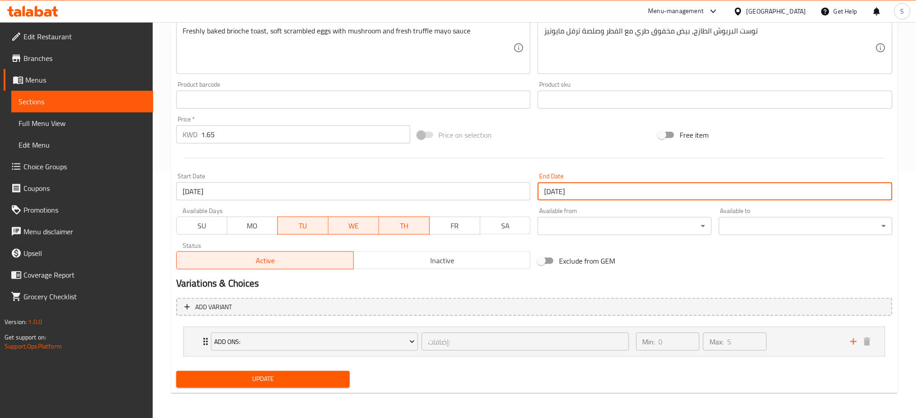
click at [285, 377] on span "Update" at bounding box center [262, 379] width 159 height 11
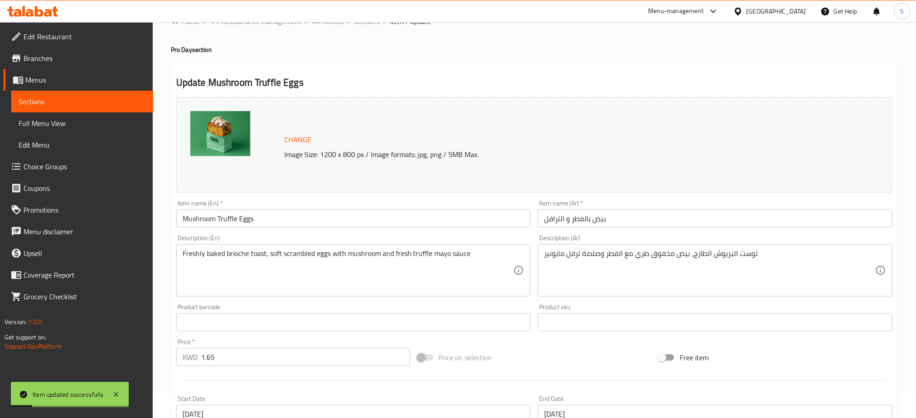
scroll to position [0, 0]
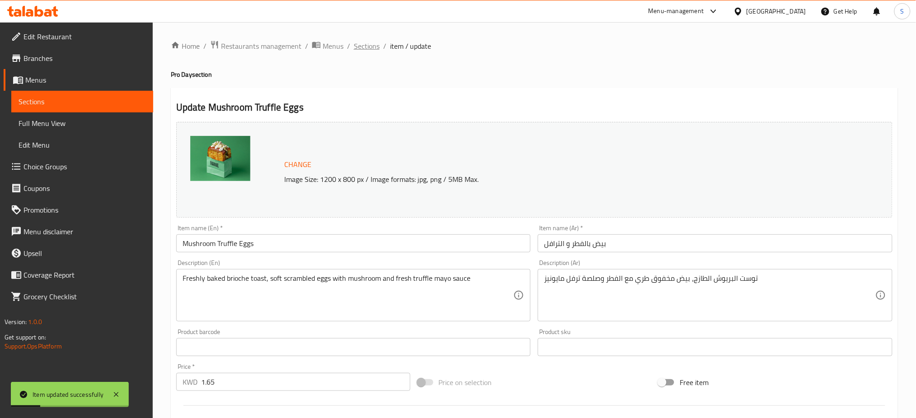
click at [375, 44] on span "Sections" at bounding box center [367, 46] width 26 height 11
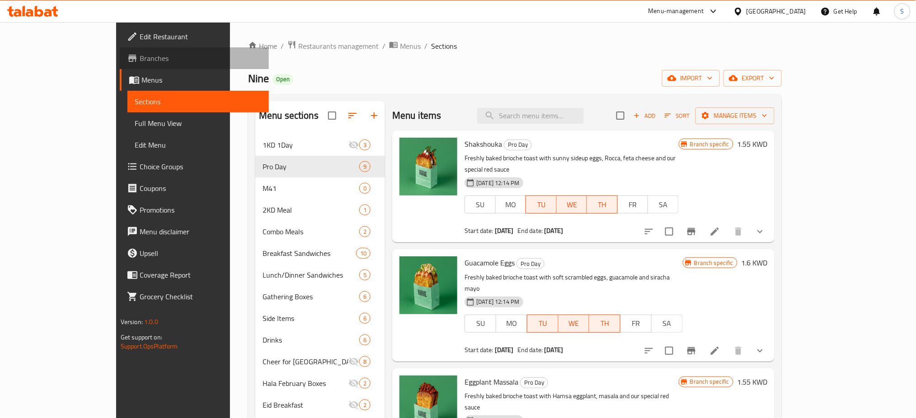
click at [140, 61] on span "Branches" at bounding box center [201, 58] width 122 height 11
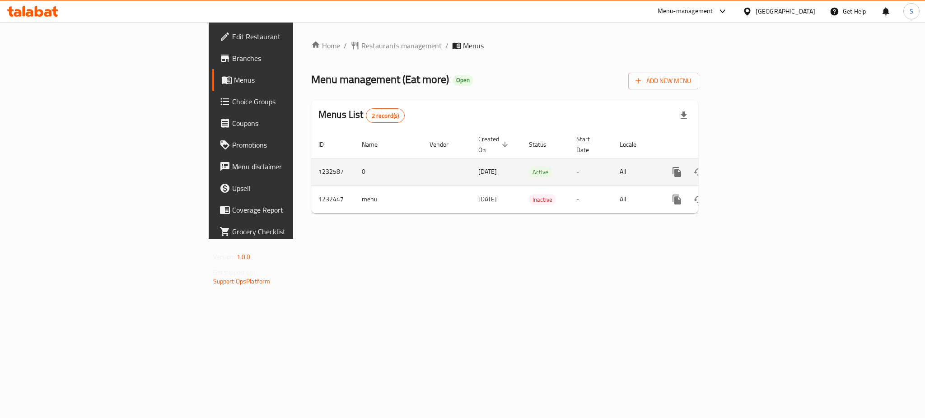
click at [748, 167] on icon "enhanced table" at bounding box center [742, 172] width 11 height 11
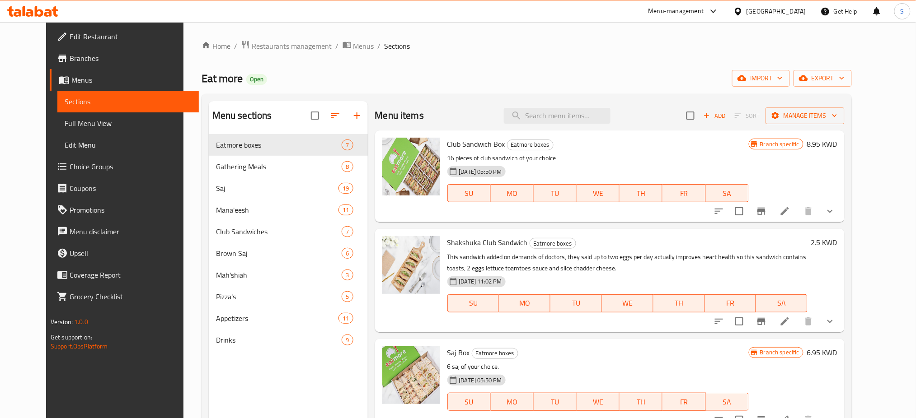
click at [202, 79] on span "Eat more" at bounding box center [222, 78] width 41 height 20
copy span "Eat more"
click at [267, 44] on span "Restaurants management" at bounding box center [292, 46] width 80 height 11
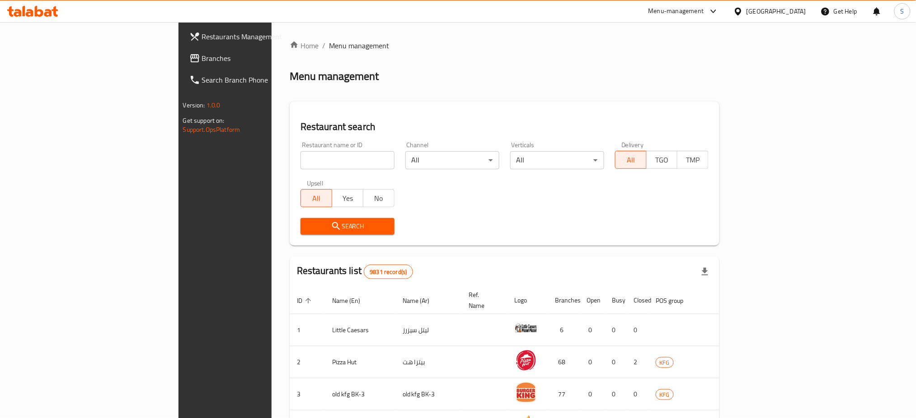
click at [301, 157] on input "search" at bounding box center [348, 160] width 94 height 18
drag, startPoint x: 252, startPoint y: 160, endPoint x: 253, endPoint y: 152, distance: 7.8
click at [301, 153] on input "search" at bounding box center [348, 160] width 94 height 18
type input "holo"
click button "Search" at bounding box center [348, 226] width 94 height 17
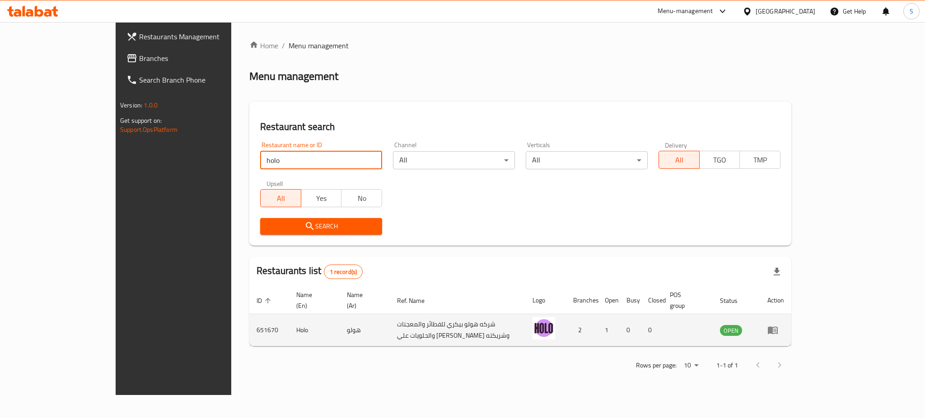
click at [777, 329] on icon "enhanced table" at bounding box center [775, 331] width 3 height 4
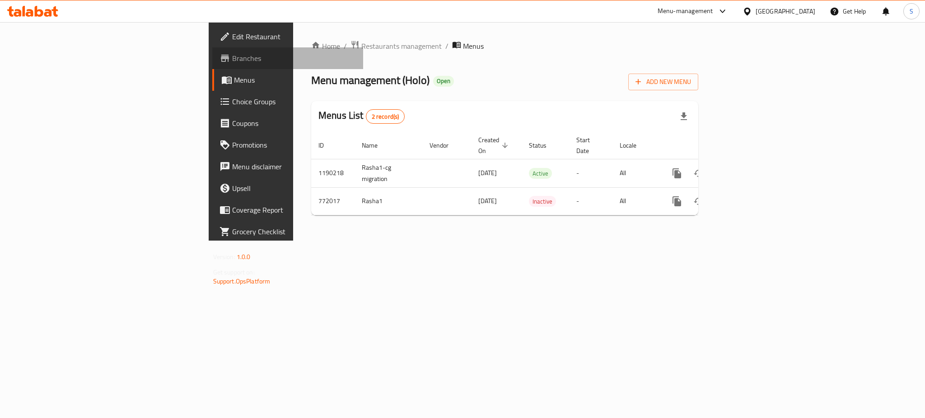
click at [232, 55] on span "Branches" at bounding box center [294, 58] width 124 height 11
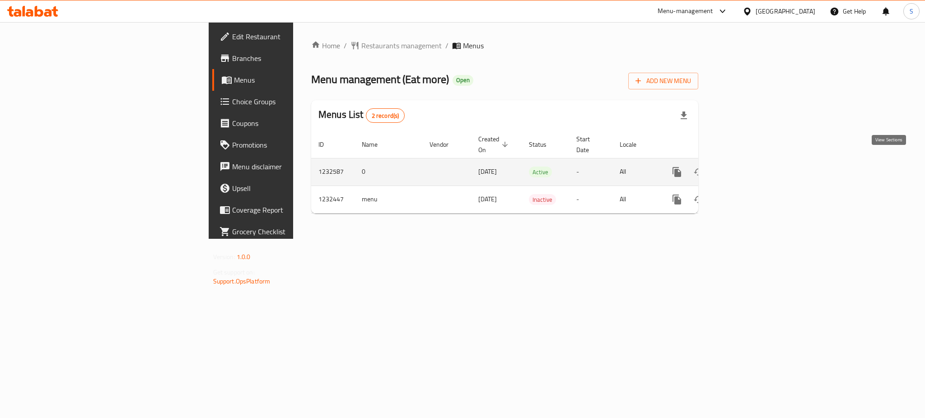
click at [747, 168] on icon "enhanced table" at bounding box center [742, 172] width 8 height 8
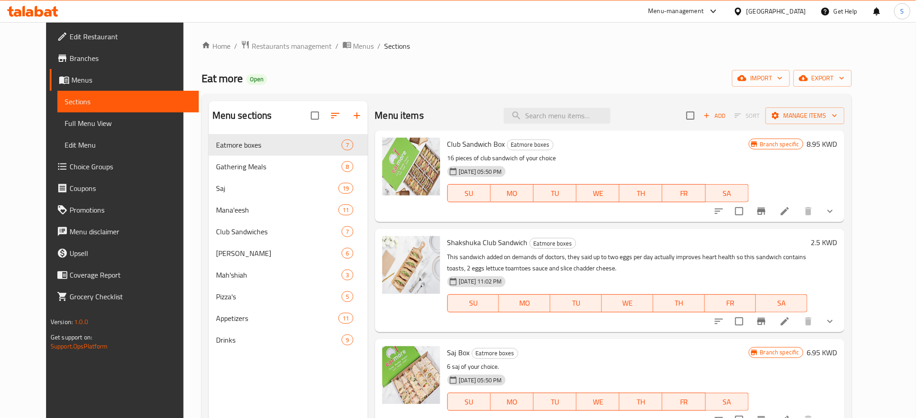
click at [379, 74] on div "Eat more Open import export" at bounding box center [527, 78] width 650 height 17
click at [558, 116] on input "search" at bounding box center [557, 116] width 107 height 16
paste input "chips trio"
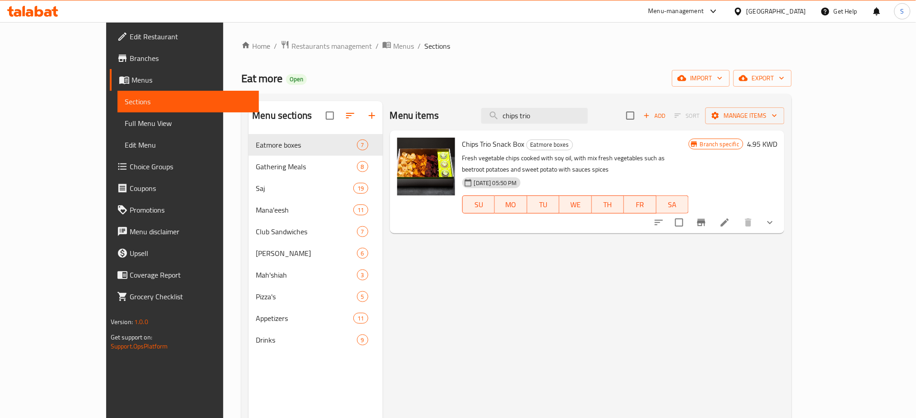
type input "chips trio"
drag, startPoint x: 434, startPoint y: 143, endPoint x: 490, endPoint y: 138, distance: 56.3
click at [493, 139] on div "Chips Trio Snack Box Eatmore boxes Fresh vegetable chips cooked with soy oil, w…" at bounding box center [576, 182] width 234 height 96
copy span "Chips Trio Snack Bo"
click at [371, 78] on div "Eat more Open import export" at bounding box center [516, 78] width 550 height 17
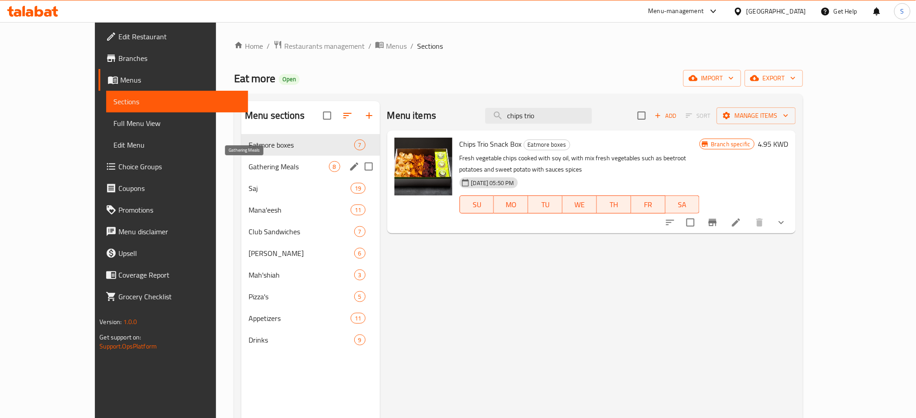
click at [249, 164] on span "Gathering Meals" at bounding box center [289, 166] width 80 height 11
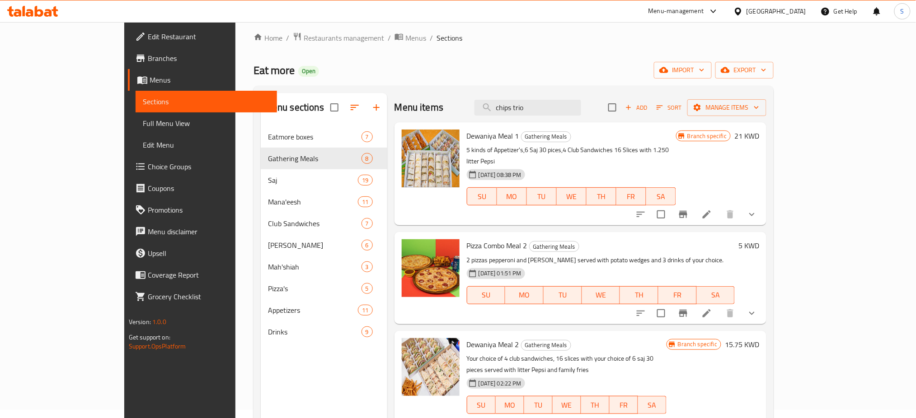
scroll to position [6, 0]
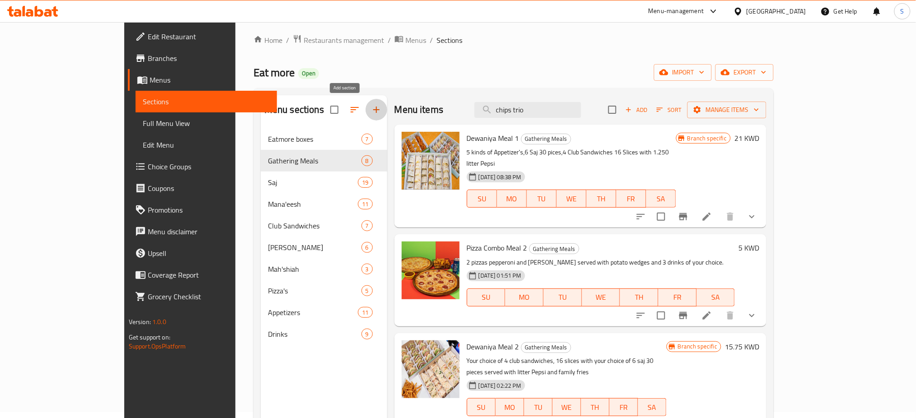
click at [371, 108] on icon "button" at bounding box center [376, 109] width 11 height 11
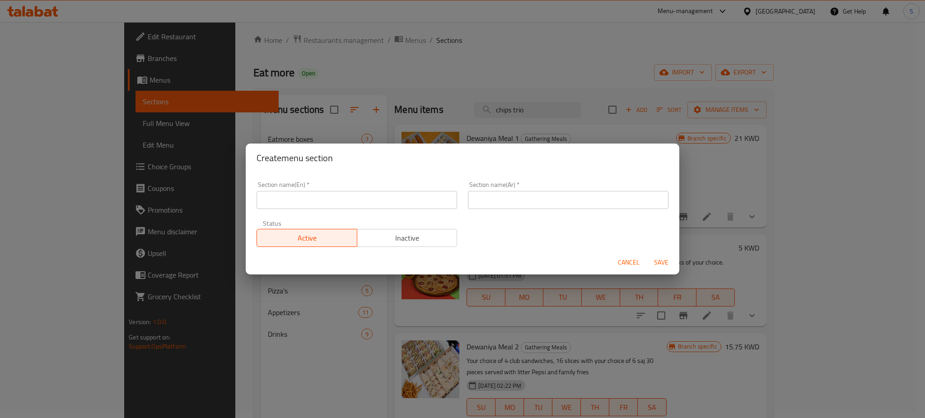
click at [323, 199] on input "text" at bounding box center [357, 200] width 201 height 18
paste input "Pro Day"
type input "Pro Day"
click at [517, 202] on input "text" at bounding box center [568, 200] width 201 height 18
paste input "عروض ليوم واحد"
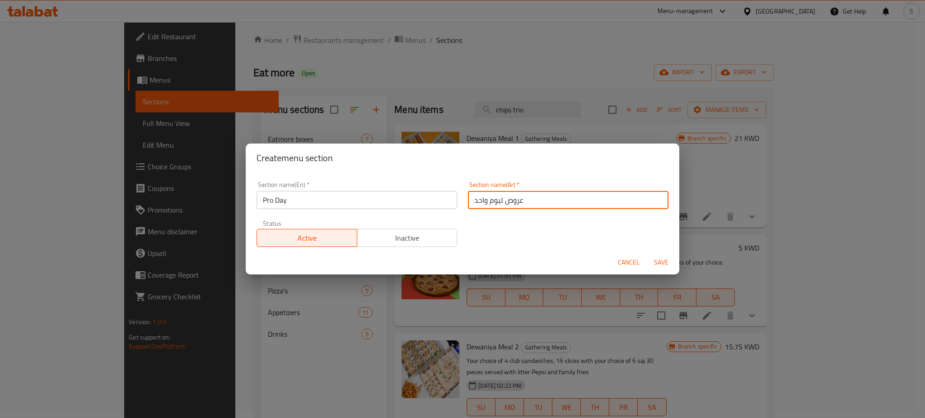
type input "عروض ليوم واحد"
click at [666, 263] on span "Save" at bounding box center [662, 262] width 22 height 11
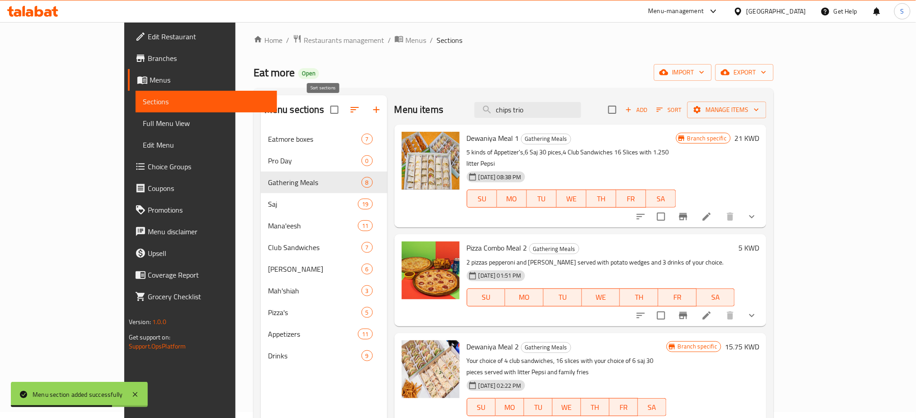
click at [349, 108] on icon "button" at bounding box center [354, 109] width 11 height 11
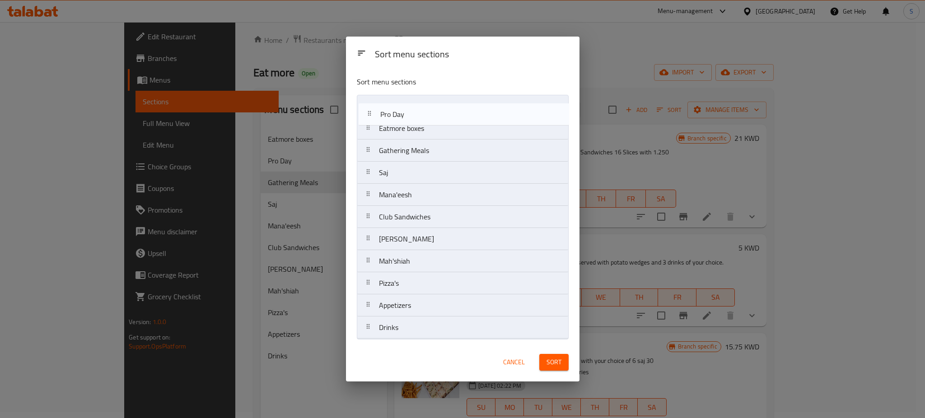
drag, startPoint x: 373, startPoint y: 133, endPoint x: 373, endPoint y: 115, distance: 18.1
click at [373, 115] on nav "Eatmore boxes Pro Day Gathering Meals Saj Mana'eesh Club Sandwiches Brown Saj M…" at bounding box center [463, 217] width 212 height 244
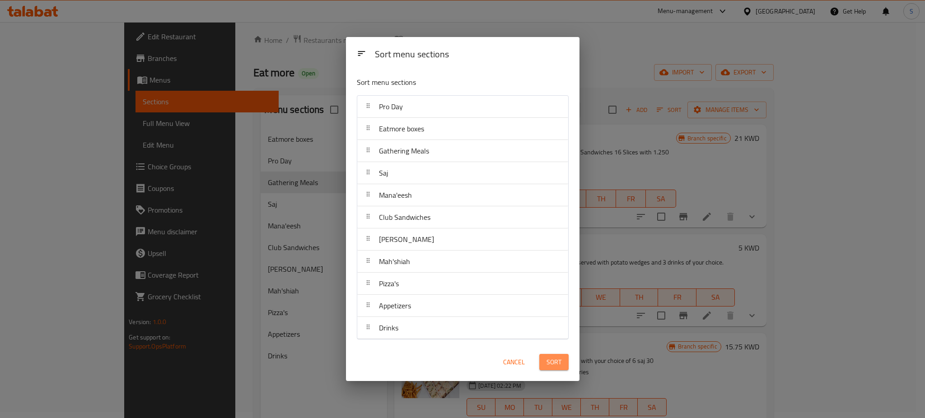
click at [555, 364] on span "Sort" at bounding box center [554, 362] width 15 height 11
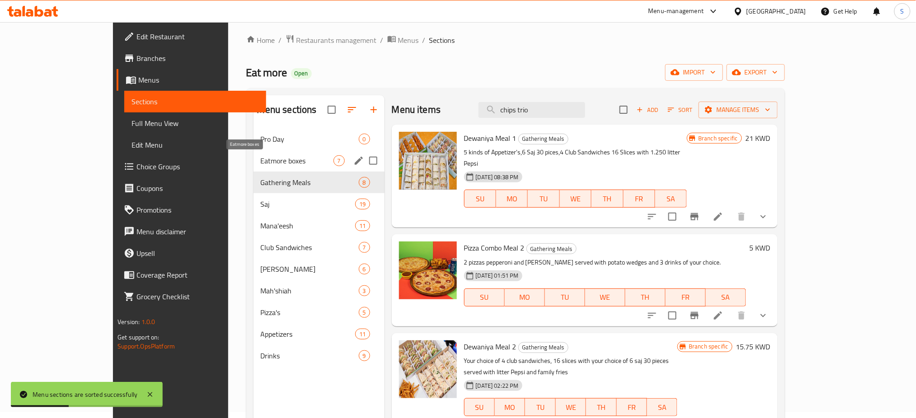
click at [262, 155] on span "Eatmore boxes" at bounding box center [297, 160] width 73 height 11
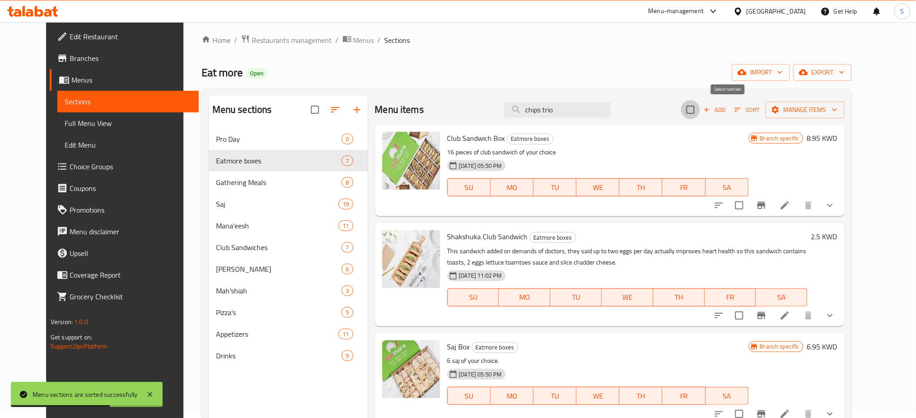
click at [700, 107] on input "checkbox" at bounding box center [690, 109] width 19 height 19
checkbox input "true"
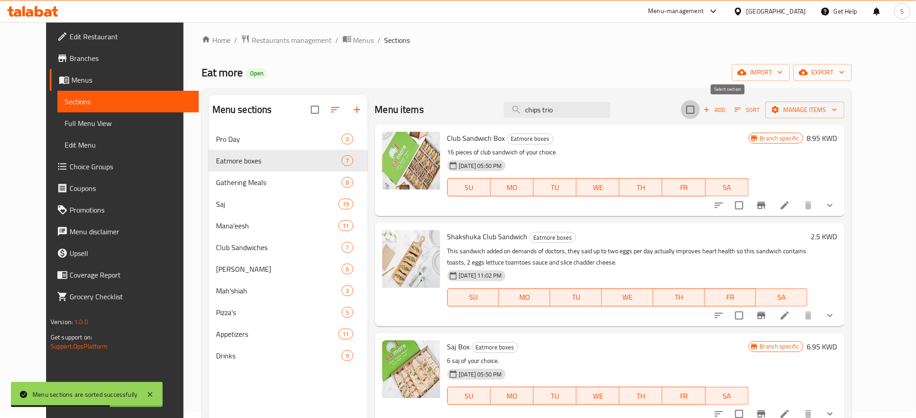
checkbox input "true"
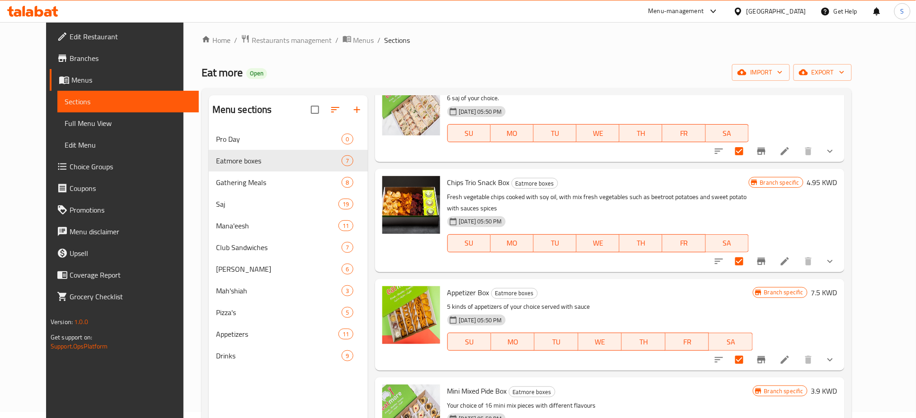
scroll to position [239, 0]
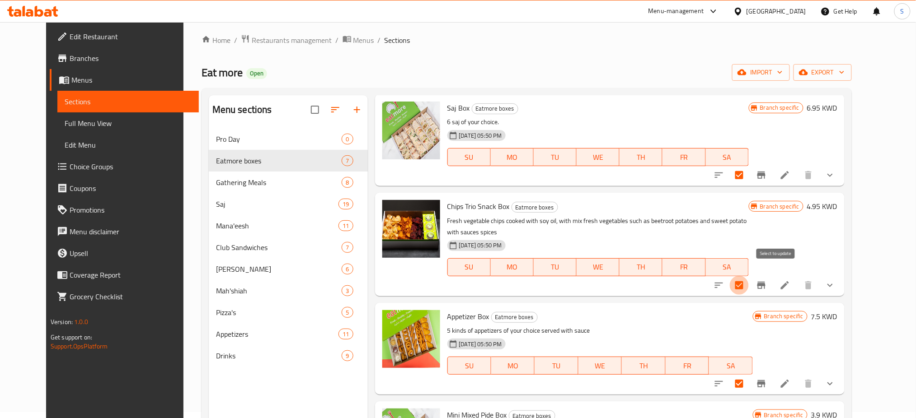
click at [749, 276] on input "checkbox" at bounding box center [739, 285] width 19 height 19
checkbox input "false"
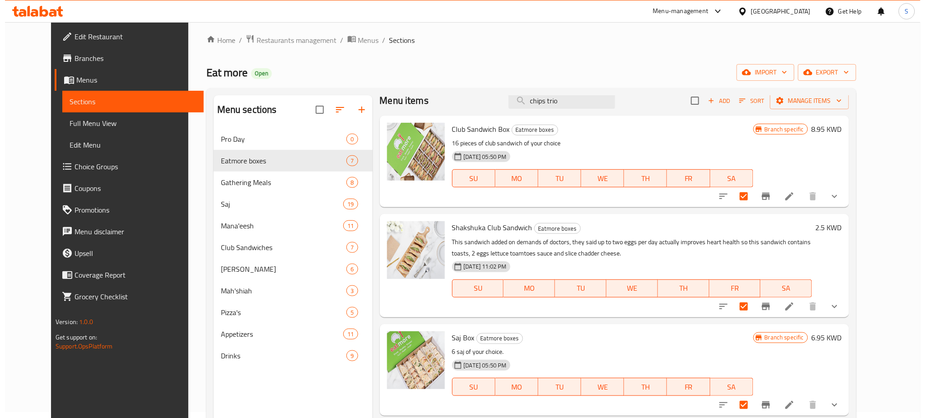
scroll to position [0, 0]
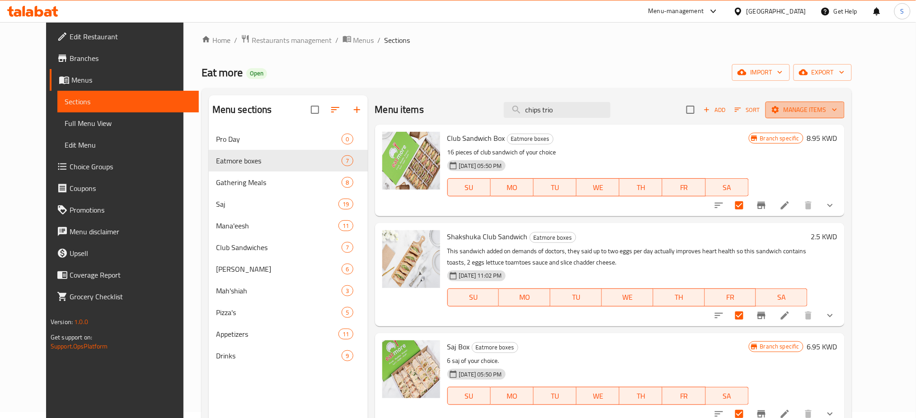
click at [839, 108] on icon "button" at bounding box center [834, 109] width 9 height 9
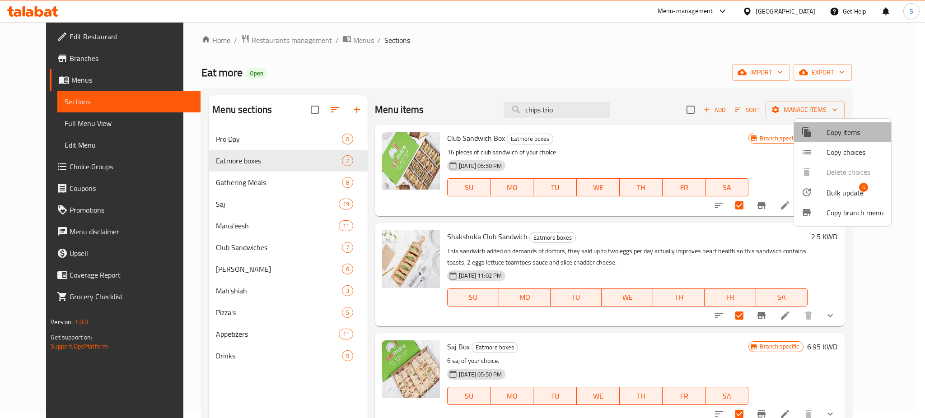
click at [869, 132] on span "Copy items" at bounding box center [855, 132] width 57 height 11
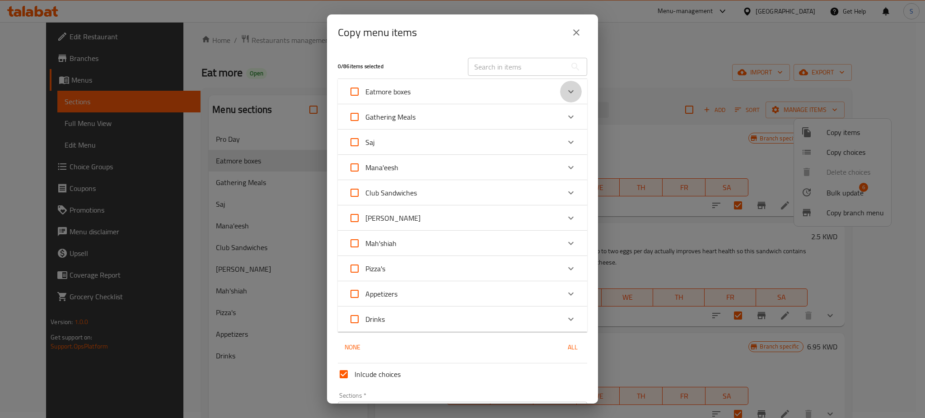
click at [566, 91] on icon "Expand" at bounding box center [571, 91] width 11 height 11
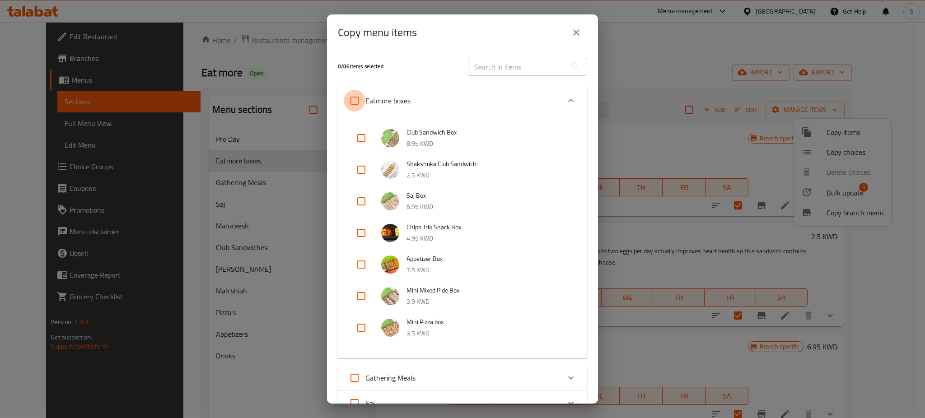
click at [356, 99] on input "Eatmore boxes" at bounding box center [355, 101] width 22 height 22
checkbox input "true"
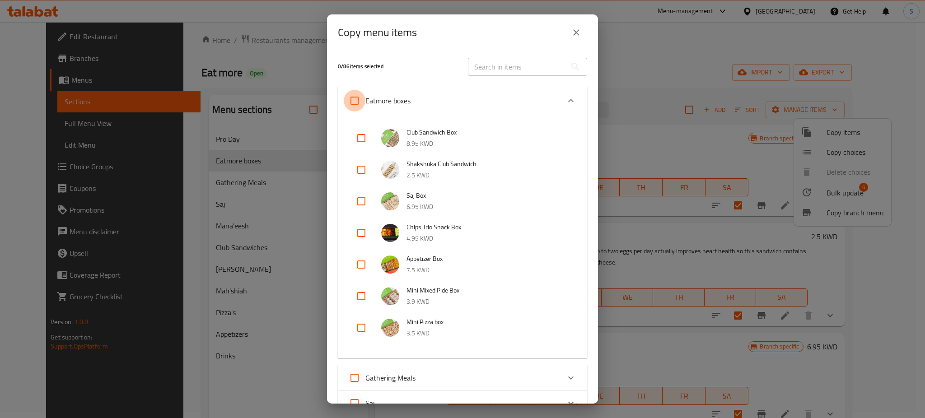
checkbox input "true"
click at [364, 234] on input "checkbox" at bounding box center [362, 233] width 22 height 22
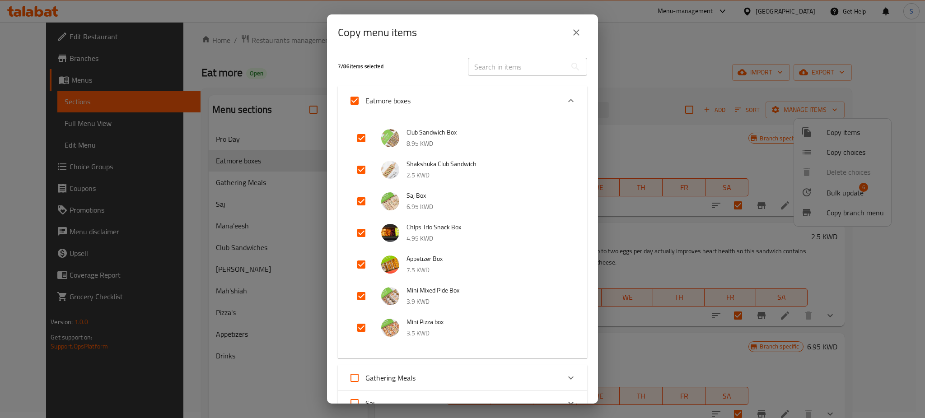
checkbox input "false"
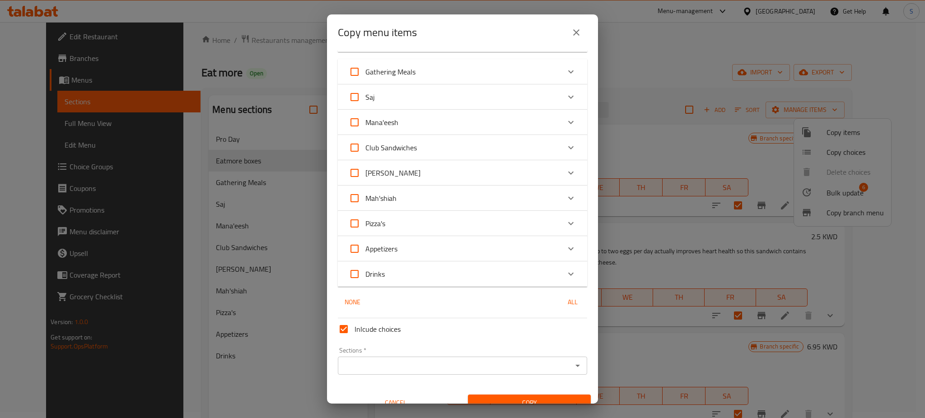
scroll to position [305, 0]
click at [576, 366] on icon "Open" at bounding box center [578, 367] width 5 height 2
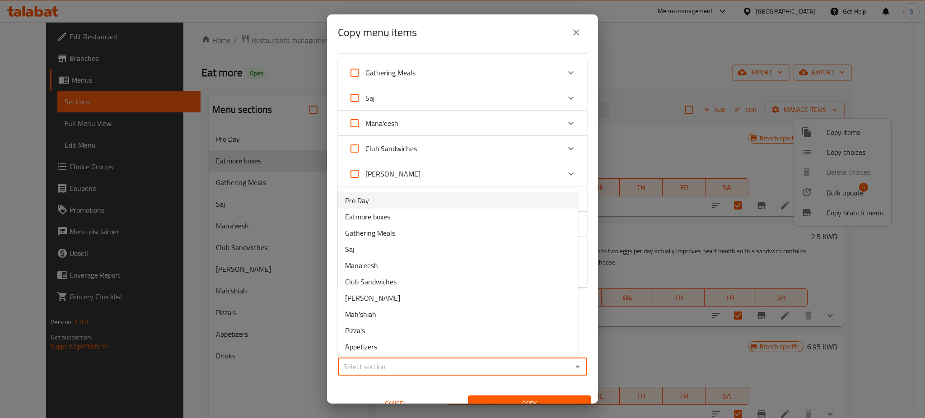
click at [401, 204] on li "Pro Day" at bounding box center [458, 201] width 240 height 16
type input "Pro Day"
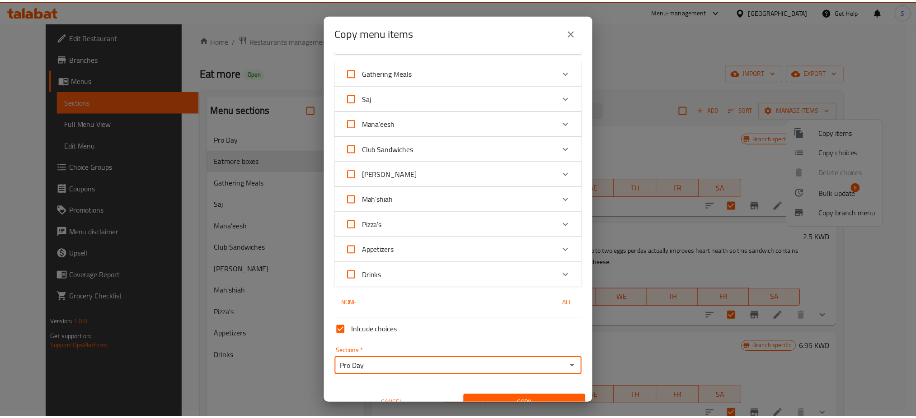
scroll to position [319, 0]
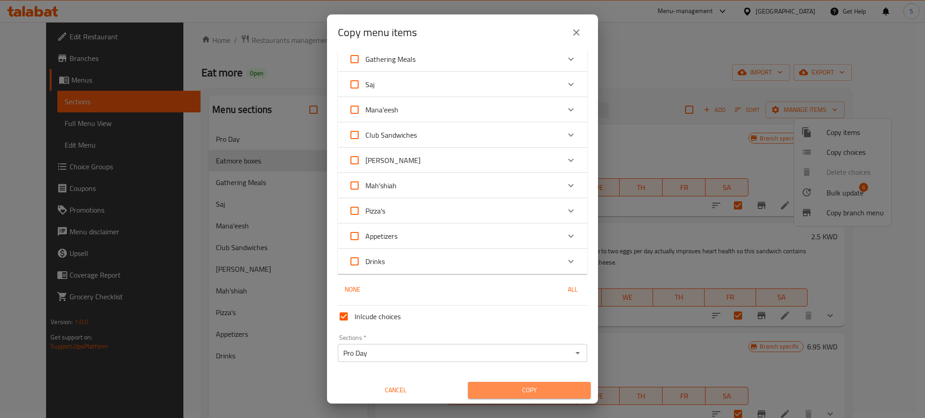
click at [545, 395] on span "Copy" at bounding box center [529, 390] width 108 height 11
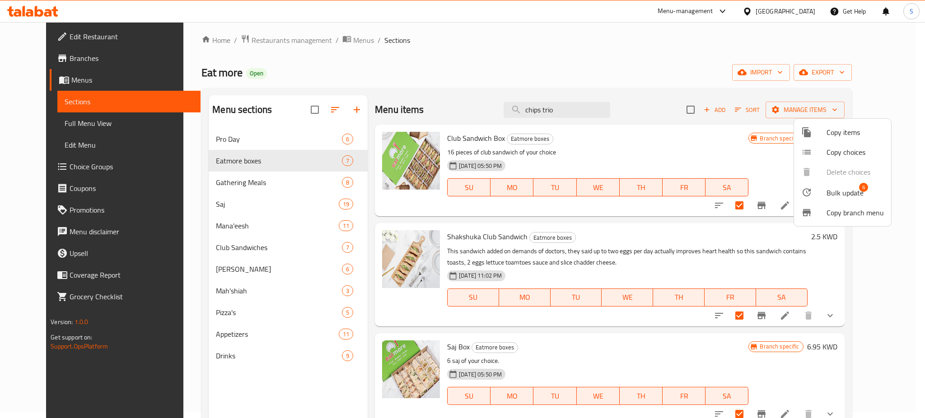
click at [252, 178] on div at bounding box center [462, 209] width 925 height 418
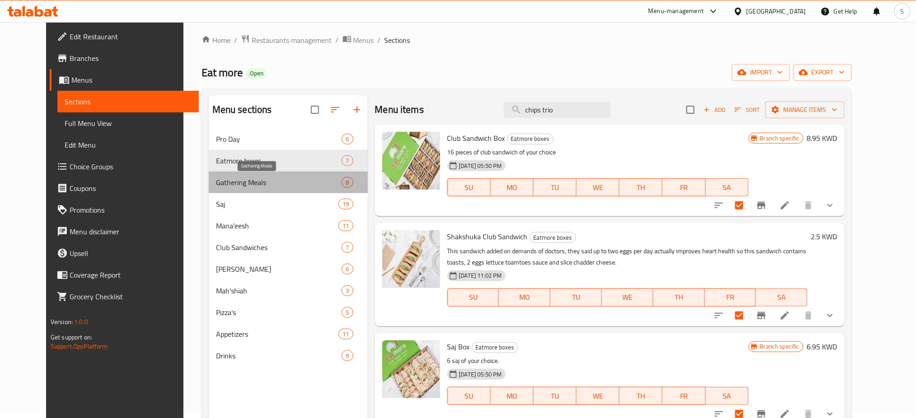
click at [252, 178] on span "Gathering Meals" at bounding box center [279, 182] width 126 height 11
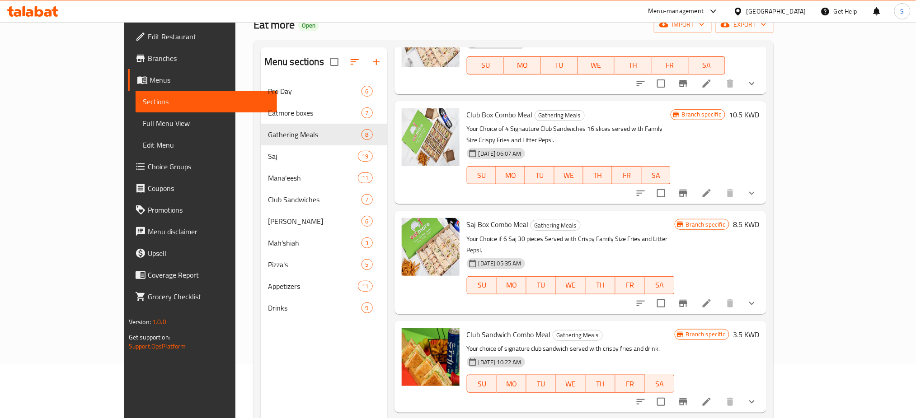
scroll to position [127, 0]
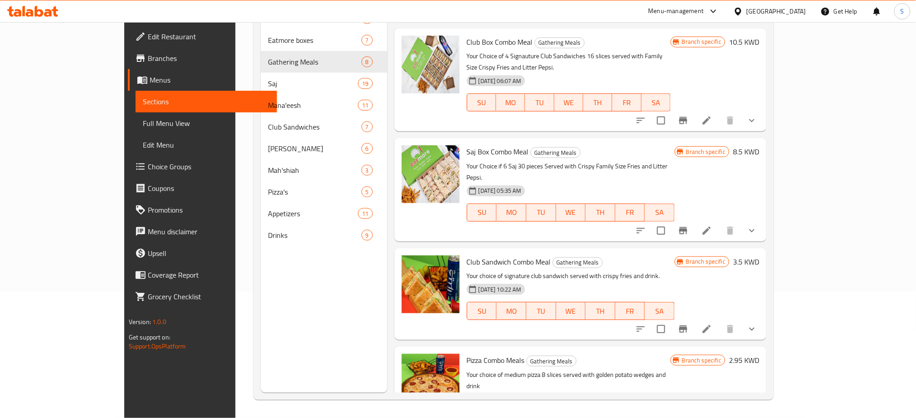
click at [675, 161] on p "Your Choice if 6 Saj 30 pieces Served with Crispy Family Size Fries and Litter …" at bounding box center [571, 172] width 208 height 23
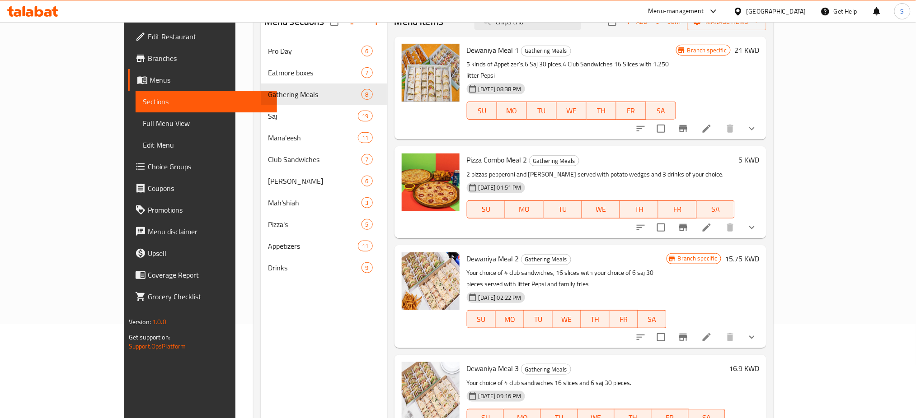
scroll to position [66, 0]
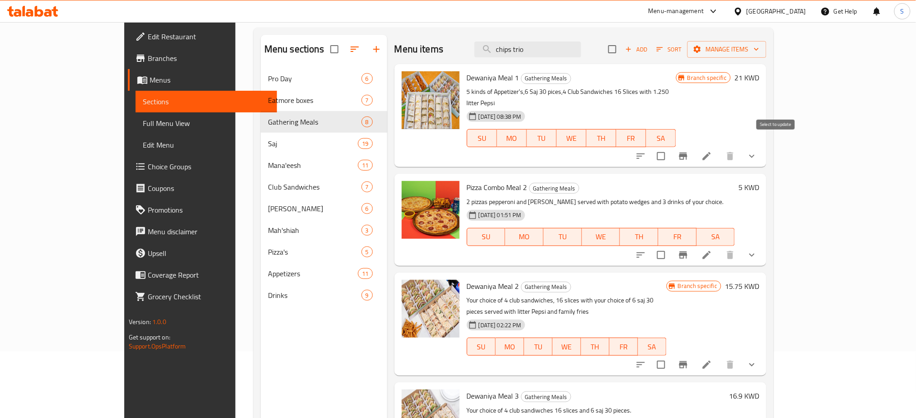
click at [671, 147] on input "checkbox" at bounding box center [661, 156] width 19 height 19
checkbox input "true"
click at [620, 150] on div "Dewaniya Meal 1 Gathering Meals 5 kinds of Appetizer's,6 Saj 30 pices,4 Club Sa…" at bounding box center [571, 116] width 216 height 96
click at [671, 246] on input "checkbox" at bounding box center [661, 255] width 19 height 19
checkbox input "true"
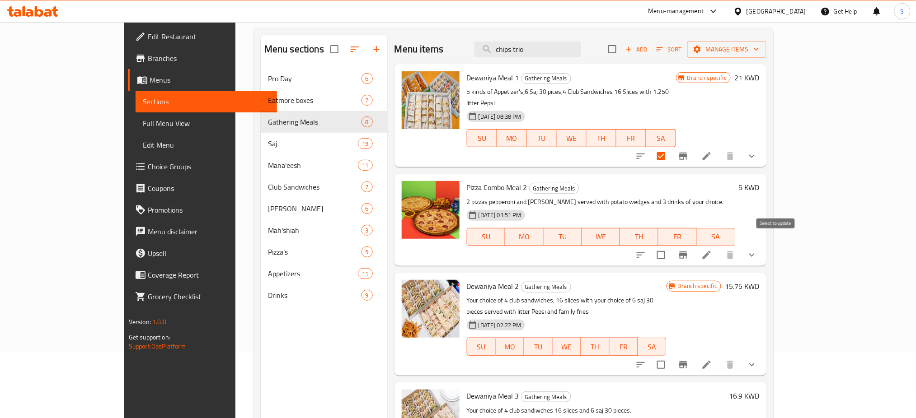
checkbox input "true"
click at [759, 101] on div "Branch specific 21 KWD" at bounding box center [717, 115] width 83 height 89
click at [671, 246] on input "checkbox" at bounding box center [661, 255] width 19 height 19
checkbox input "false"
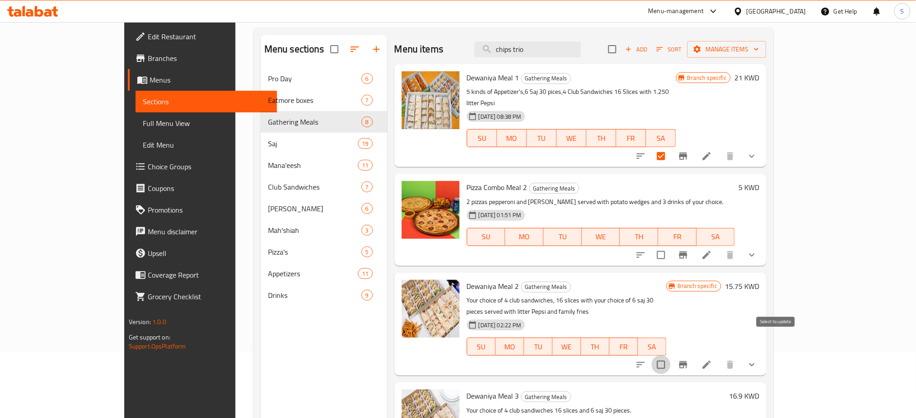
click at [671, 356] on input "checkbox" at bounding box center [661, 365] width 19 height 19
checkbox input "true"
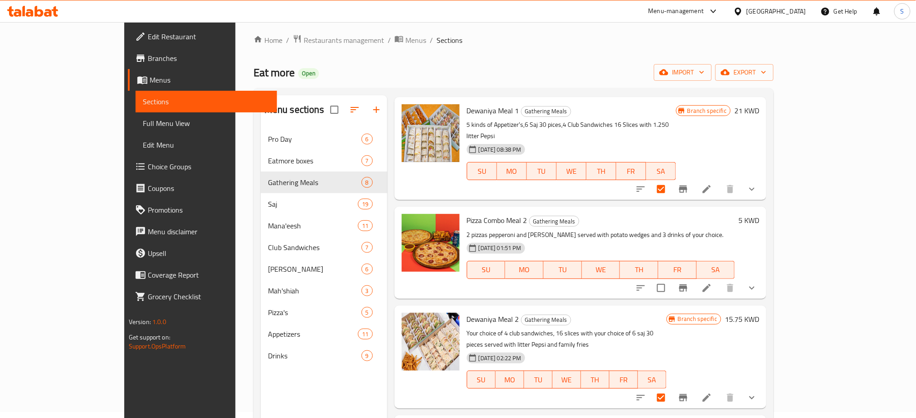
scroll to position [120, 0]
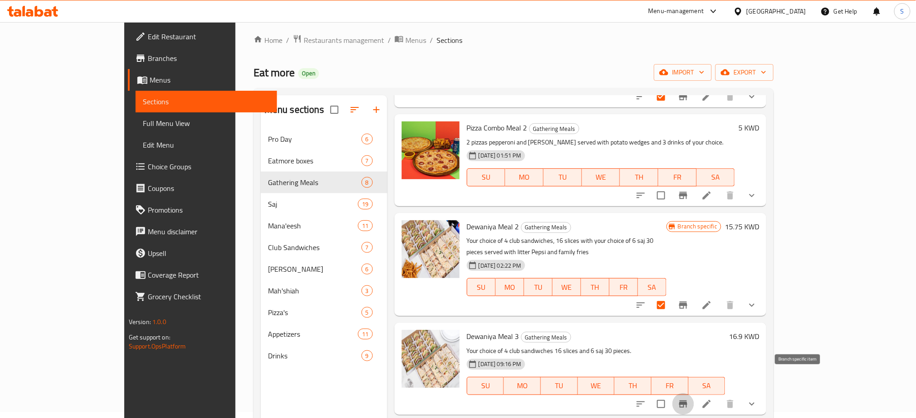
click at [687, 401] on icon "Branch-specific-item" at bounding box center [683, 404] width 8 height 7
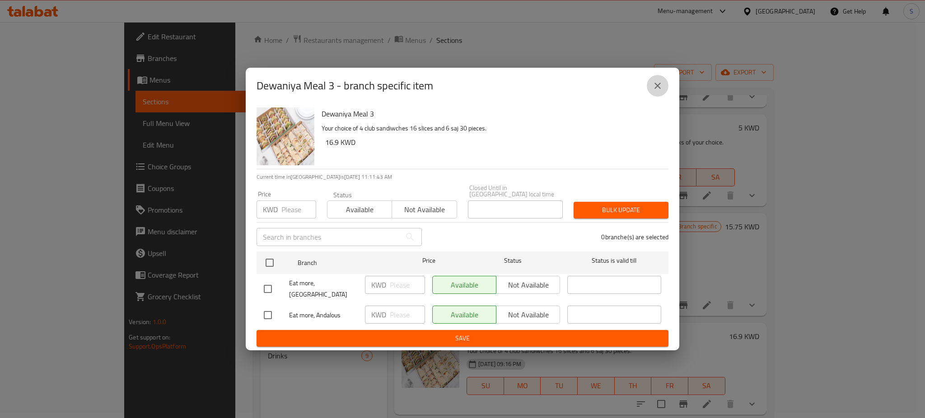
click at [653, 87] on icon "close" at bounding box center [658, 85] width 11 height 11
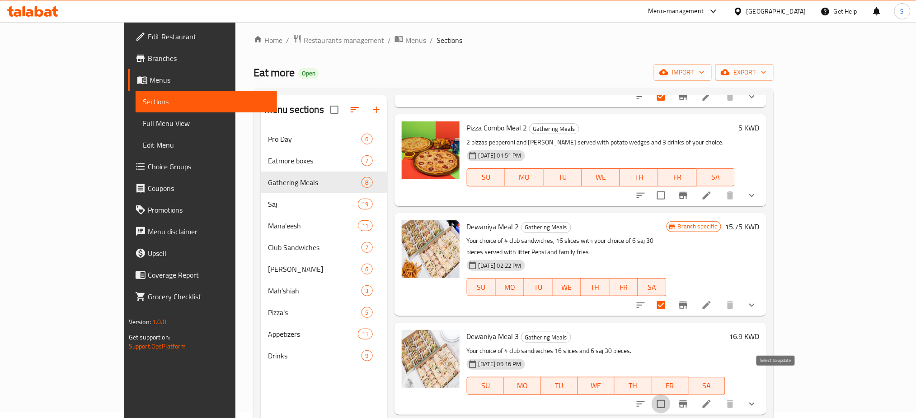
click at [671, 395] on input "checkbox" at bounding box center [661, 404] width 19 height 19
checkbox input "true"
checkbox input "false"
click at [711, 66] on div "Eat more Open import export" at bounding box center [514, 72] width 520 height 17
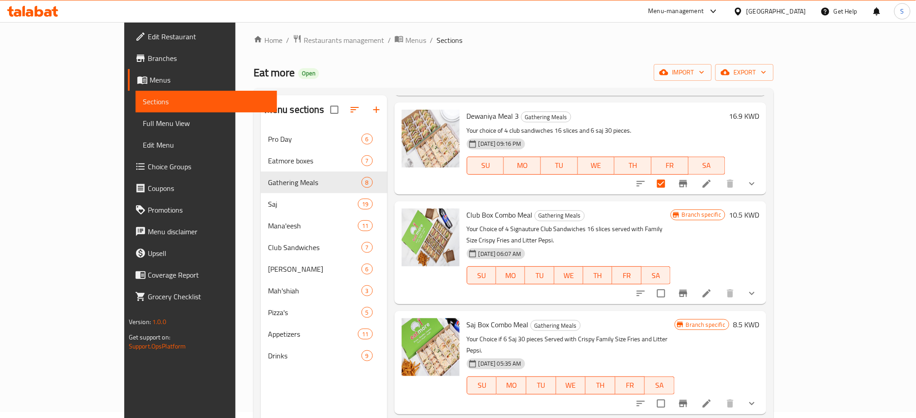
scroll to position [362, 0]
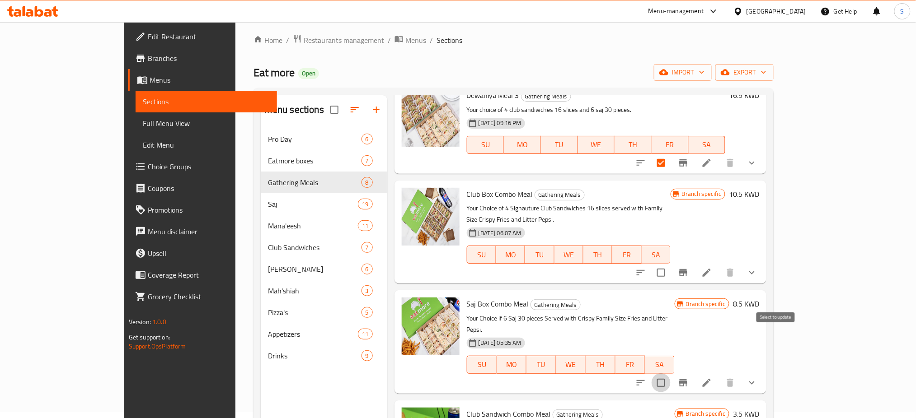
click at [671, 374] on input "checkbox" at bounding box center [661, 383] width 19 height 19
checkbox input "true"
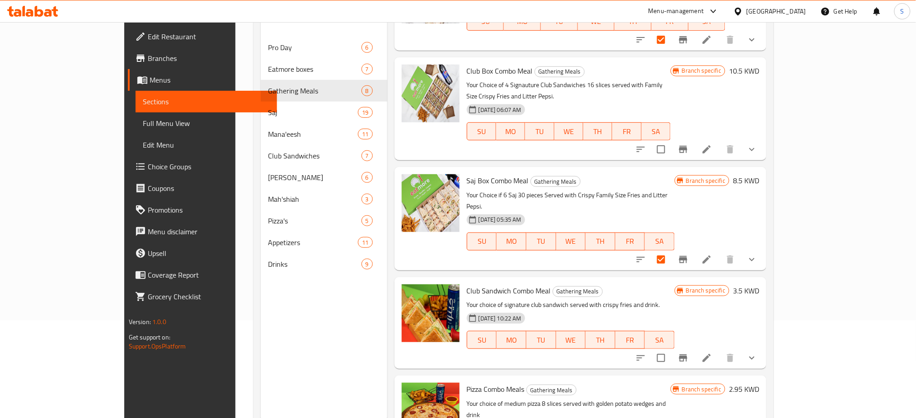
scroll to position [99, 0]
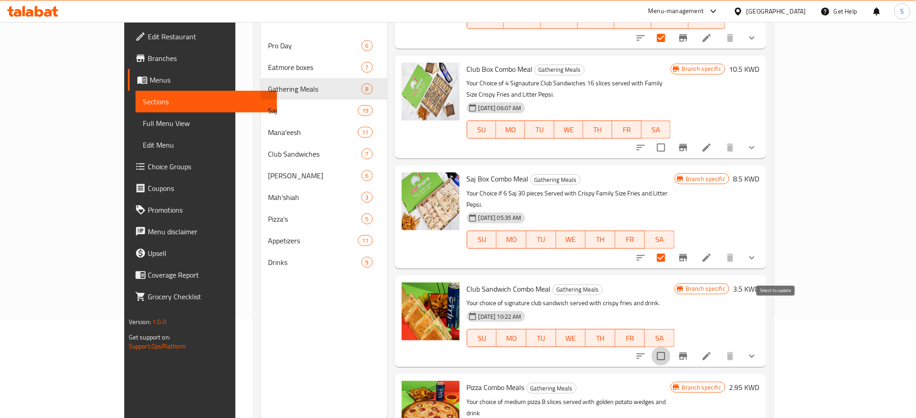
click at [671, 347] on input "checkbox" at bounding box center [661, 356] width 19 height 19
checkbox input "true"
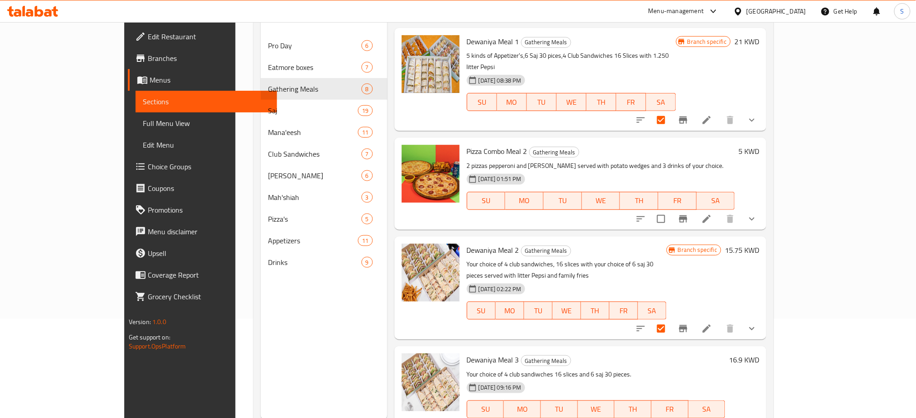
scroll to position [0, 0]
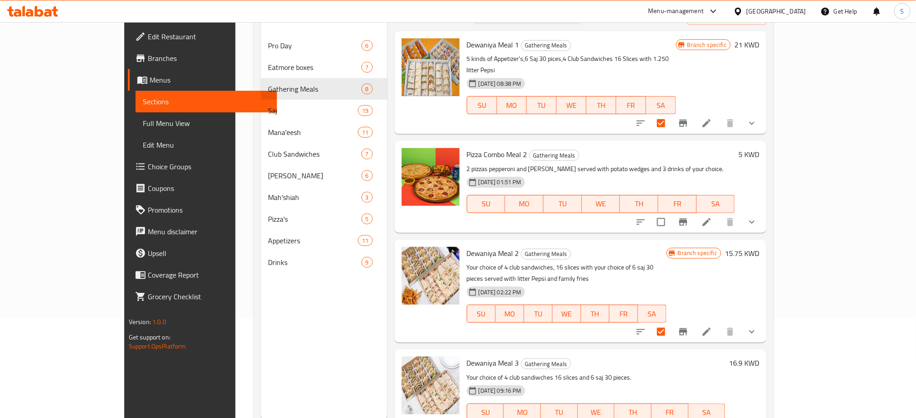
click at [759, 72] on div "Branch specific 21 KWD" at bounding box center [717, 82] width 83 height 89
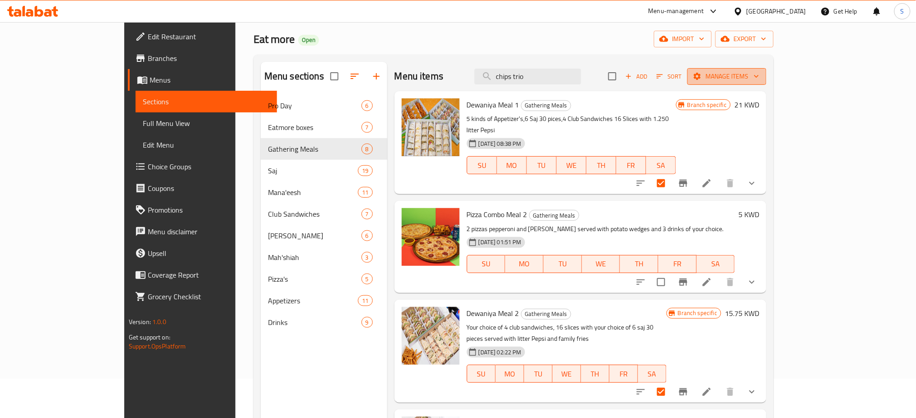
click at [761, 75] on icon "button" at bounding box center [756, 76] width 9 height 9
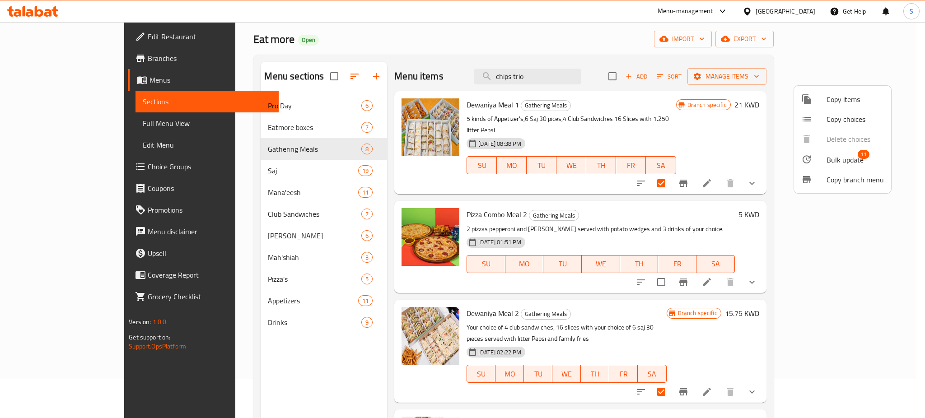
click at [856, 102] on span "Copy items" at bounding box center [855, 99] width 57 height 11
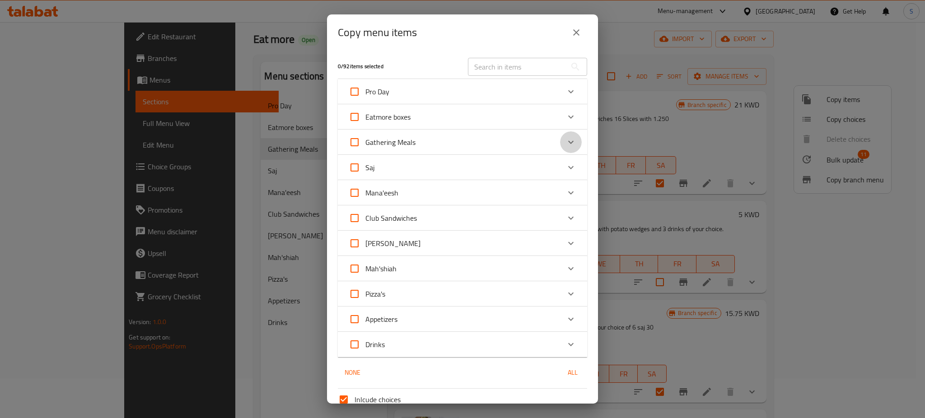
click at [566, 141] on icon "Expand" at bounding box center [571, 142] width 11 height 11
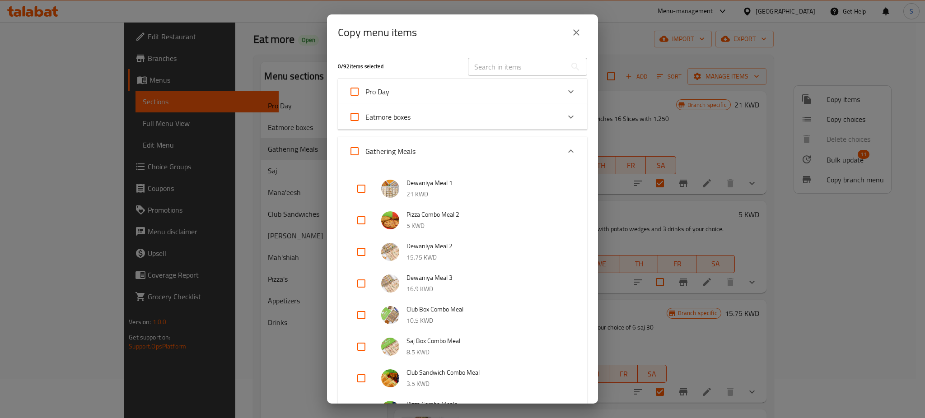
click at [364, 190] on input "checkbox" at bounding box center [362, 189] width 22 height 22
checkbox input "true"
click at [363, 251] on input "checkbox" at bounding box center [362, 252] width 22 height 22
checkbox input "true"
click at [362, 282] on input "checkbox" at bounding box center [362, 284] width 22 height 22
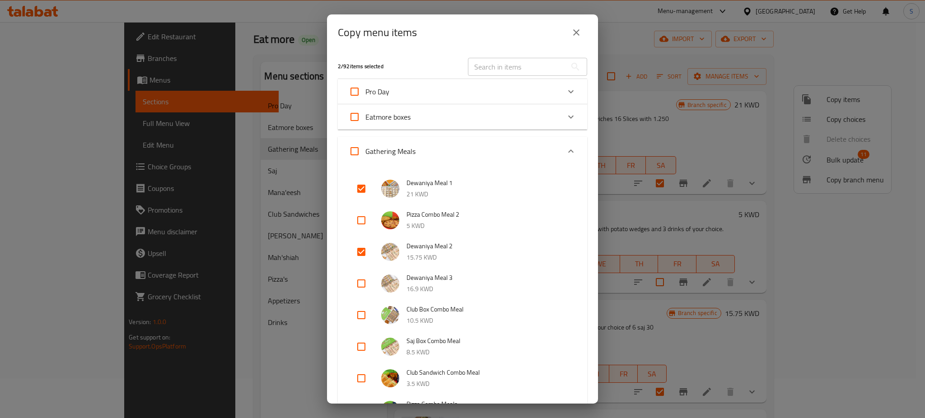
checkbox input "true"
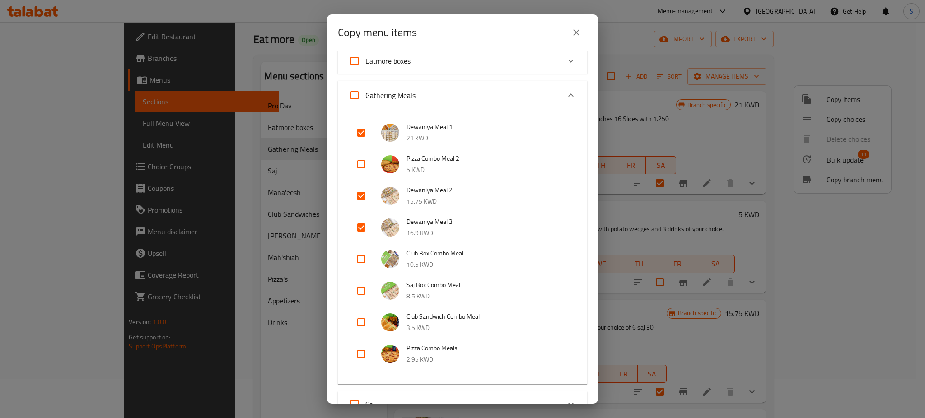
scroll to position [58, 0]
click at [363, 258] on input "checkbox" at bounding box center [362, 258] width 22 height 22
checkbox input "true"
click at [363, 289] on input "checkbox" at bounding box center [362, 289] width 22 height 22
checkbox input "true"
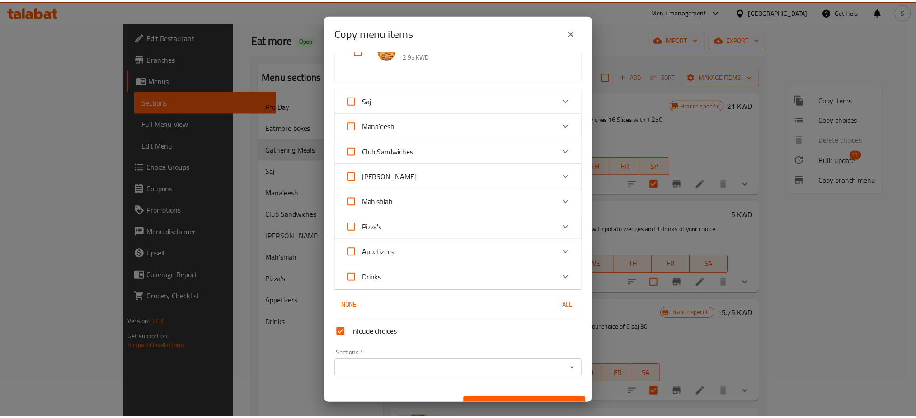
scroll to position [376, 0]
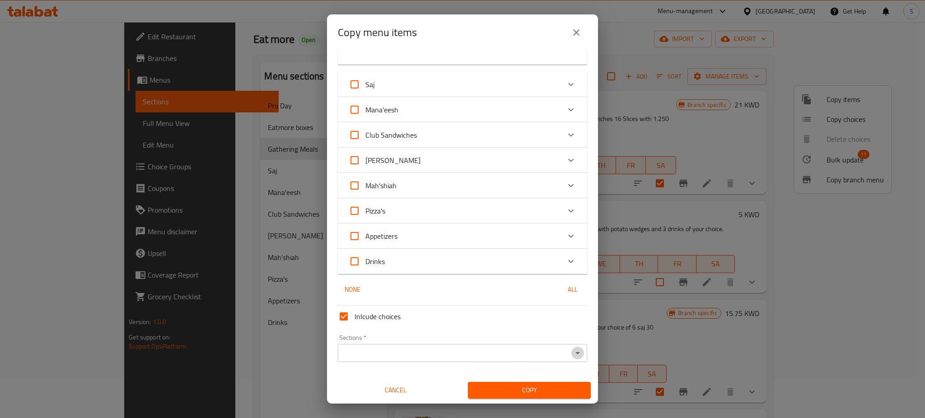
click at [573, 355] on icon "Open" at bounding box center [578, 353] width 11 height 11
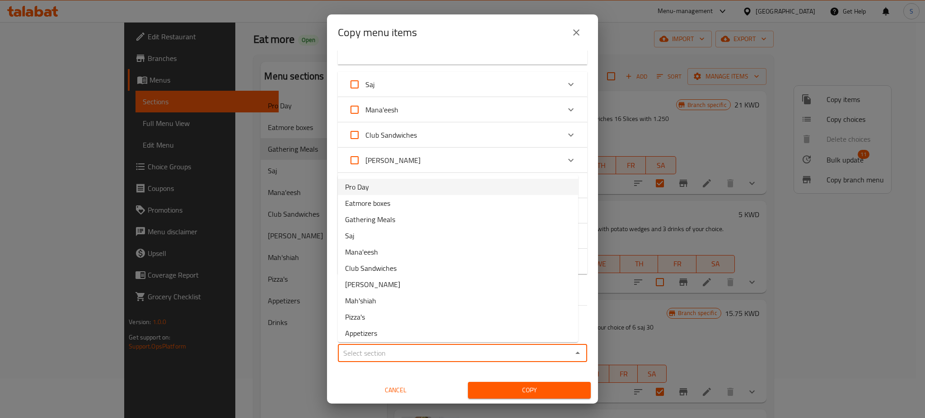
click at [425, 184] on li "Pro Day" at bounding box center [458, 187] width 240 height 16
type input "Pro Day"
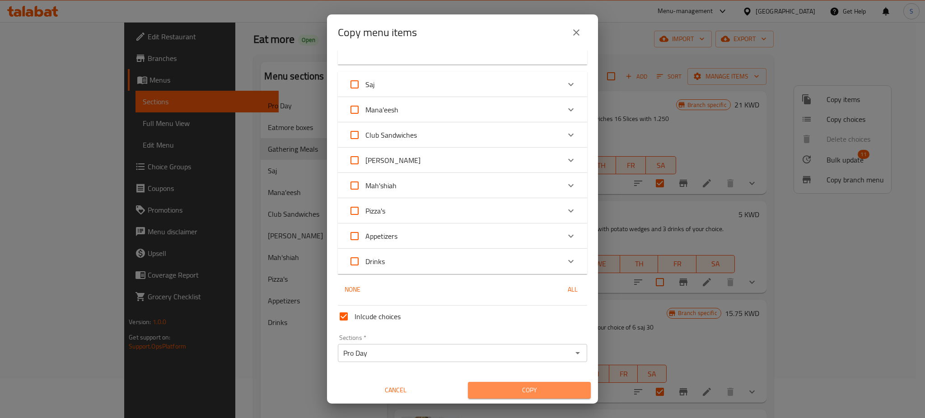
click at [557, 389] on span "Copy" at bounding box center [529, 390] width 108 height 11
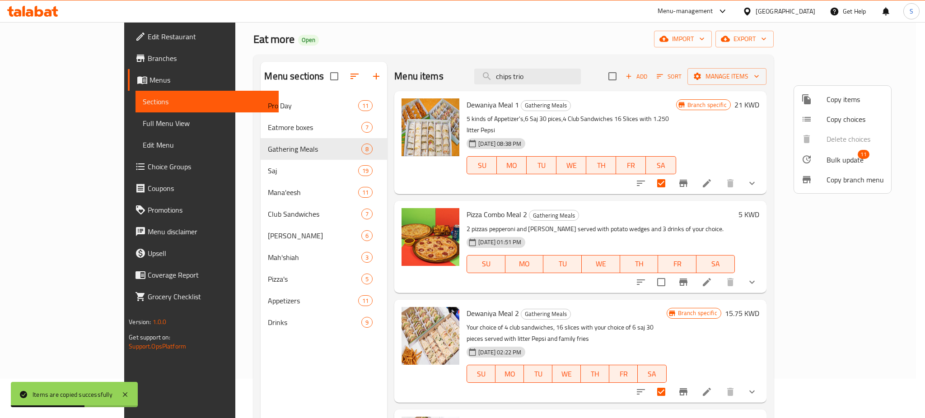
click at [907, 217] on div at bounding box center [462, 209] width 925 height 418
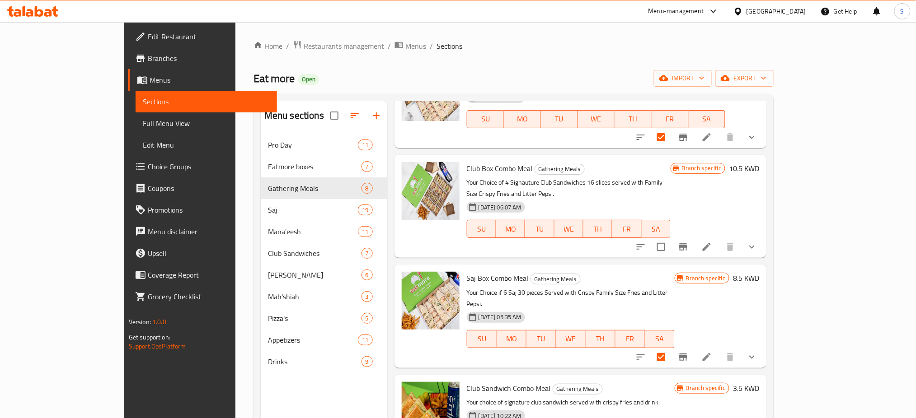
scroll to position [152, 0]
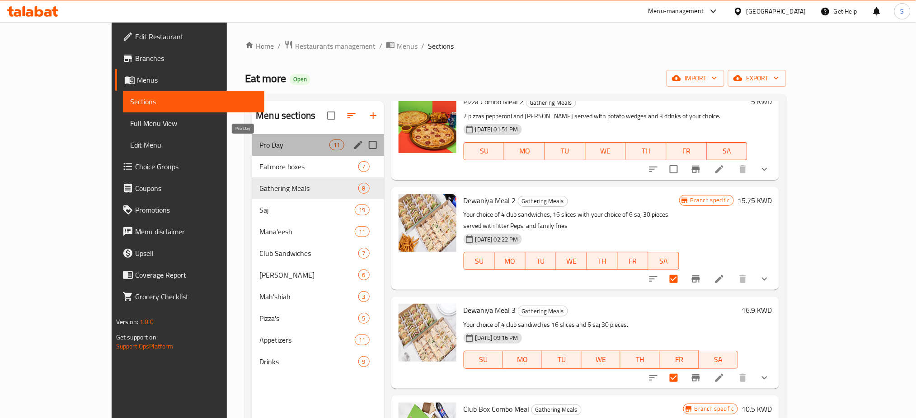
click at [259, 147] on span "Pro Day" at bounding box center [294, 145] width 70 height 11
checkbox input "true"
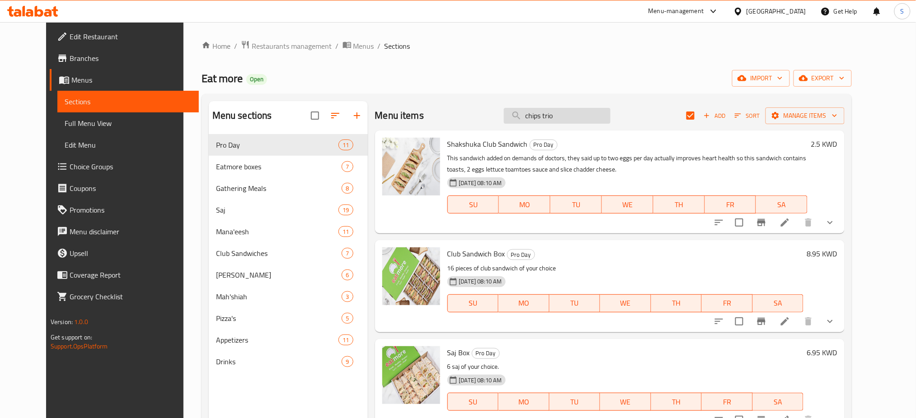
click at [578, 115] on input "chips trio" at bounding box center [557, 116] width 107 height 16
type input "c"
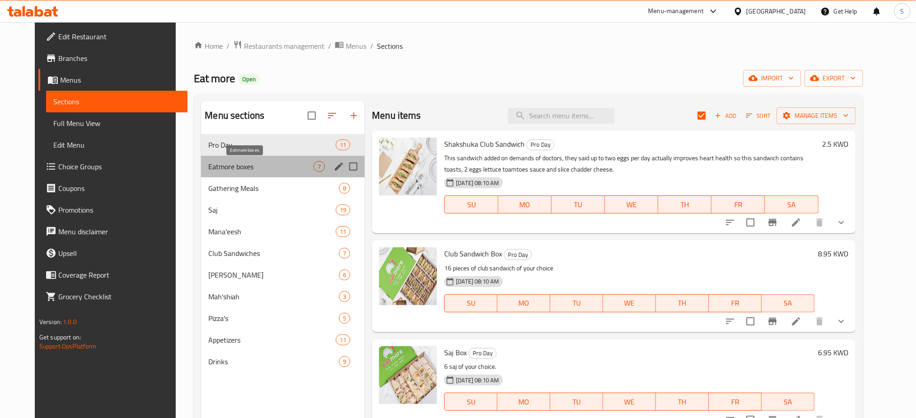
click at [290, 162] on span "Eatmore boxes" at bounding box center [260, 166] width 105 height 11
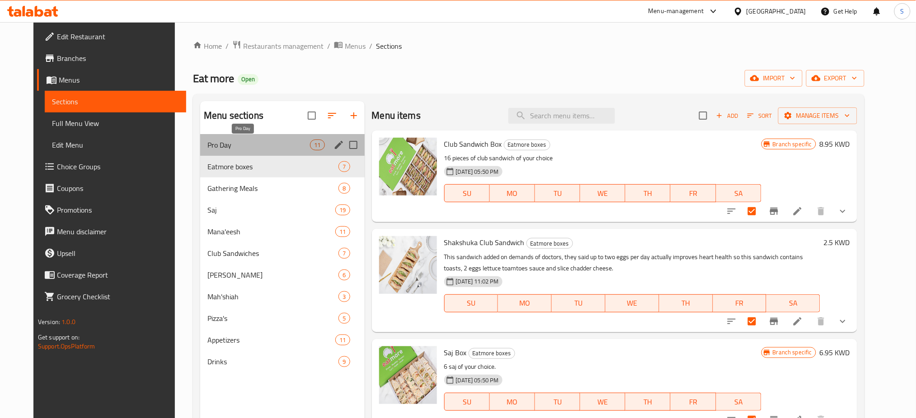
click at [273, 142] on span "Pro Day" at bounding box center [258, 145] width 103 height 11
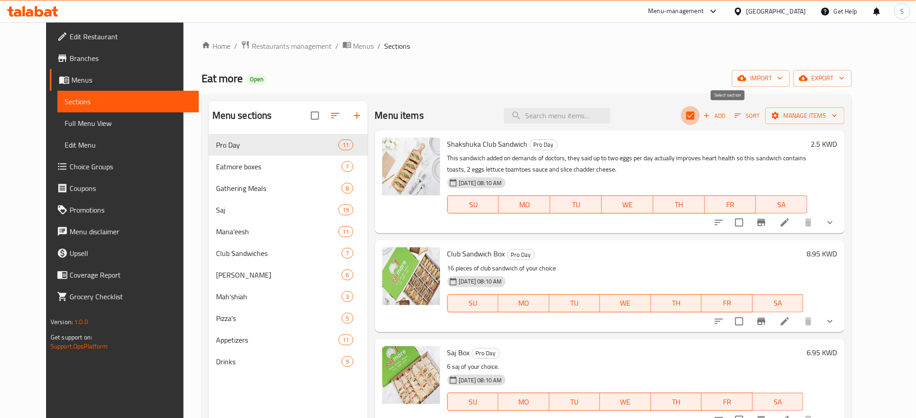
drag, startPoint x: 731, startPoint y: 113, endPoint x: 729, endPoint y: 122, distance: 9.3
click at [700, 114] on input "checkbox" at bounding box center [690, 115] width 19 height 19
click at [700, 117] on input "checkbox" at bounding box center [690, 115] width 19 height 19
checkbox input "true"
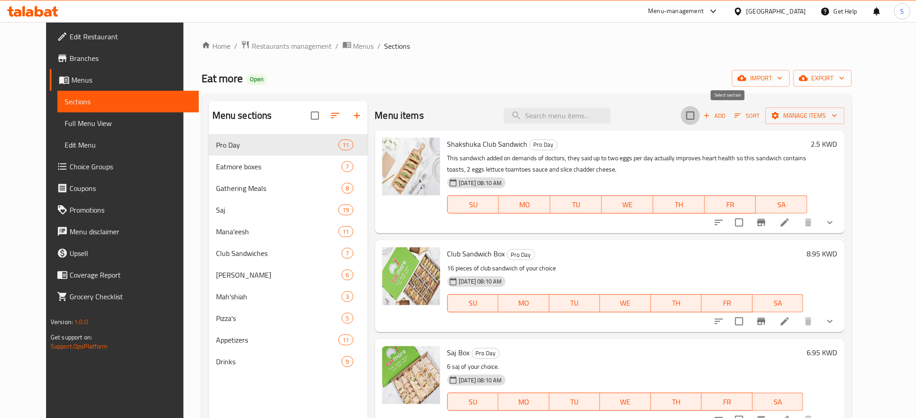
checkbox input "true"
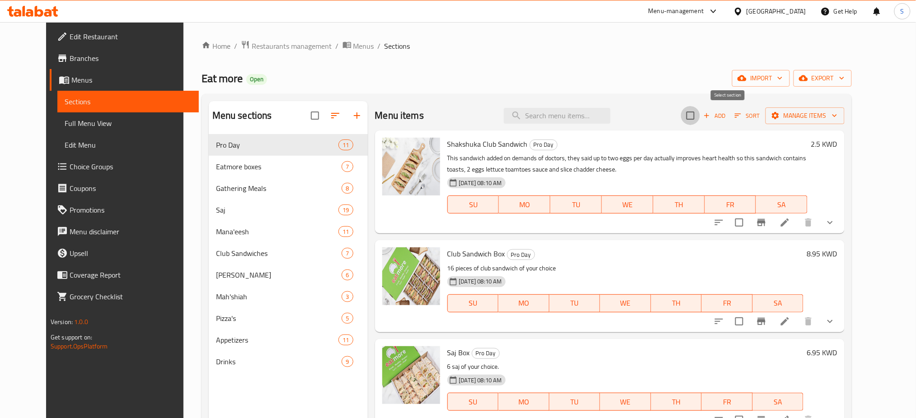
checkbox input "true"
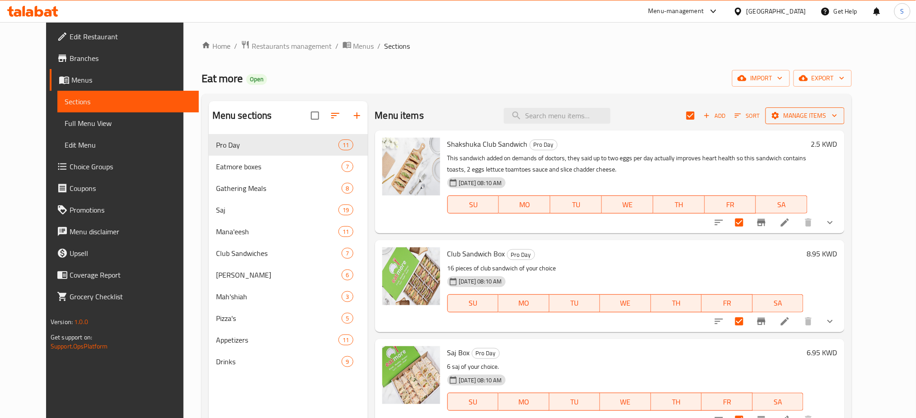
click at [839, 115] on icon "button" at bounding box center [834, 115] width 9 height 9
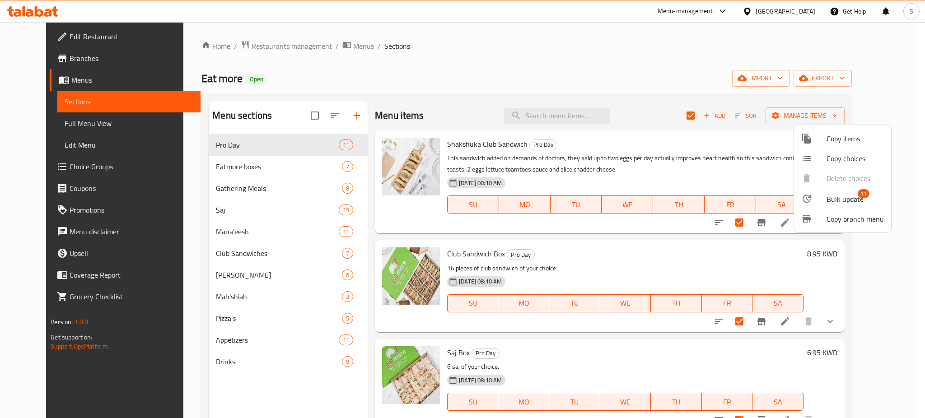
click at [849, 198] on span "Bulk update" at bounding box center [845, 199] width 37 height 11
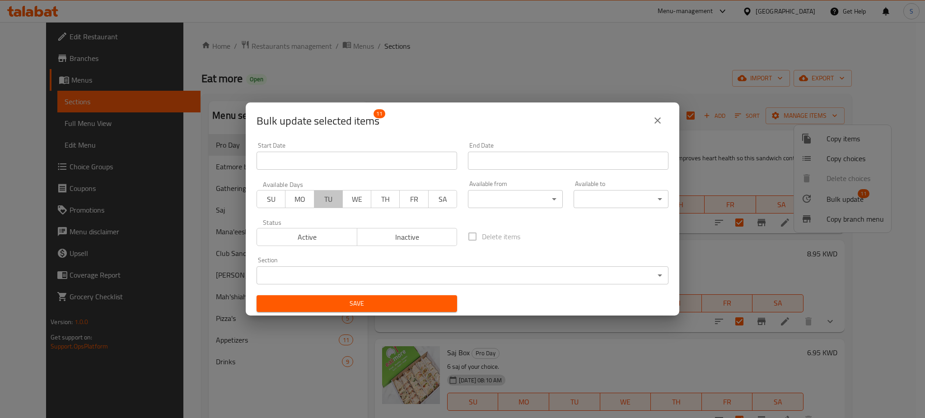
click at [334, 202] on span "TU" at bounding box center [328, 199] width 21 height 13
click at [349, 199] on span "WE" at bounding box center [357, 199] width 21 height 13
click at [387, 201] on span "TH" at bounding box center [385, 199] width 21 height 13
click at [397, 162] on input "Start Date" at bounding box center [357, 161] width 201 height 18
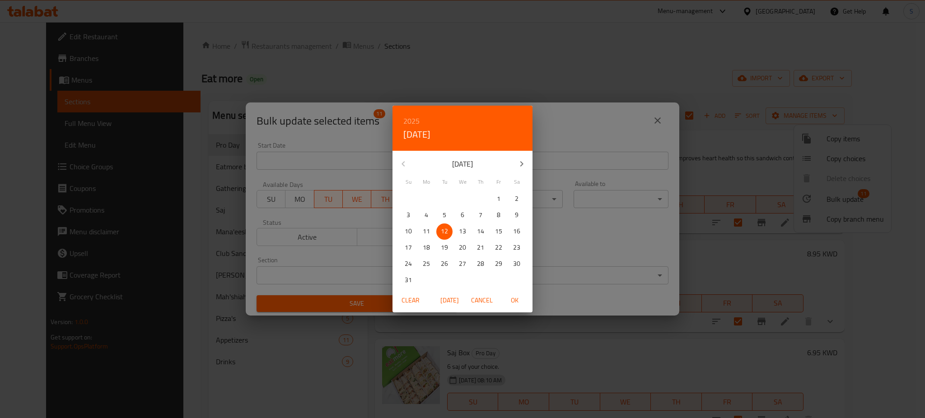
click at [514, 298] on span "OK" at bounding box center [515, 300] width 22 height 11
type input "12-08-2025"
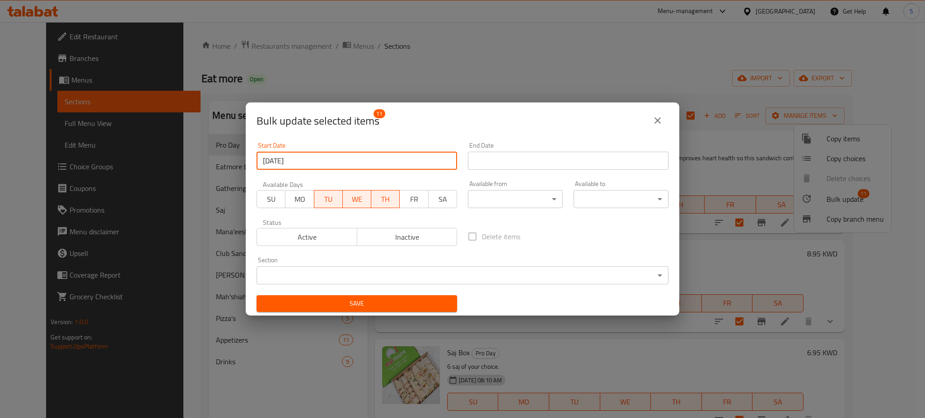
click at [514, 162] on input "Start Date" at bounding box center [568, 161] width 201 height 18
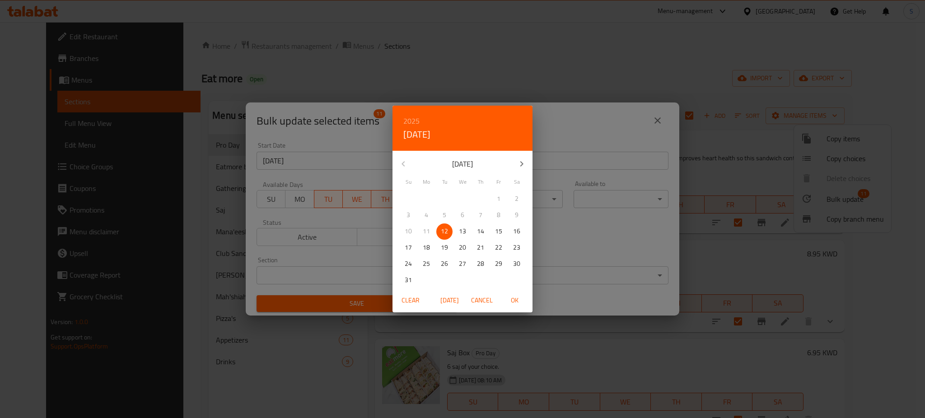
click at [465, 231] on p "13" at bounding box center [462, 231] width 7 height 11
click at [512, 299] on span "OK" at bounding box center [515, 300] width 22 height 11
type input "13-08-2025"
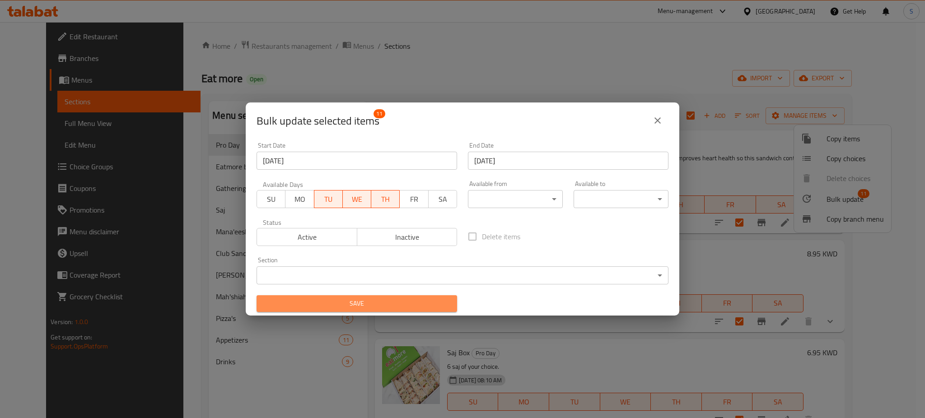
click at [376, 303] on span "Save" at bounding box center [357, 303] width 186 height 11
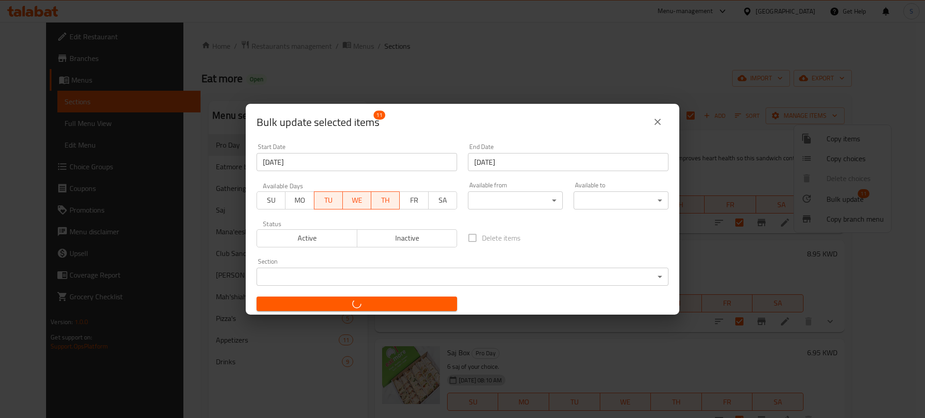
checkbox input "false"
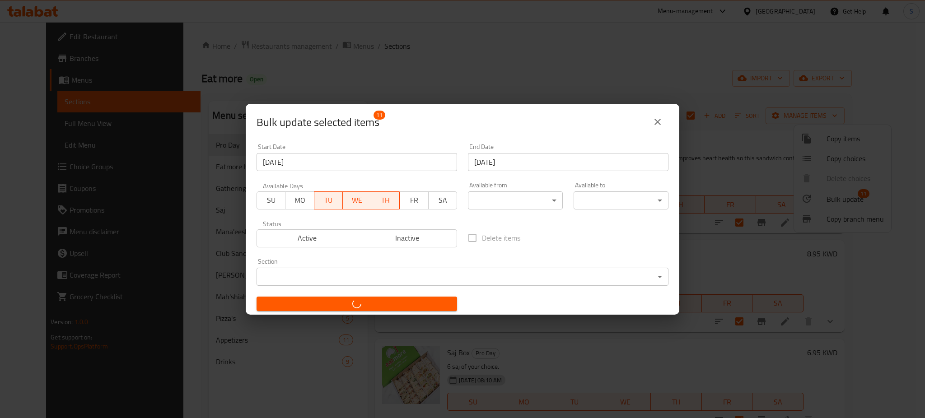
checkbox input "false"
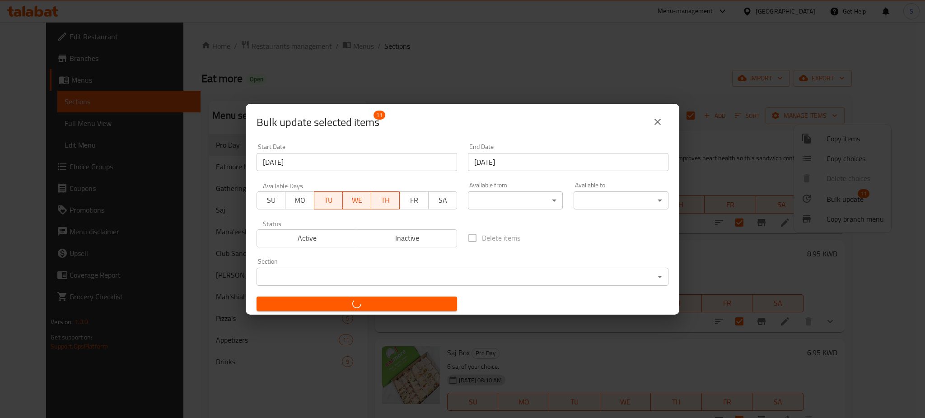
checkbox input "false"
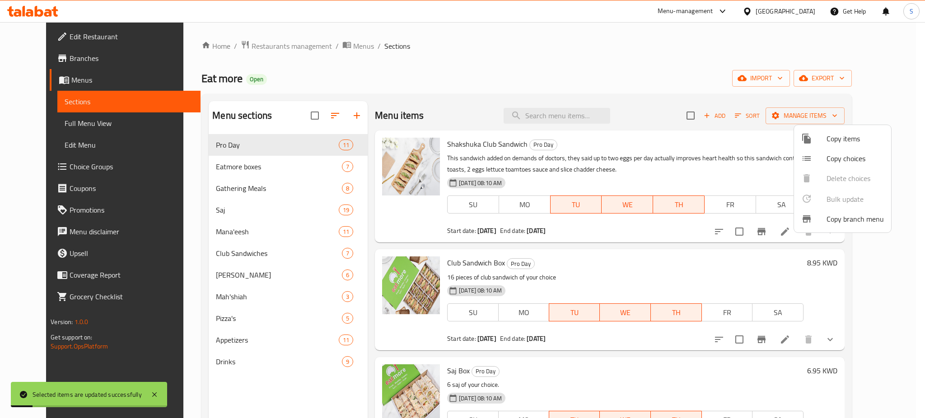
click at [254, 163] on div at bounding box center [462, 209] width 925 height 418
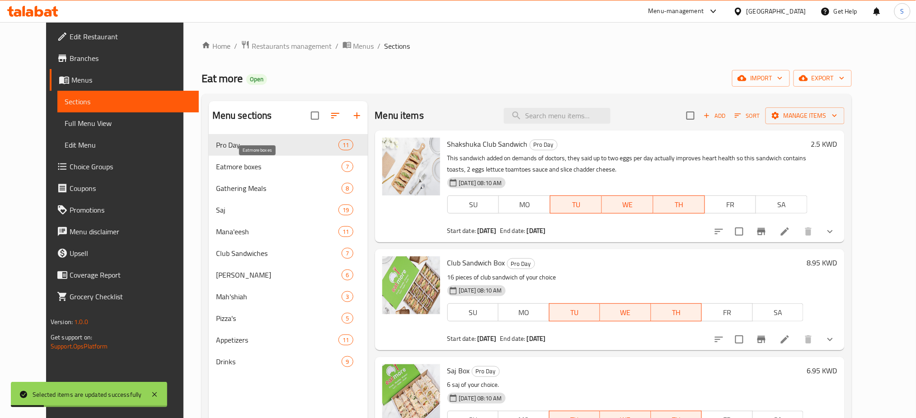
click at [250, 166] on span "Eatmore boxes" at bounding box center [279, 166] width 126 height 11
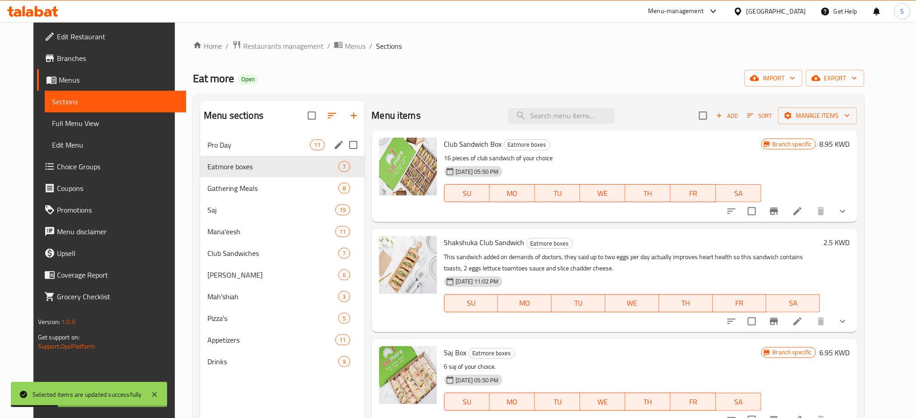
click at [232, 142] on span "Pro Day" at bounding box center [258, 145] width 103 height 11
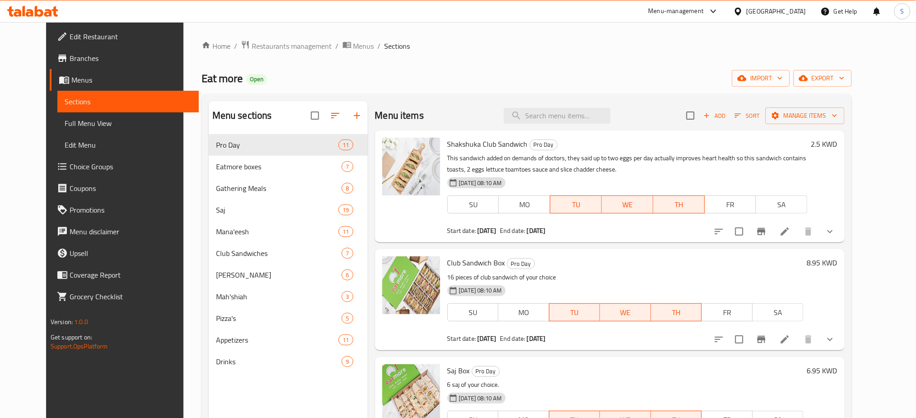
click at [70, 58] on span "Branches" at bounding box center [131, 58] width 122 height 11
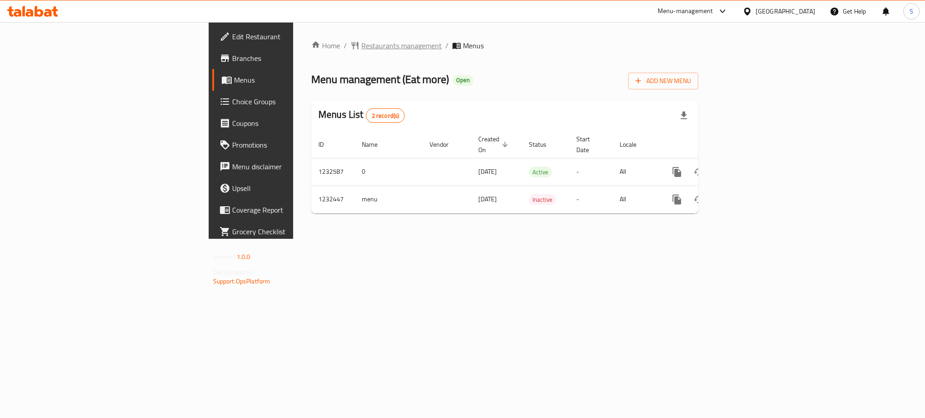
click at [362, 40] on span "Restaurants management" at bounding box center [402, 45] width 80 height 11
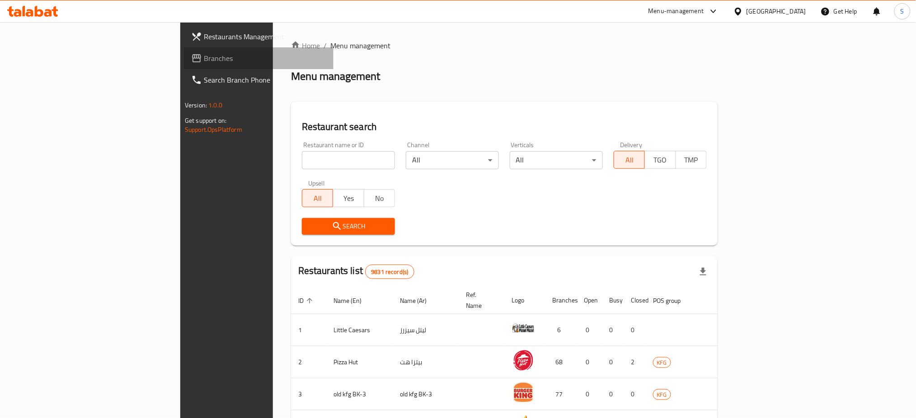
click at [204, 60] on span "Branches" at bounding box center [265, 58] width 122 height 11
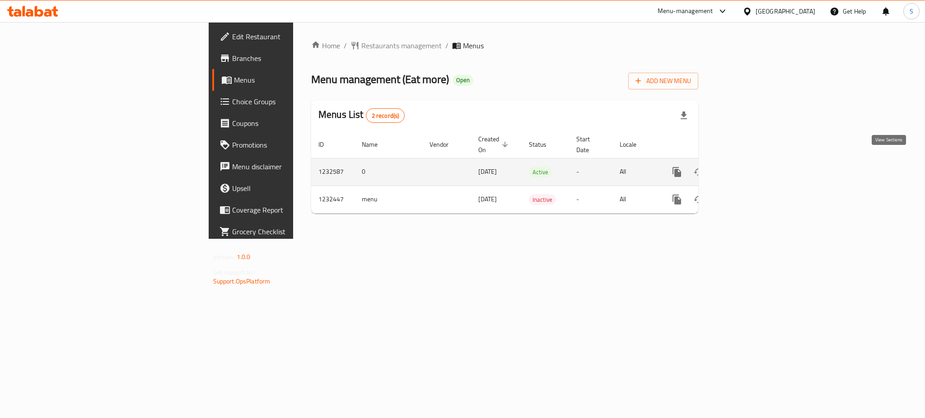
click at [753, 161] on link "enhanced table" at bounding box center [743, 172] width 22 height 22
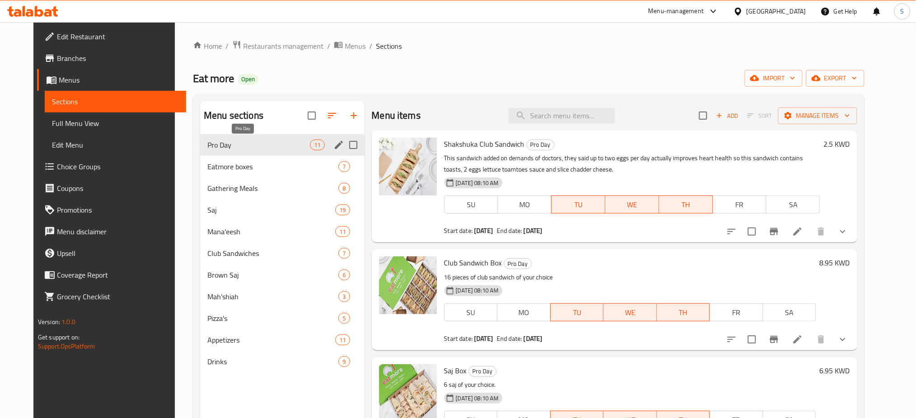
click at [269, 147] on span "Pro Day" at bounding box center [258, 145] width 103 height 11
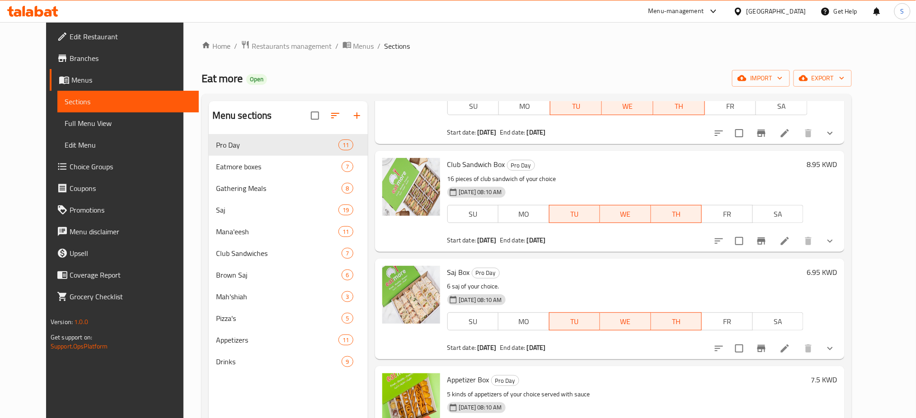
scroll to position [77, 0]
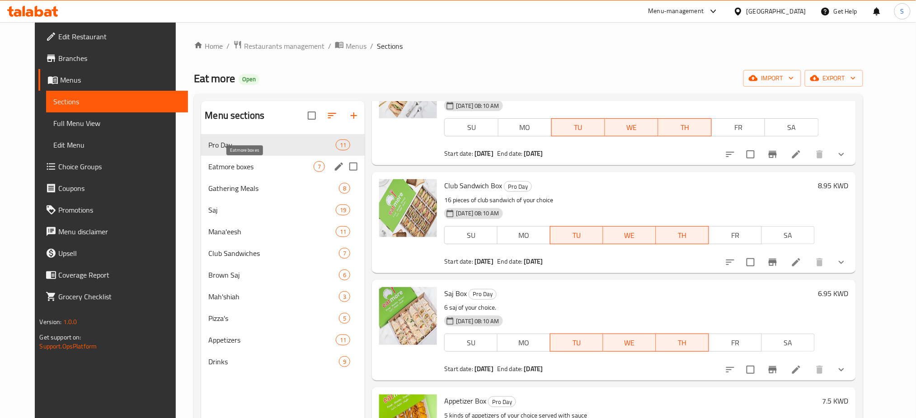
click at [239, 169] on span "Eatmore boxes" at bounding box center [260, 166] width 105 height 11
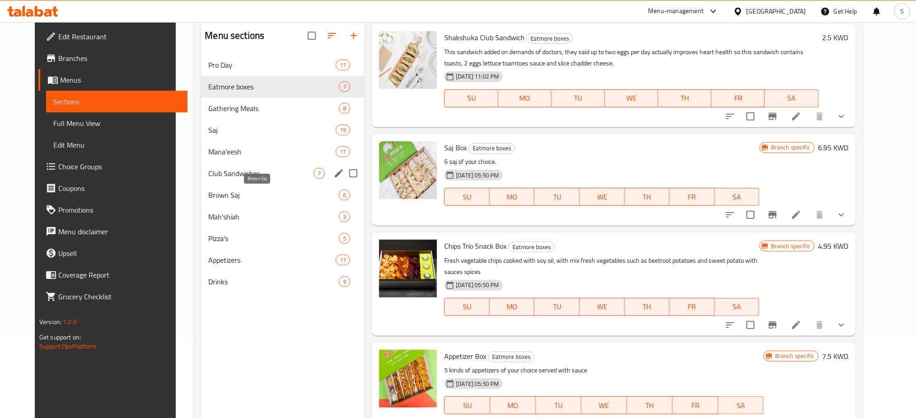
scroll to position [66, 0]
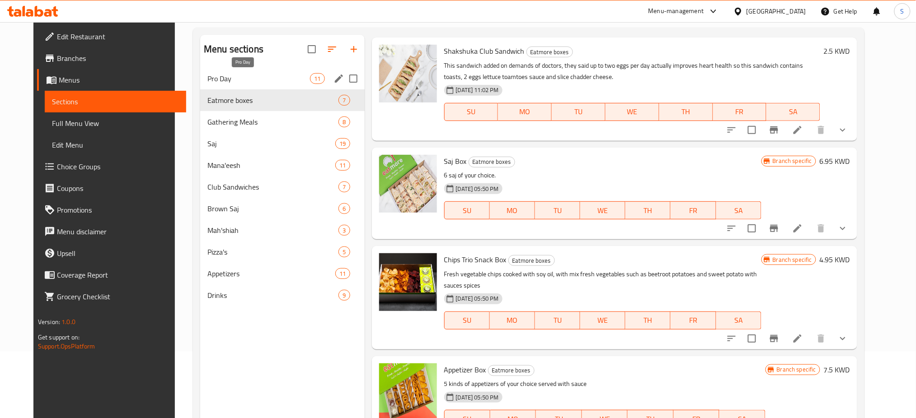
click at [243, 80] on span "Pro Day" at bounding box center [258, 78] width 103 height 11
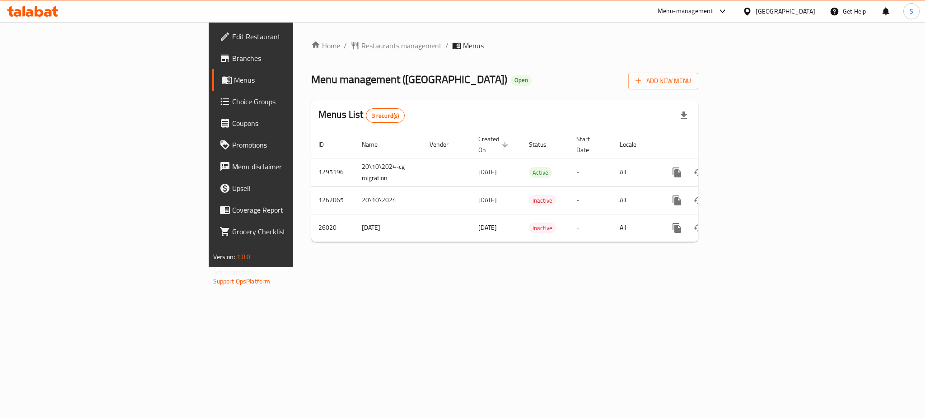
drag, startPoint x: 254, startPoint y: 297, endPoint x: 263, endPoint y: 297, distance: 8.6
click at [293, 268] on div "Home / Restaurants management / Menus Menu management ( [GEOGRAPHIC_DATA] ) Ope…" at bounding box center [504, 144] width 423 height 245
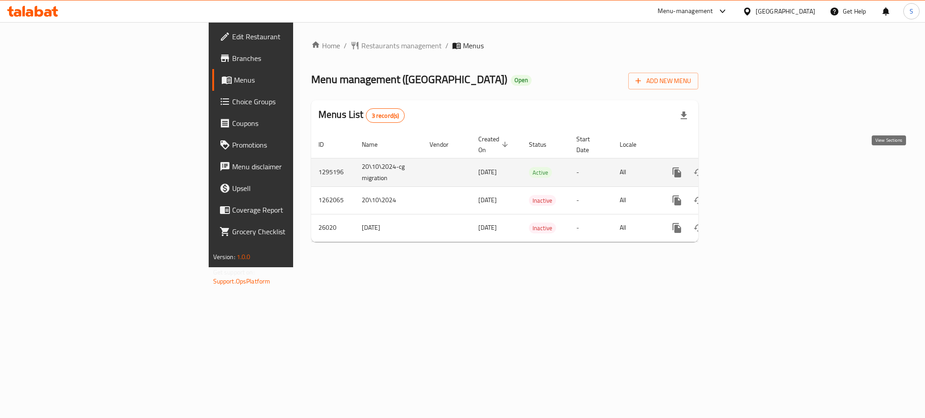
click at [748, 167] on icon "enhanced table" at bounding box center [742, 172] width 11 height 11
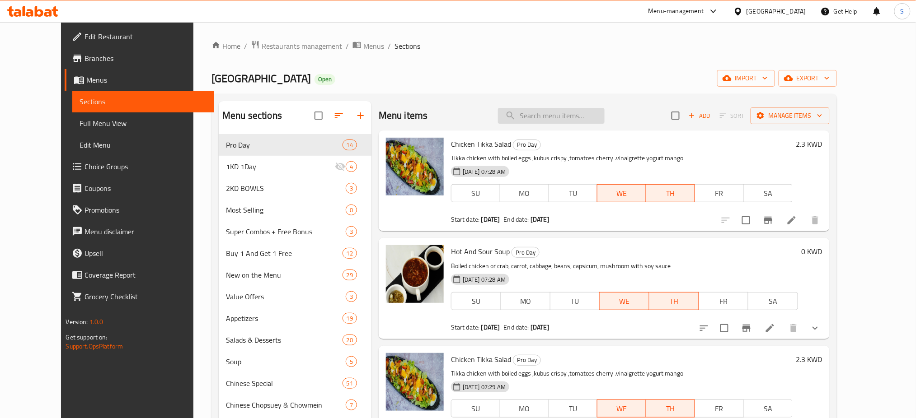
click at [573, 121] on input "search" at bounding box center [551, 116] width 107 height 16
paste input "Crispy Chicken"
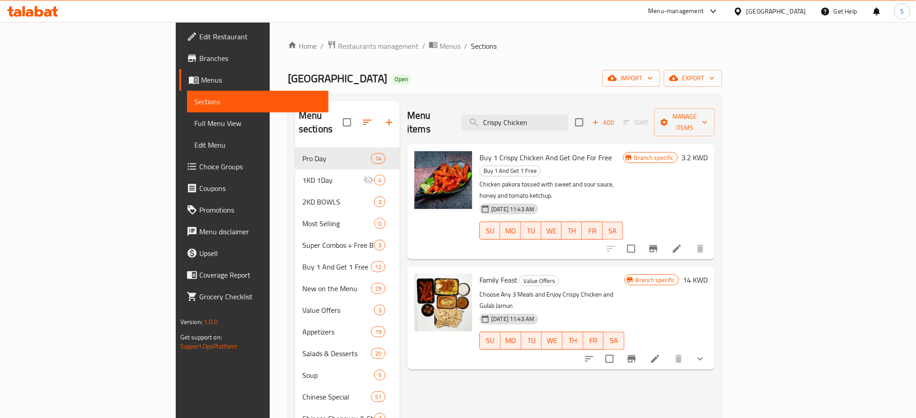
click at [488, 103] on div "Menu items Crispy Chicken Add Sort Manage items" at bounding box center [561, 122] width 308 height 43
drag, startPoint x: 594, startPoint y: 119, endPoint x: 474, endPoint y: 117, distance: 119.8
click at [474, 118] on div "Menu items Crispy Chicken Add Sort Manage items" at bounding box center [561, 122] width 308 height 43
paste input "Mini Vegetable Spring Roll"
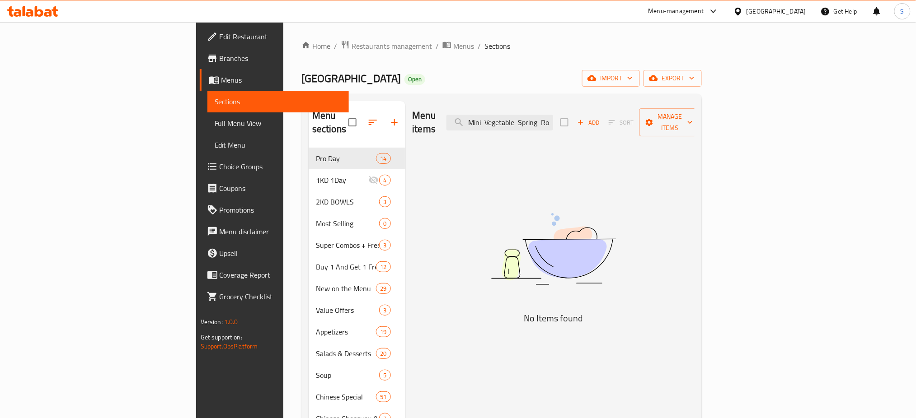
click at [442, 61] on div "Home / Restaurants management / Menus / Sections Avanti Palace Open import expo…" at bounding box center [501, 338] width 400 height 596
drag, startPoint x: 594, startPoint y: 114, endPoint x: 733, endPoint y: 117, distance: 139.7
click at [695, 117] on div "Menu items Mini Vegetable Spring Roll Add Sort Manage items" at bounding box center [554, 122] width 282 height 43
paste input "Gobi Manchurian"
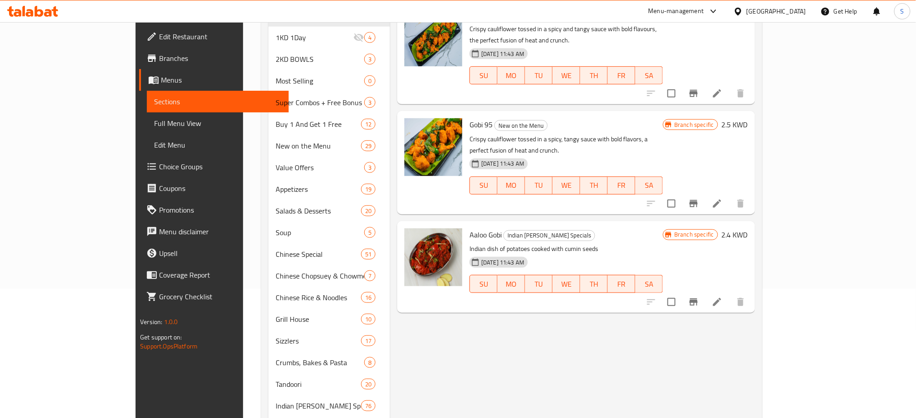
scroll to position [60, 0]
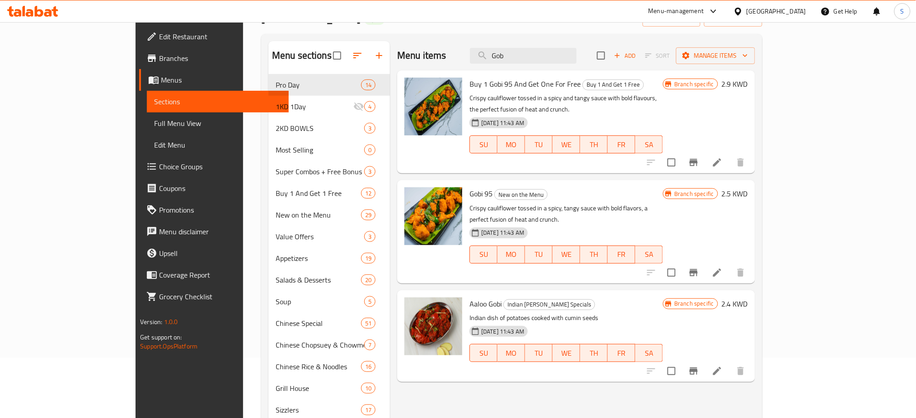
click at [469, 29] on div "Home / Restaurants management / Menus / Sections Avanti Palace Open import expo…" at bounding box center [511, 271] width 501 height 582
click at [576, 52] on input "Gob" at bounding box center [523, 56] width 107 height 16
type input "G"
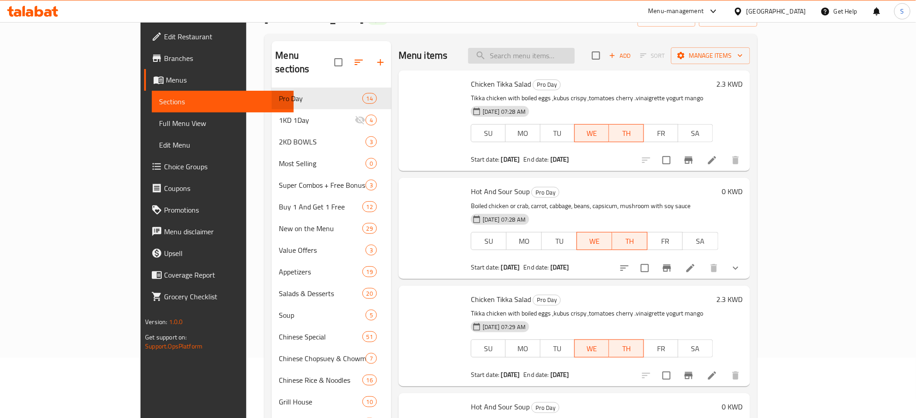
paste input "Dal Soup"
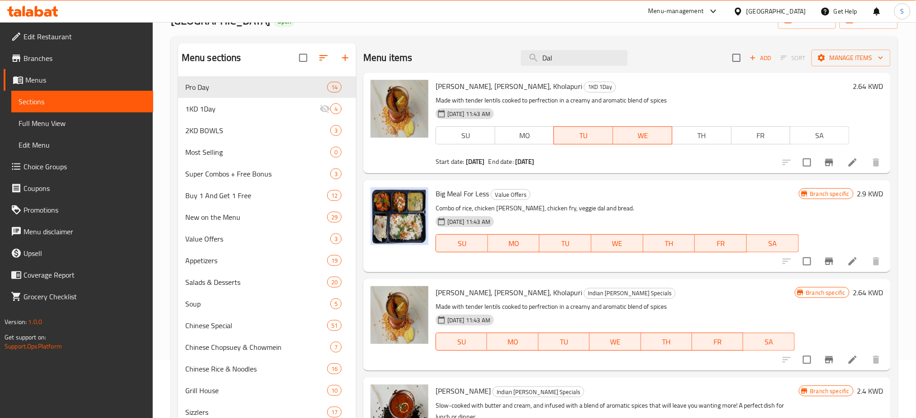
scroll to position [0, 0]
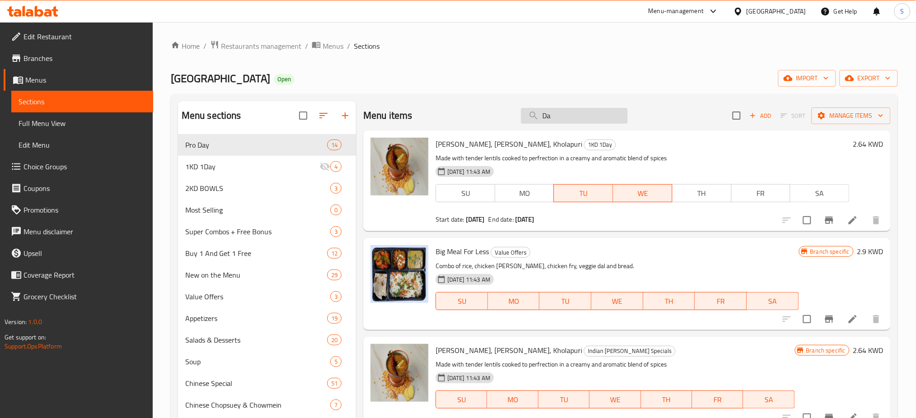
type input "D"
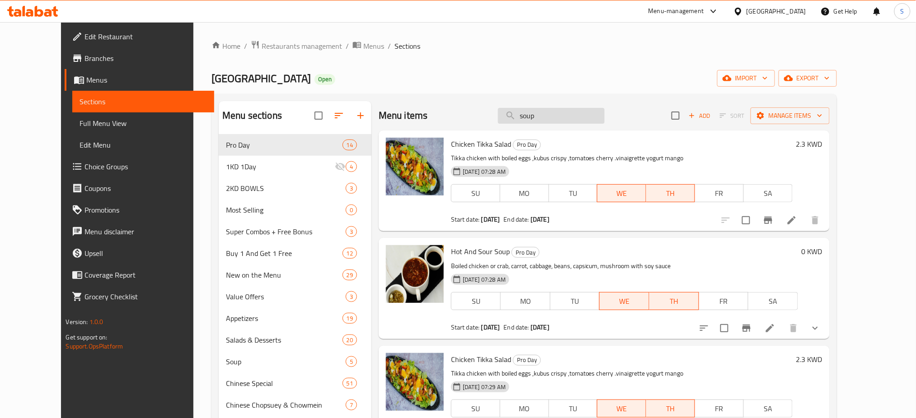
click at [662, 104] on div "Menu items soup Add Sort Manage items" at bounding box center [604, 115] width 451 height 29
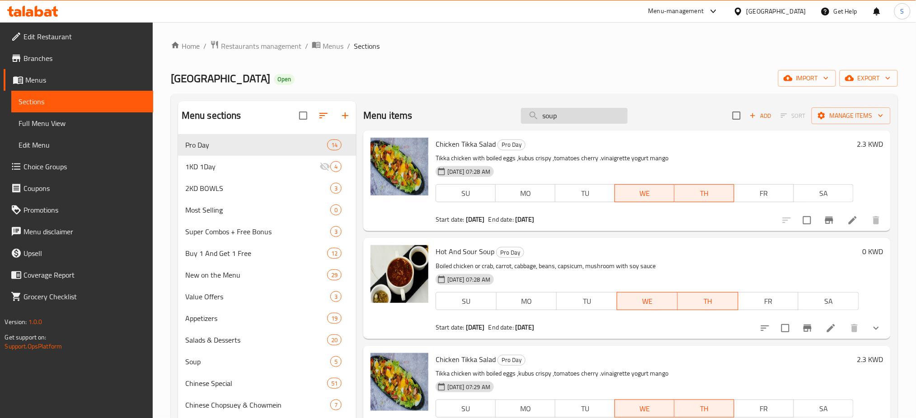
click at [594, 118] on input "soup" at bounding box center [574, 116] width 107 height 16
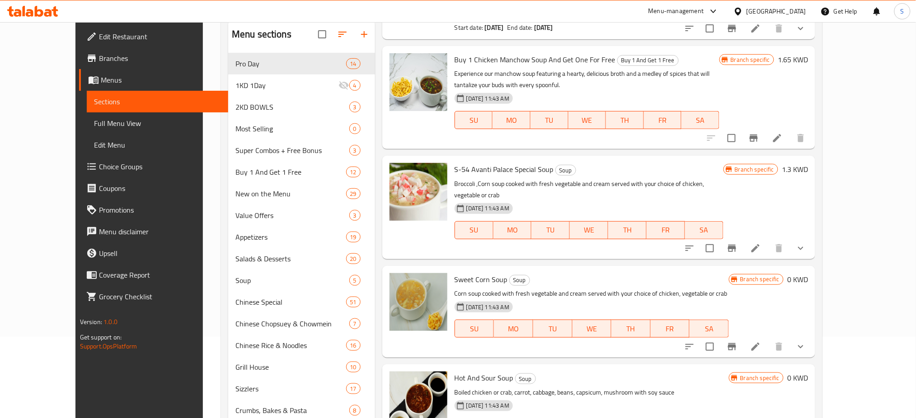
scroll to position [41, 0]
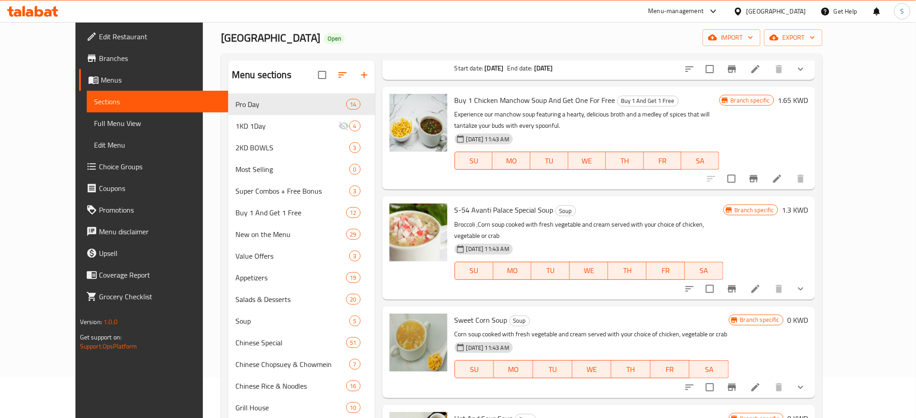
click at [468, 26] on div "Home / Restaurants management / Menus / Sections Avanti Palace Open import expo…" at bounding box center [521, 291] width 601 height 582
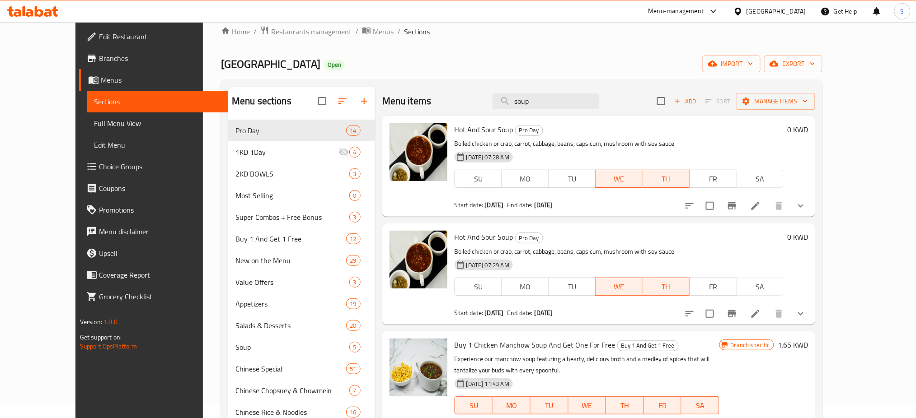
scroll to position [0, 0]
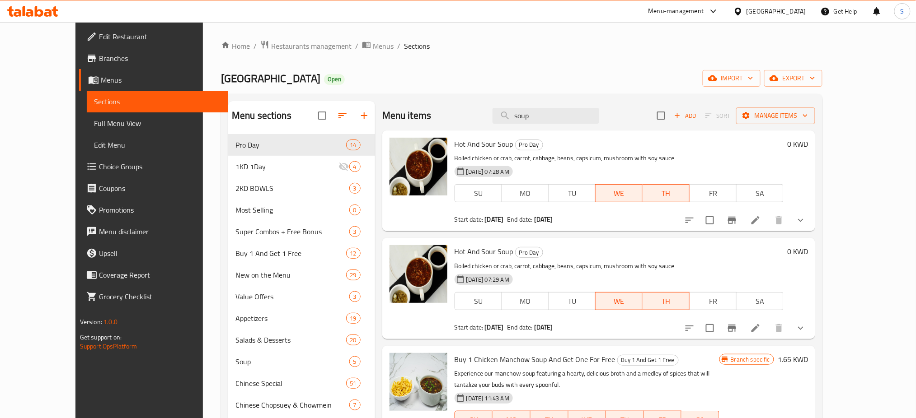
drag, startPoint x: 572, startPoint y: 115, endPoint x: 513, endPoint y: 115, distance: 58.7
click at [513, 115] on div "Menu items soup Add Sort Manage items" at bounding box center [598, 115] width 433 height 29
paste input "Fattoush"
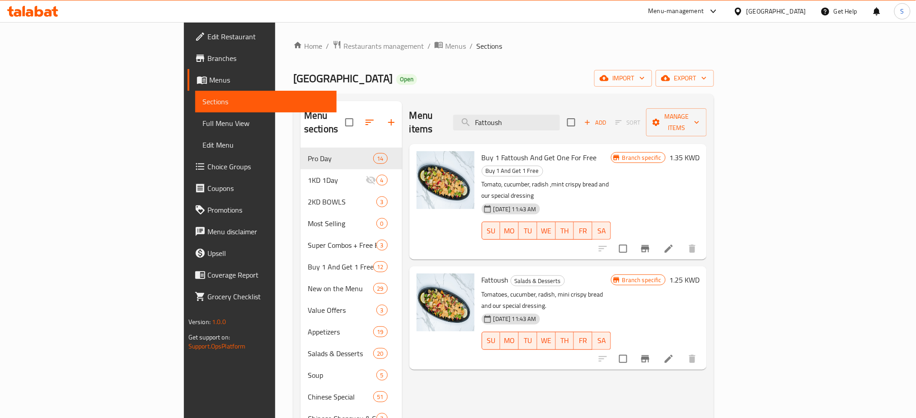
click at [488, 98] on div "Menu sections Pro Day 14 1KD 1Day 4 2KD BOWLS 3 Most Selling 0 Super Combos + F…" at bounding box center [503, 365] width 421 height 542
drag, startPoint x: 592, startPoint y: 118, endPoint x: 492, endPoint y: 116, distance: 99.9
click at [492, 116] on div "Menu items Fattoush Add Sort Manage items" at bounding box center [557, 122] width 297 height 43
paste input "Butter Chicken"
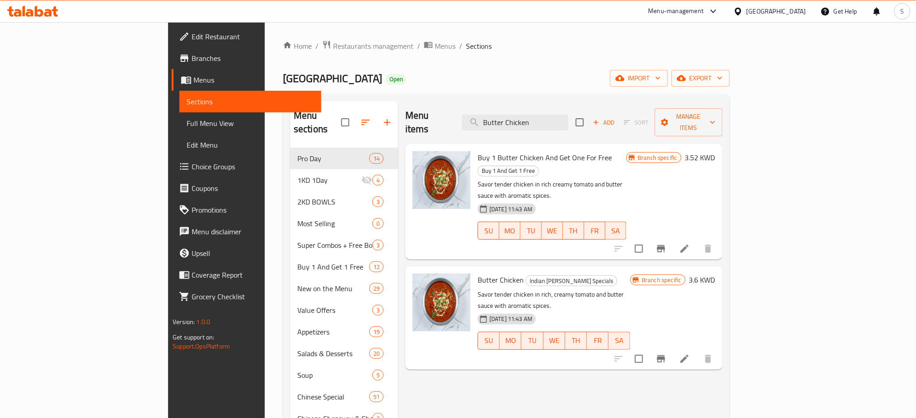
click at [479, 79] on div "Avanti Palace Open import export" at bounding box center [506, 78] width 447 height 17
drag, startPoint x: 604, startPoint y: 117, endPoint x: 512, endPoint y: 115, distance: 91.8
click at [512, 115] on div "Menu items Butter Chicken Add Sort Manage items" at bounding box center [563, 122] width 317 height 43
paste input "Chicken Dum Biryani"
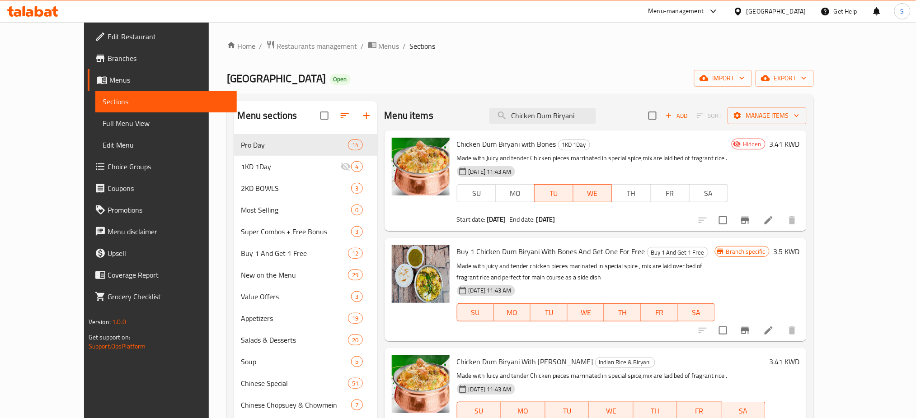
drag, startPoint x: 458, startPoint y: 70, endPoint x: 471, endPoint y: 77, distance: 14.6
click at [464, 73] on div "Avanti Palace Open import export" at bounding box center [520, 78] width 587 height 17
drag, startPoint x: 614, startPoint y: 117, endPoint x: 319, endPoint y: 97, distance: 295.8
click at [385, 109] on div "Menu items Chicken Dum Biryani Add Sort Manage items" at bounding box center [596, 115] width 423 height 29
paste input "Hakka Noodle"
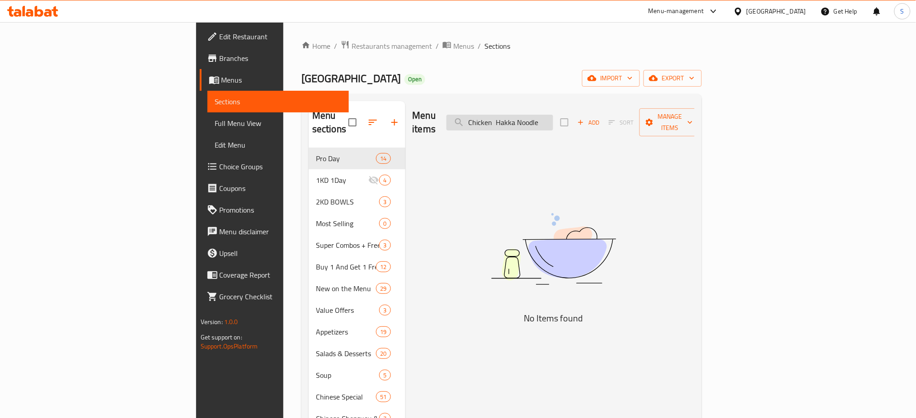
click at [553, 115] on input "Chicken Hakka Noodle" at bounding box center [499, 123] width 107 height 16
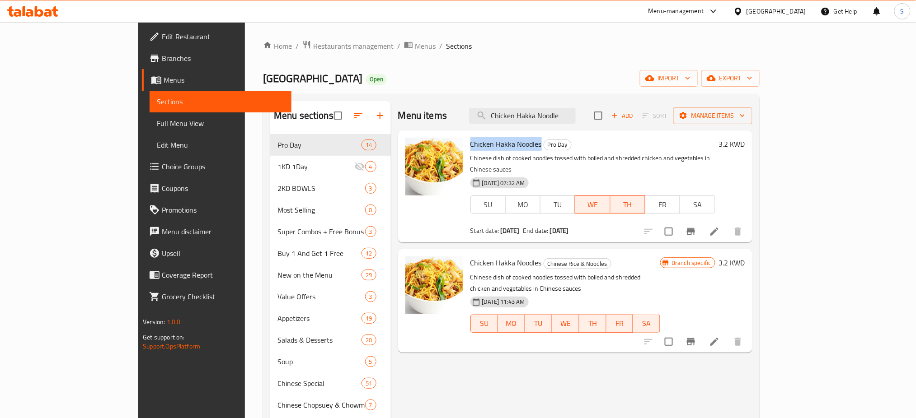
drag, startPoint x: 506, startPoint y: 143, endPoint x: 436, endPoint y: 145, distance: 70.5
click at [470, 145] on h6 "Chicken Hakka Noodles Pro Day" at bounding box center [592, 144] width 245 height 13
copy span "Chicken Hakka Noodles"
drag, startPoint x: 486, startPoint y: 63, endPoint x: 562, endPoint y: 120, distance: 95.3
click at [486, 63] on div "Home / Restaurants management / Menus / Sections Avanti Palace Open import expo…" at bounding box center [511, 331] width 497 height 582
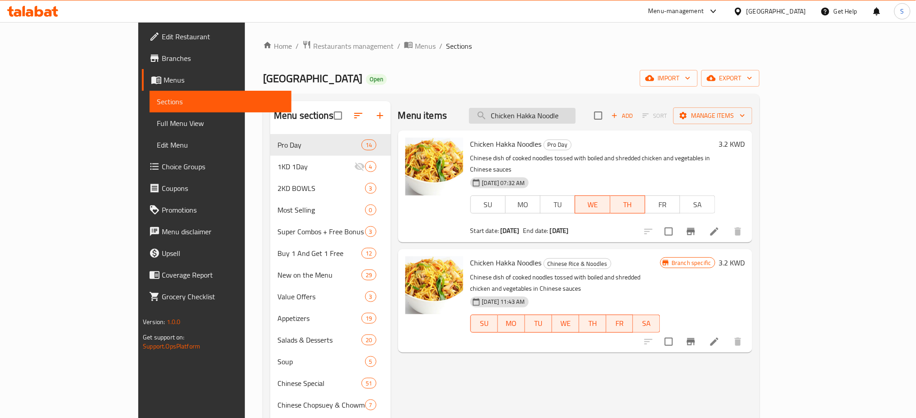
drag, startPoint x: 611, startPoint y: 116, endPoint x: 526, endPoint y: 116, distance: 85.9
click at [526, 116] on input "Chicken Hakka Noodle" at bounding box center [522, 116] width 107 height 16
paste input "Mix Grilled Platter"
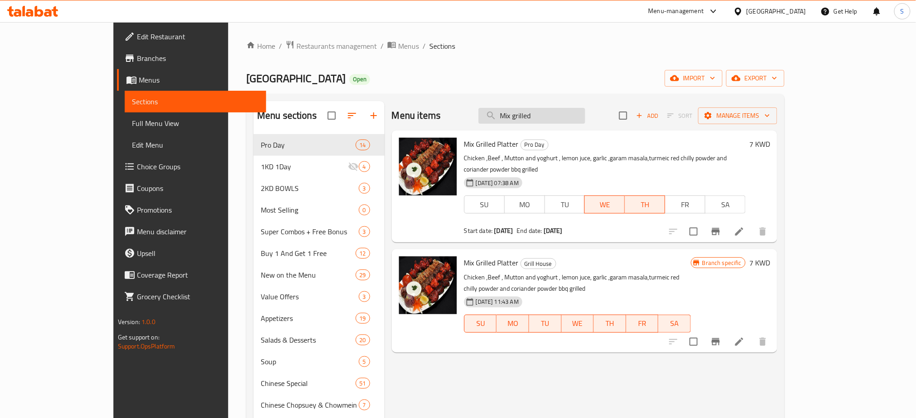
click at [534, 117] on input "Mix grilled" at bounding box center [532, 116] width 107 height 16
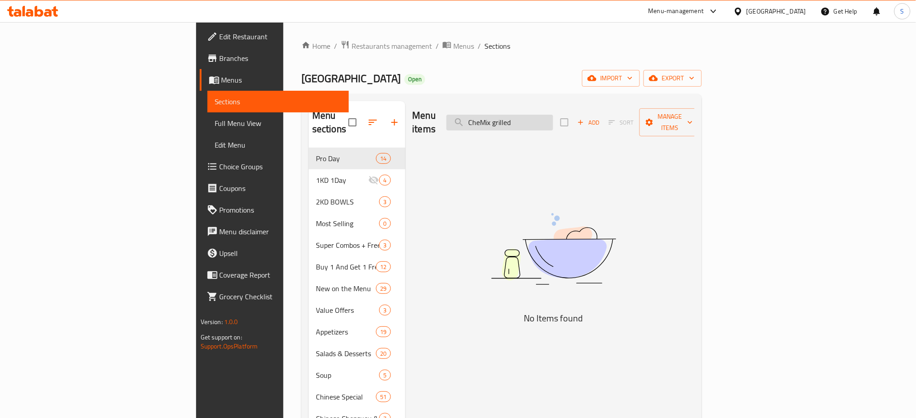
drag, startPoint x: 615, startPoint y: 107, endPoint x: 606, endPoint y: 113, distance: 10.2
click at [606, 113] on div "Menu items CheMix grilled Add Sort Manage items" at bounding box center [554, 122] width 282 height 43
drag, startPoint x: 606, startPoint y: 116, endPoint x: 321, endPoint y: 115, distance: 284.2
click at [321, 115] on div "Menu sections Pro Day 14 1KD 1Day 4 2KD BOWLS 3 Most Selling 0 Super Combos + F…" at bounding box center [502, 364] width 386 height 527
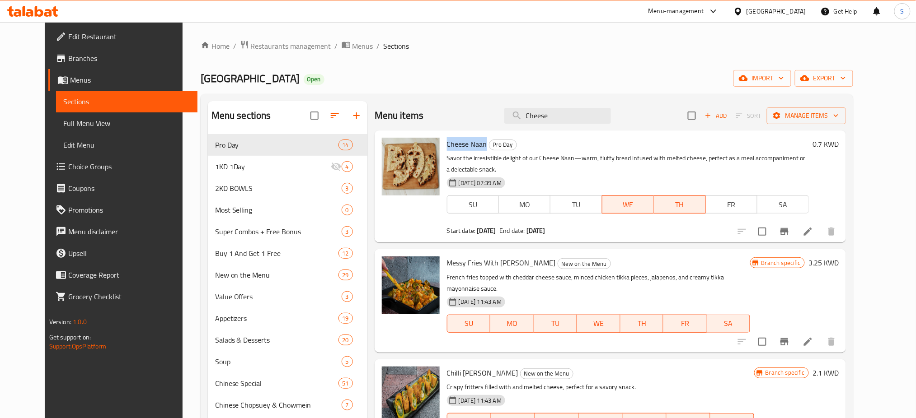
drag, startPoint x: 474, startPoint y: 142, endPoint x: 436, endPoint y: 143, distance: 37.5
click at [447, 143] on span "Cheese Naan" at bounding box center [467, 144] width 40 height 14
copy span "Cheese Naan"
click at [490, 83] on div "Avanti Palace Open import export" at bounding box center [527, 78] width 653 height 17
drag, startPoint x: 588, startPoint y: 116, endPoint x: 446, endPoint y: 123, distance: 141.6
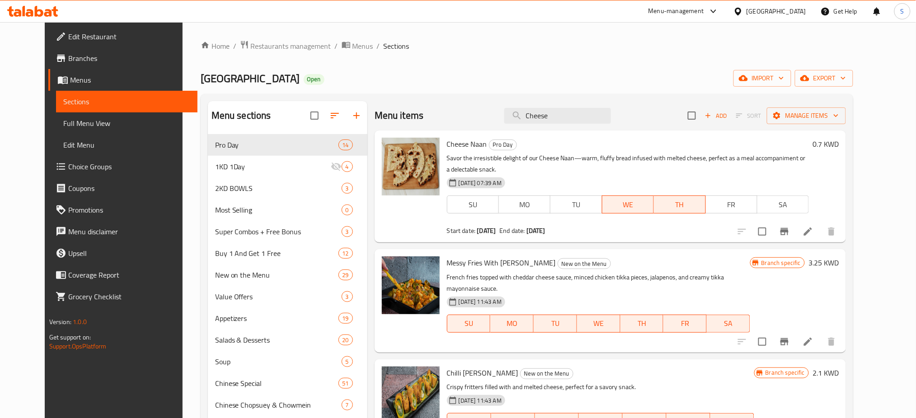
click at [446, 123] on div "Menu items Cheese Add Sort Manage items" at bounding box center [610, 115] width 471 height 29
paste input "Tawa Vegetabl"
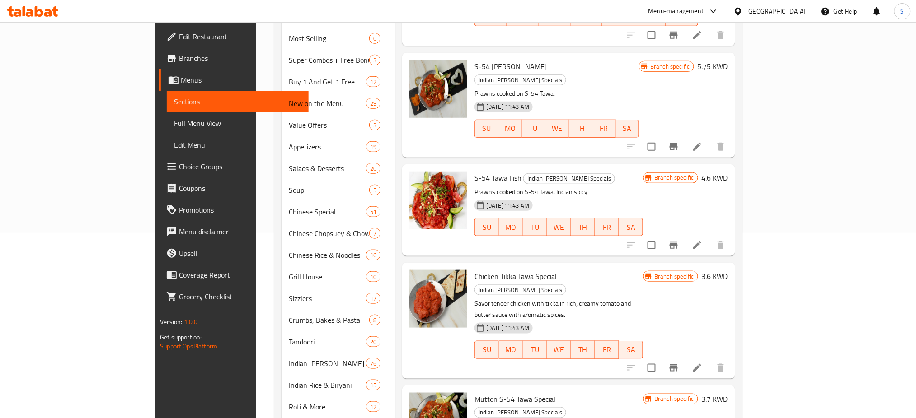
scroll to position [221, 0]
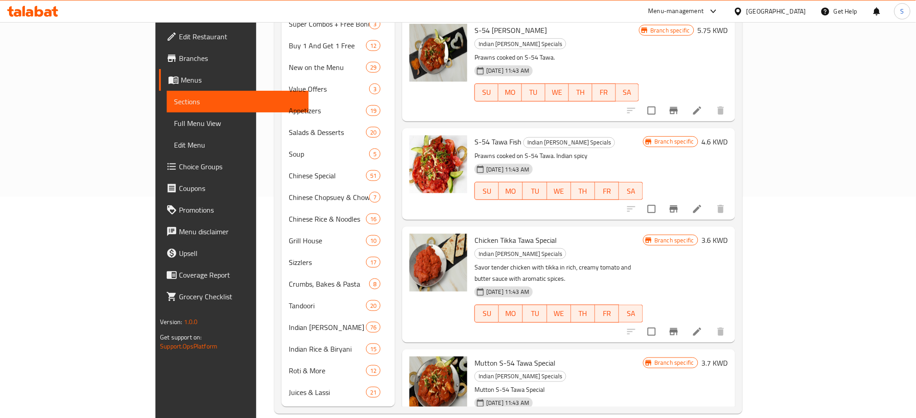
click at [395, 73] on div "Menu items Tawa Add Sort Manage items Keema Tawa New on the Menu Sautéed minced…" at bounding box center [565, 143] width 340 height 527
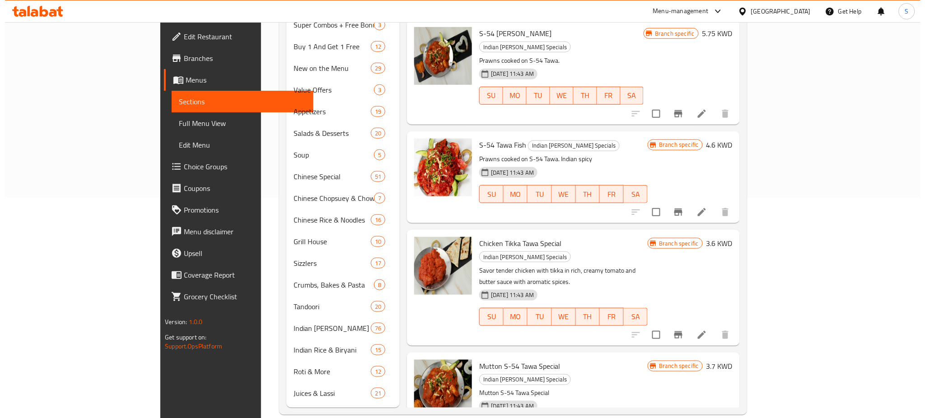
scroll to position [0, 0]
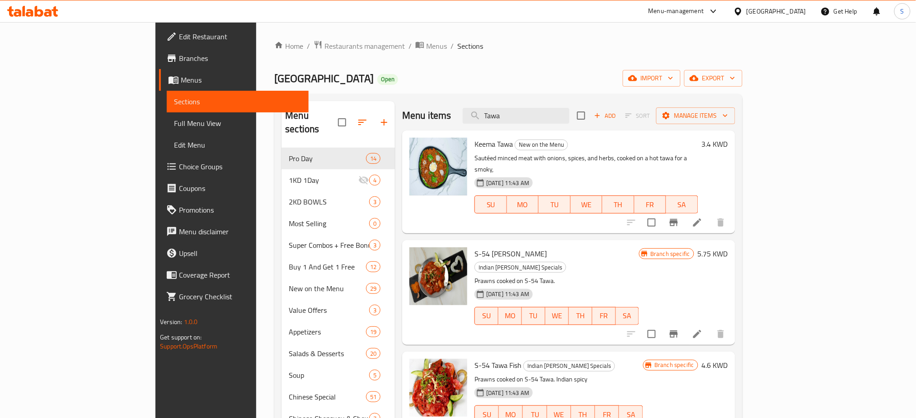
drag, startPoint x: 566, startPoint y: 118, endPoint x: 460, endPoint y: 91, distance: 109.5
click at [475, 111] on div "Menu items Tawa Add Sort Manage items" at bounding box center [568, 115] width 333 height 29
paste input "[PERSON_NAME]"
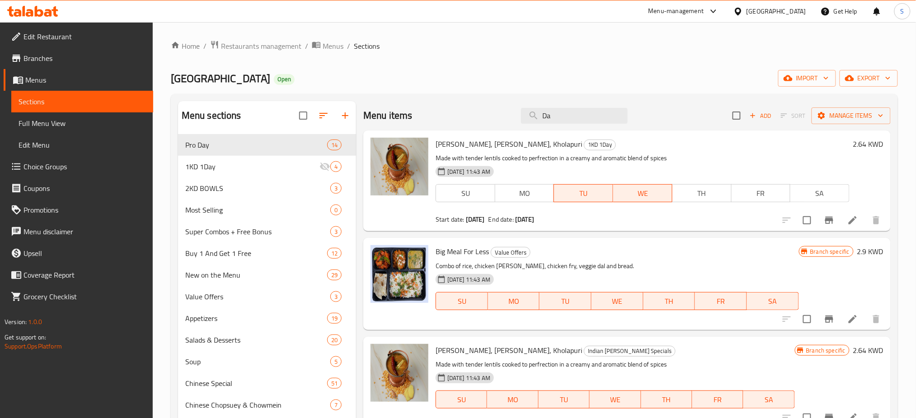
type input "D"
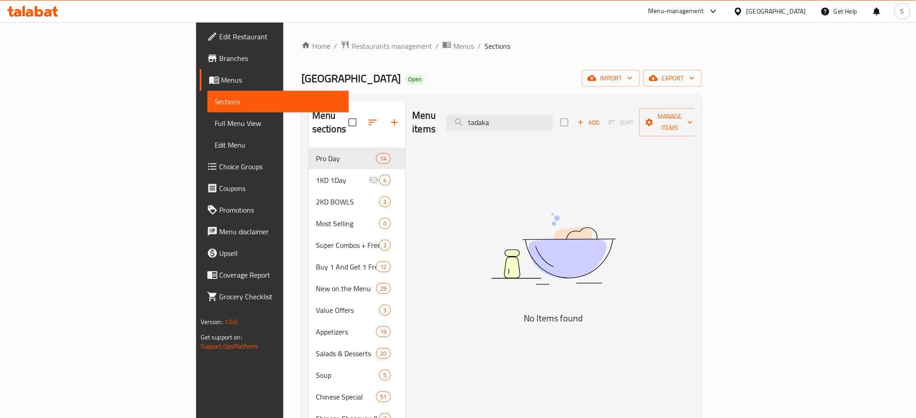
type input "tadaka"
click at [352, 43] on span "Restaurants management" at bounding box center [392, 46] width 80 height 11
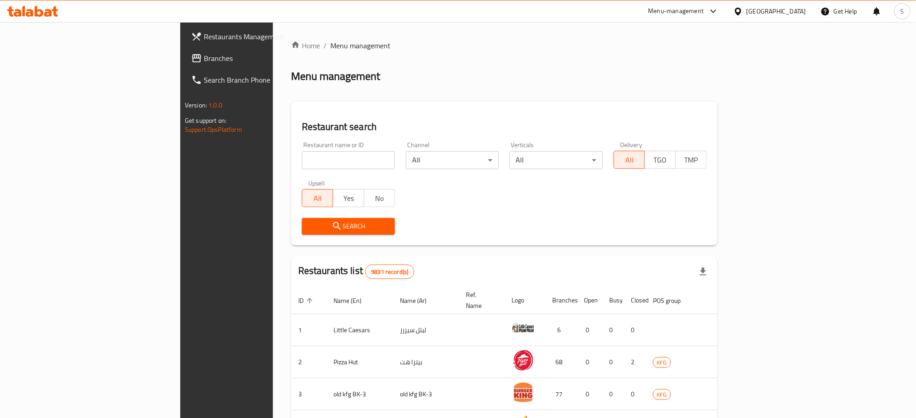
click at [302, 149] on div "Restaurant name or ID Restaurant name or ID" at bounding box center [348, 156] width 93 height 28
drag, startPoint x: 215, startPoint y: 162, endPoint x: 765, endPoint y: 27, distance: 566.3
click at [302, 162] on input "search" at bounding box center [348, 160] width 93 height 18
paste input "Jedty Noura"
type input "Jedty Noura"
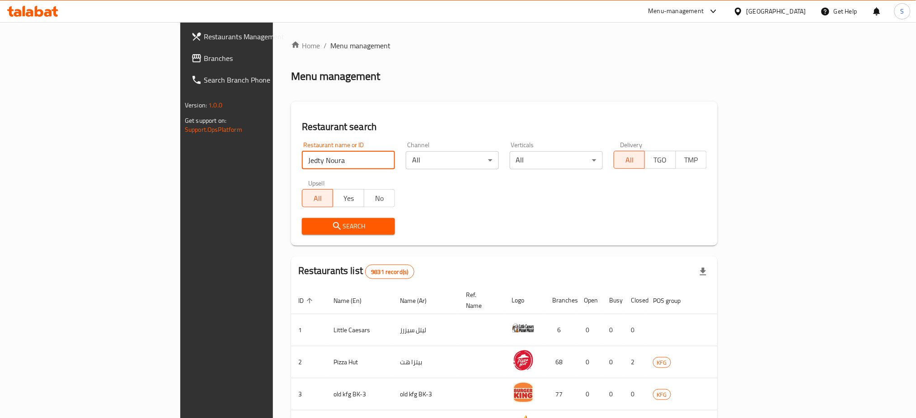
click button "Search" at bounding box center [348, 226] width 93 height 17
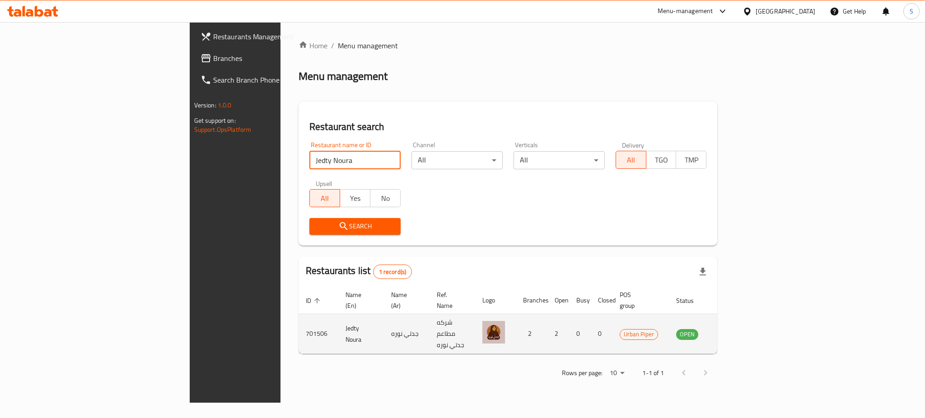
click at [734, 331] on icon "enhanced table" at bounding box center [729, 335] width 10 height 8
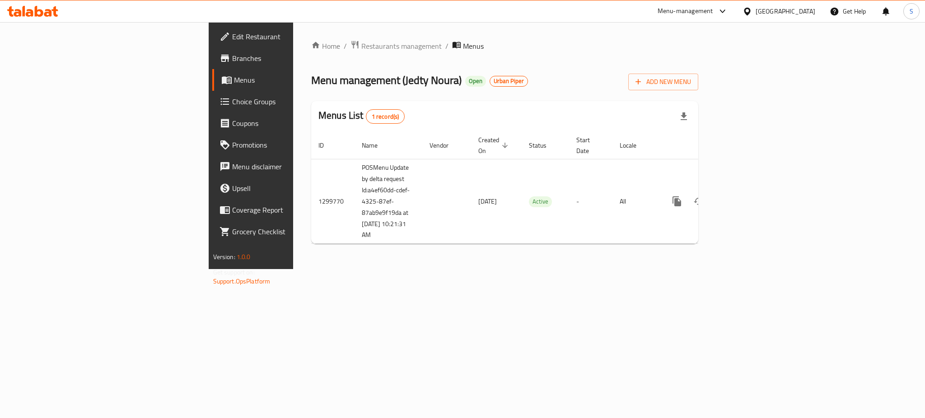
click at [232, 57] on span "Branches" at bounding box center [294, 58] width 124 height 11
